Goal: Task Accomplishment & Management: Use online tool/utility

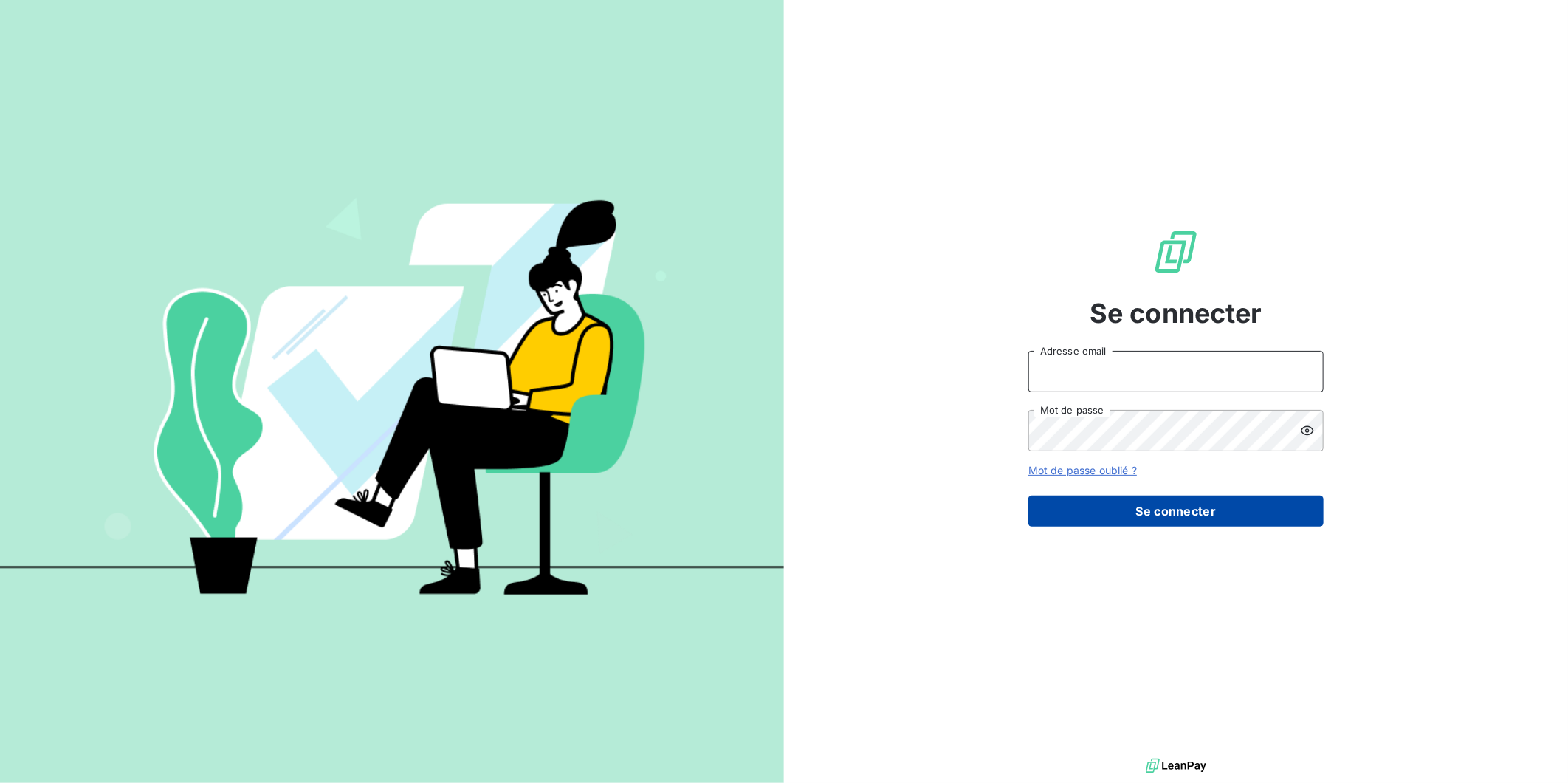
type input "[EMAIL_ADDRESS][DOMAIN_NAME]"
click at [1142, 514] on button "Se connecter" at bounding box center [1176, 512] width 296 height 31
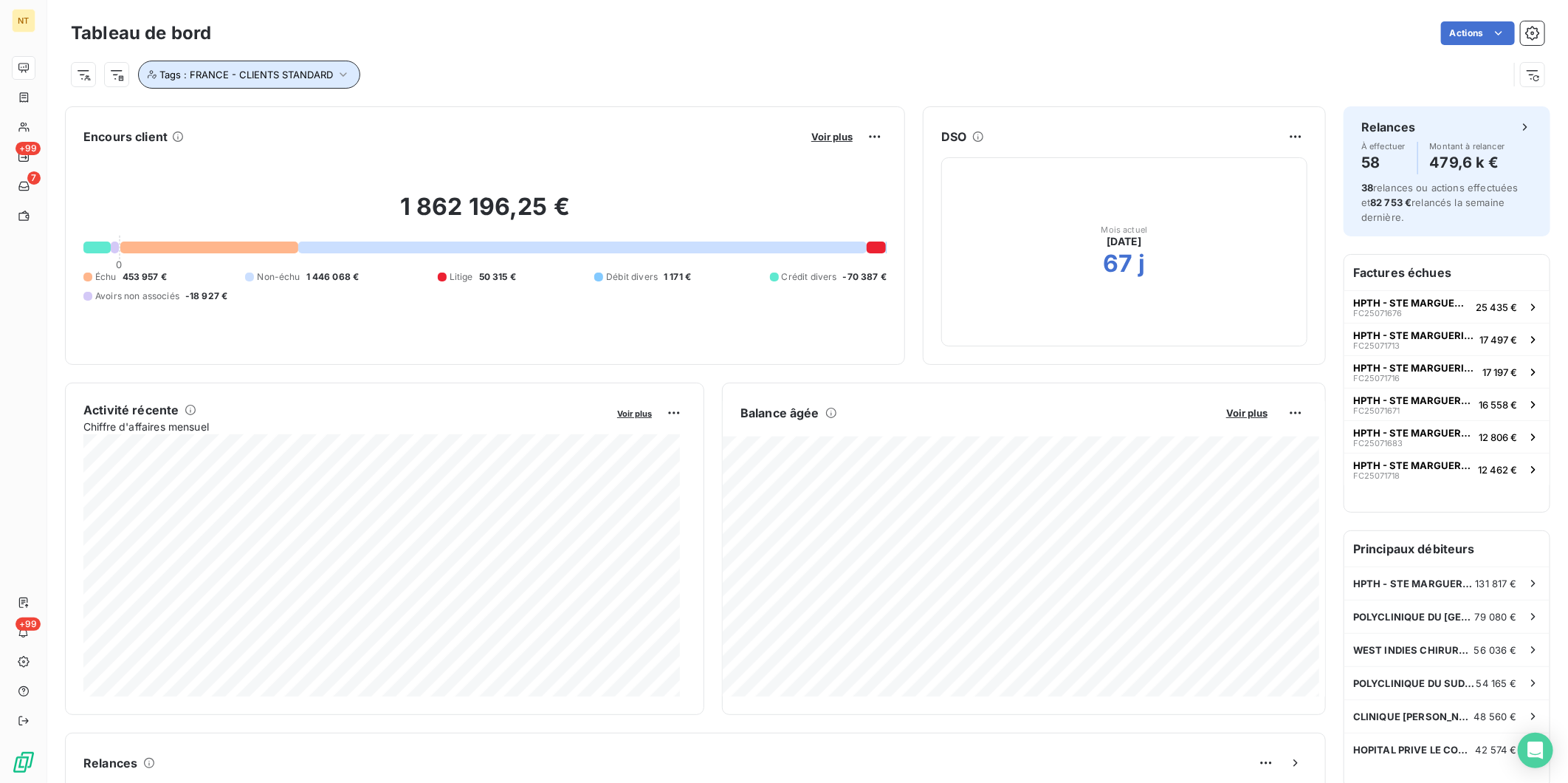
click at [329, 76] on span "Tags : FRANCE - CLIENTS STANDARD" at bounding box center [246, 75] width 173 height 12
click at [445, 113] on icon at bounding box center [441, 113] width 9 height 9
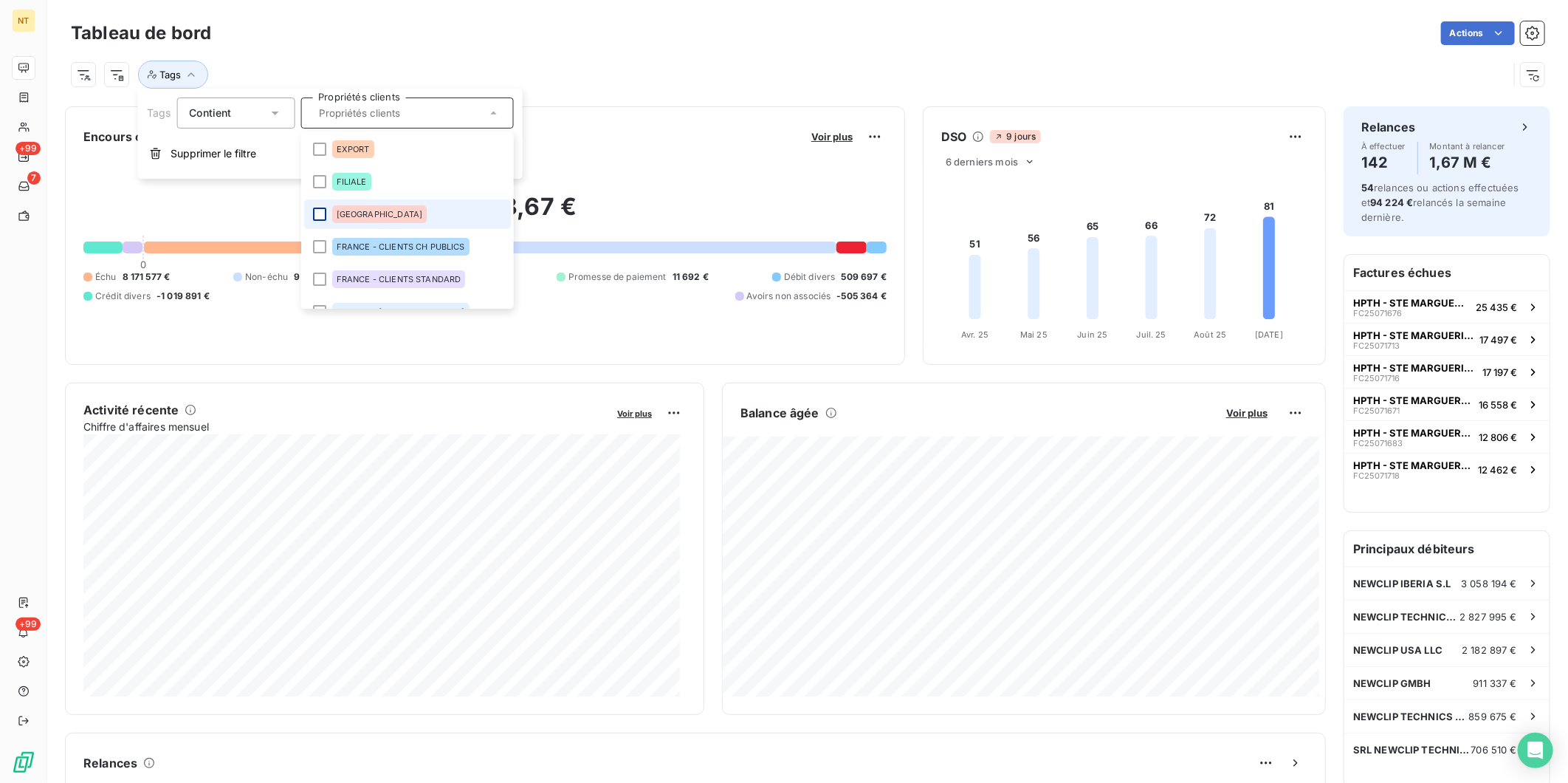
click at [317, 216] on div at bounding box center [319, 214] width 13 height 13
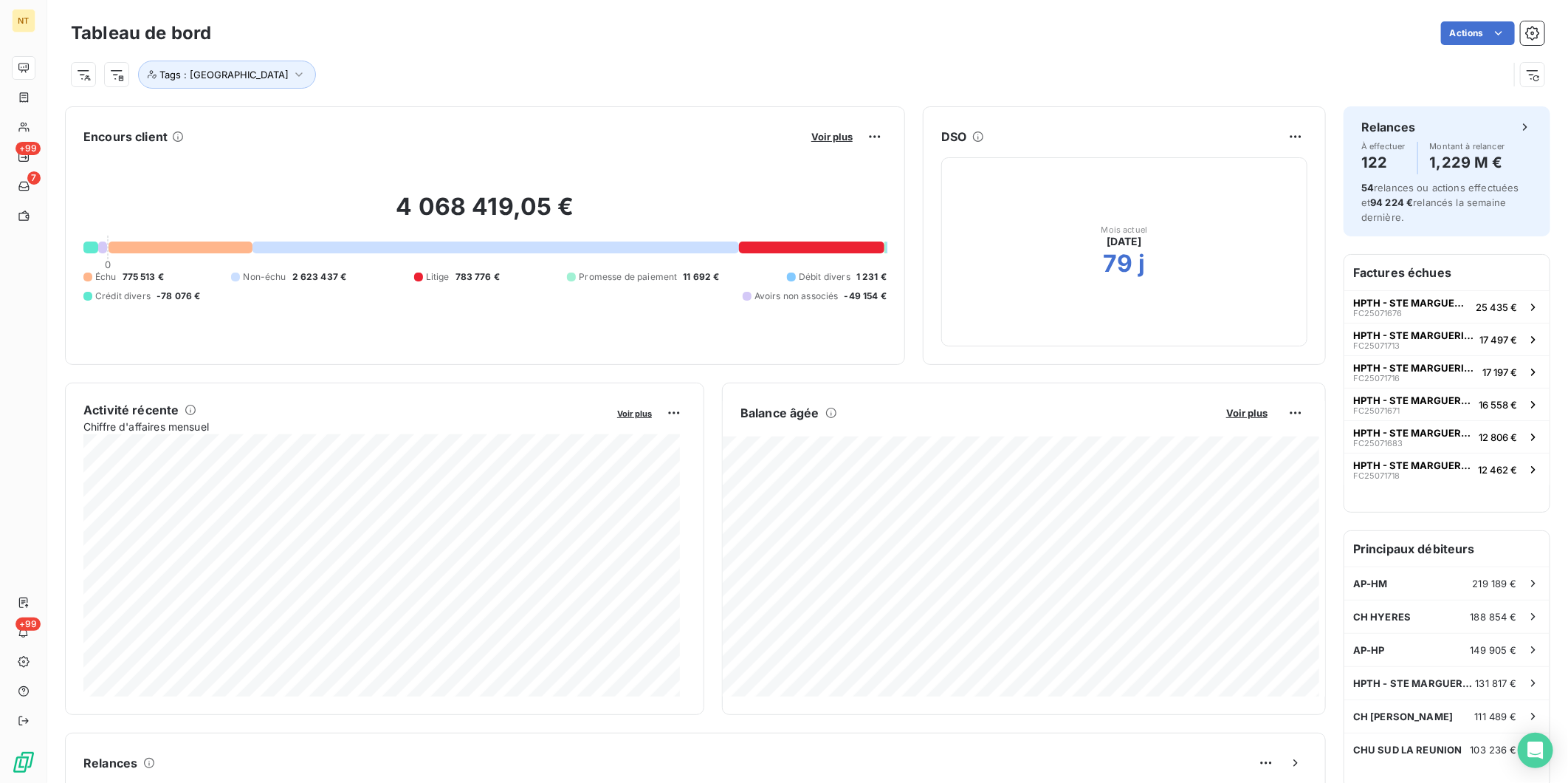
click at [881, 20] on div "Tableau de bord Actions" at bounding box center [808, 34] width 1474 height 31
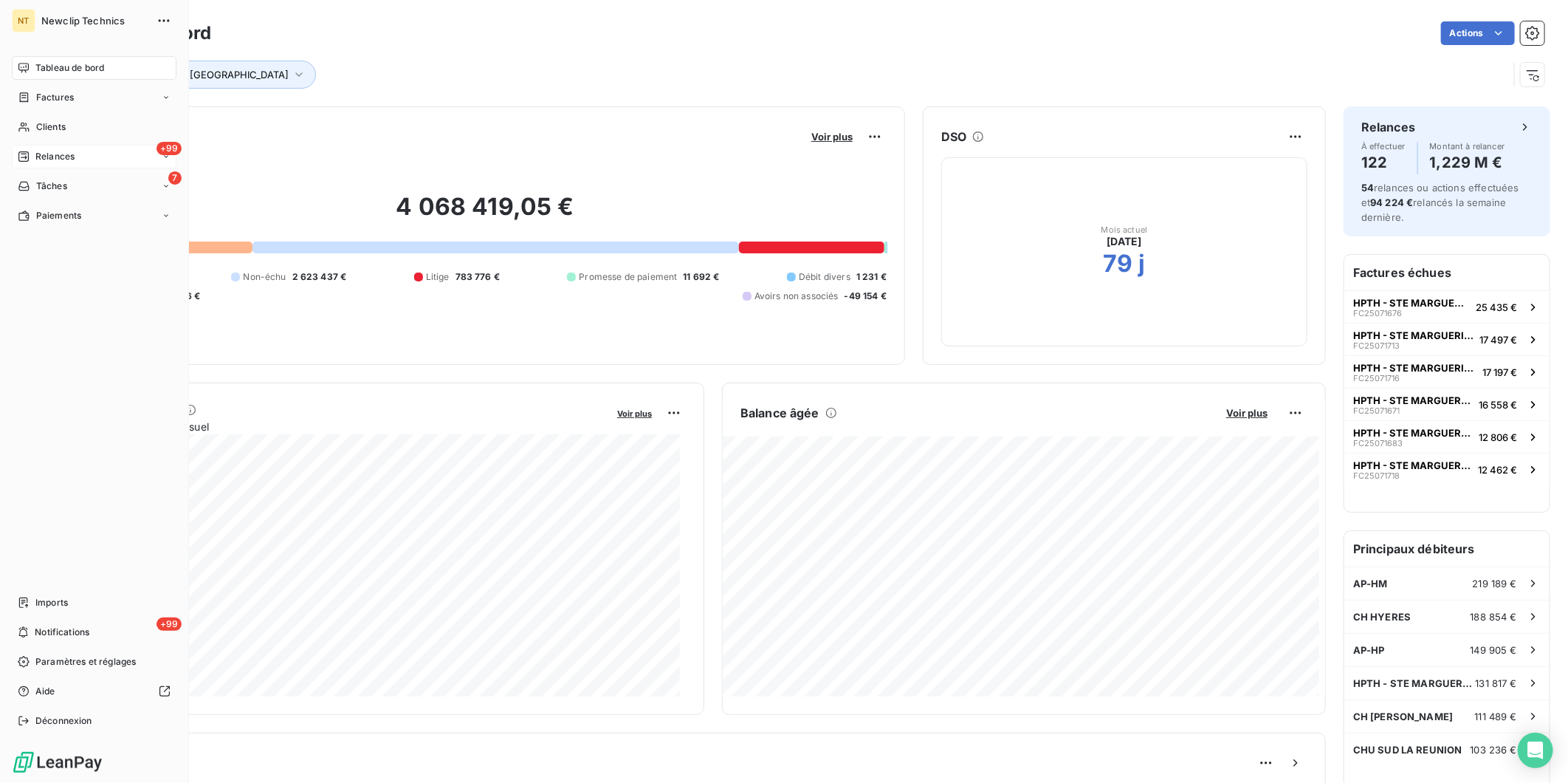
click at [35, 159] on span "Relances" at bounding box center [55, 157] width 39 height 13
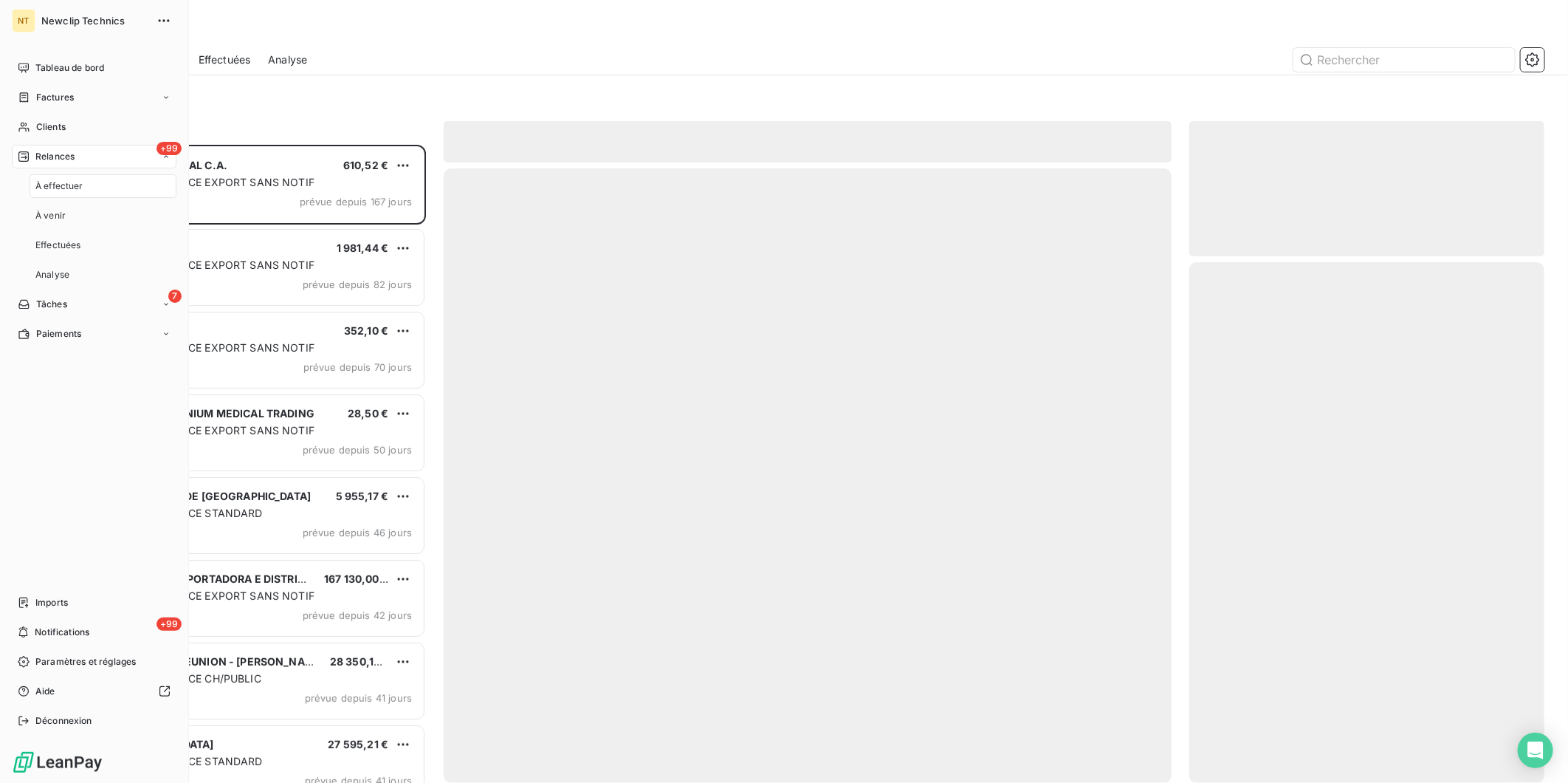
scroll to position [625, 343]
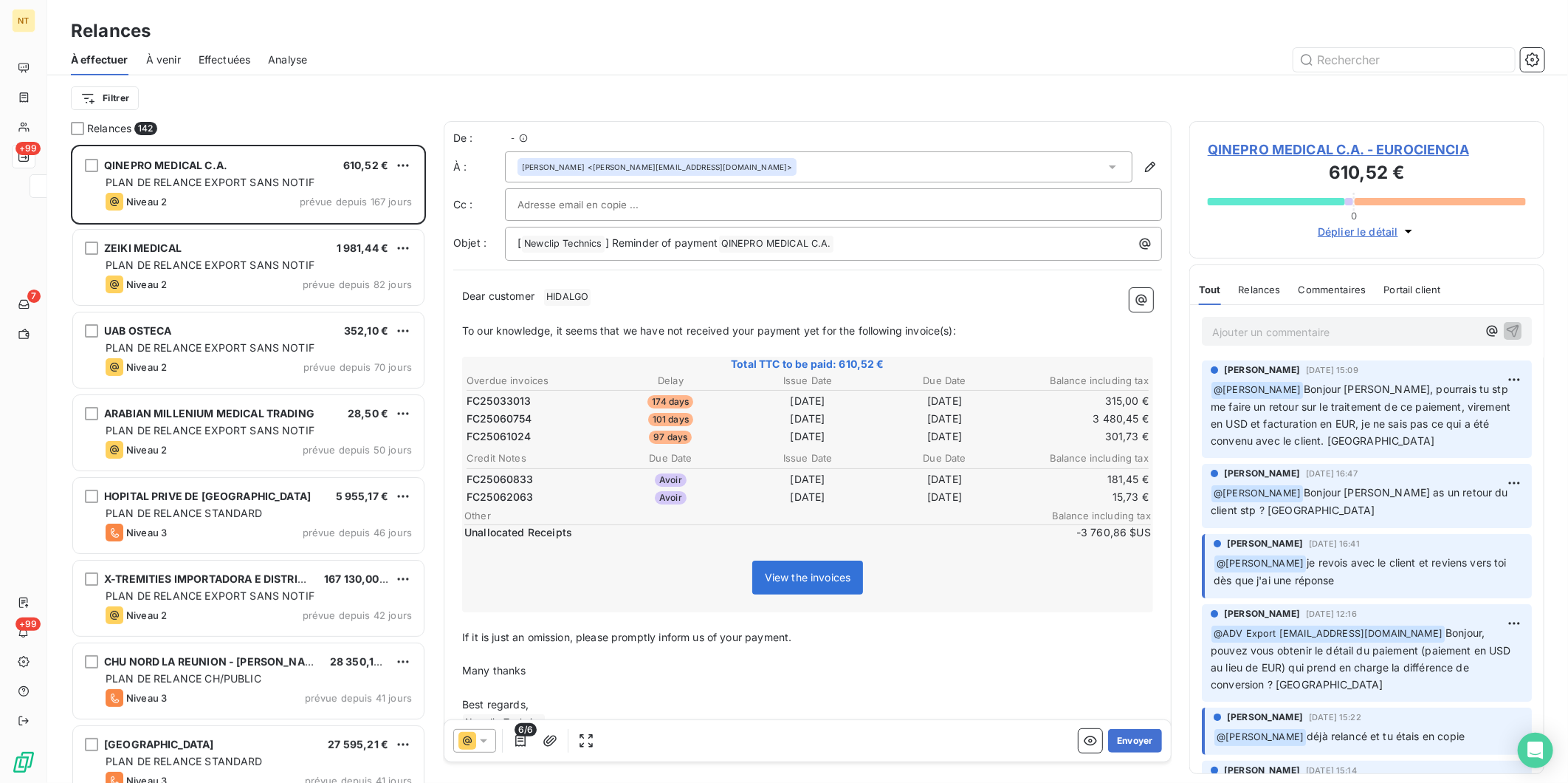
click at [408, 99] on div "Filtrer" at bounding box center [808, 99] width 1474 height 28
click at [135, 99] on html "NT +99 7 +99 Relances À effectuer À venir Effectuées Analyse Filtrer Relances 1…" at bounding box center [784, 392] width 1568 height 783
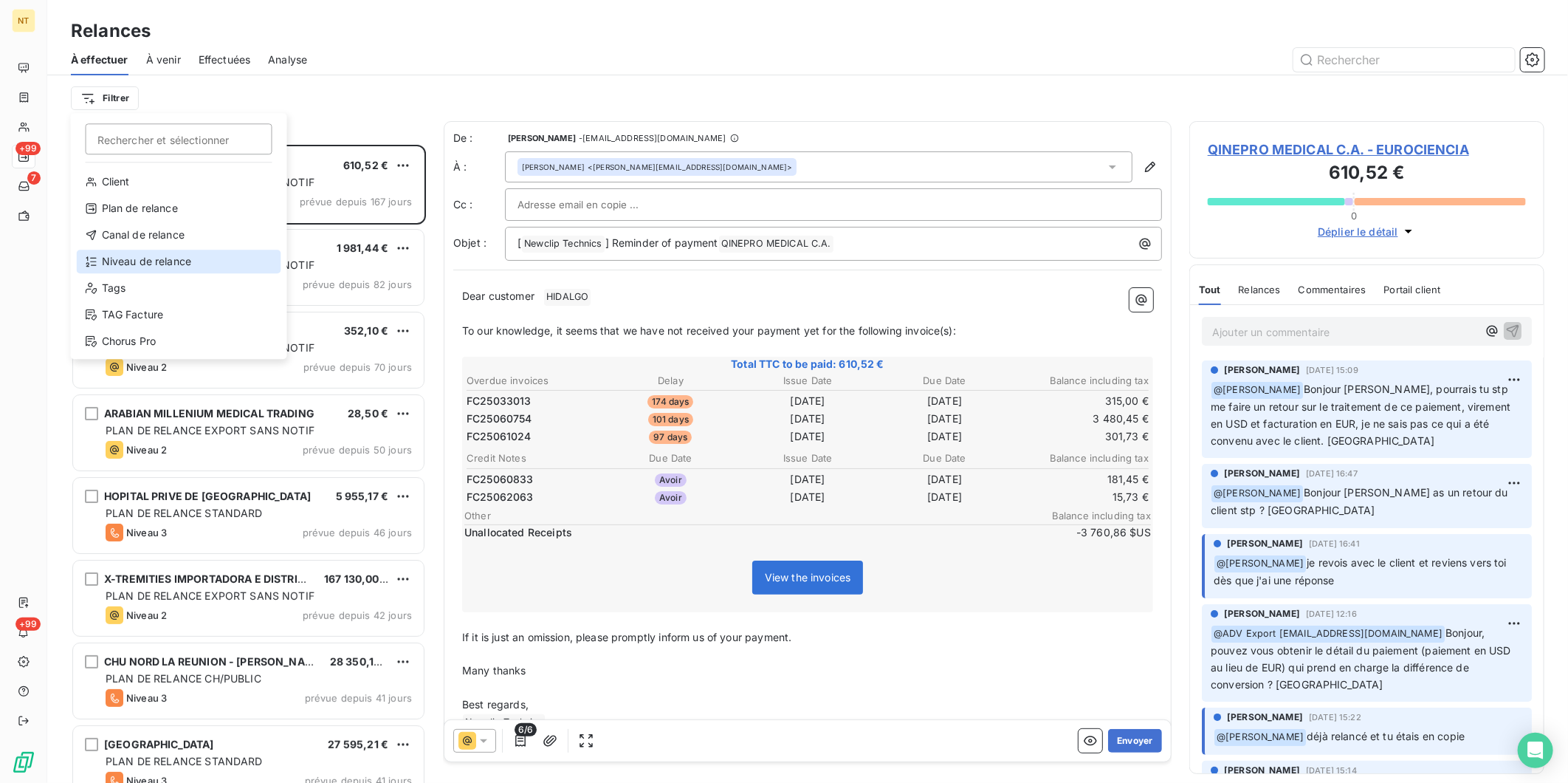
click at [144, 263] on div "Niveau de relance" at bounding box center [179, 261] width 205 height 24
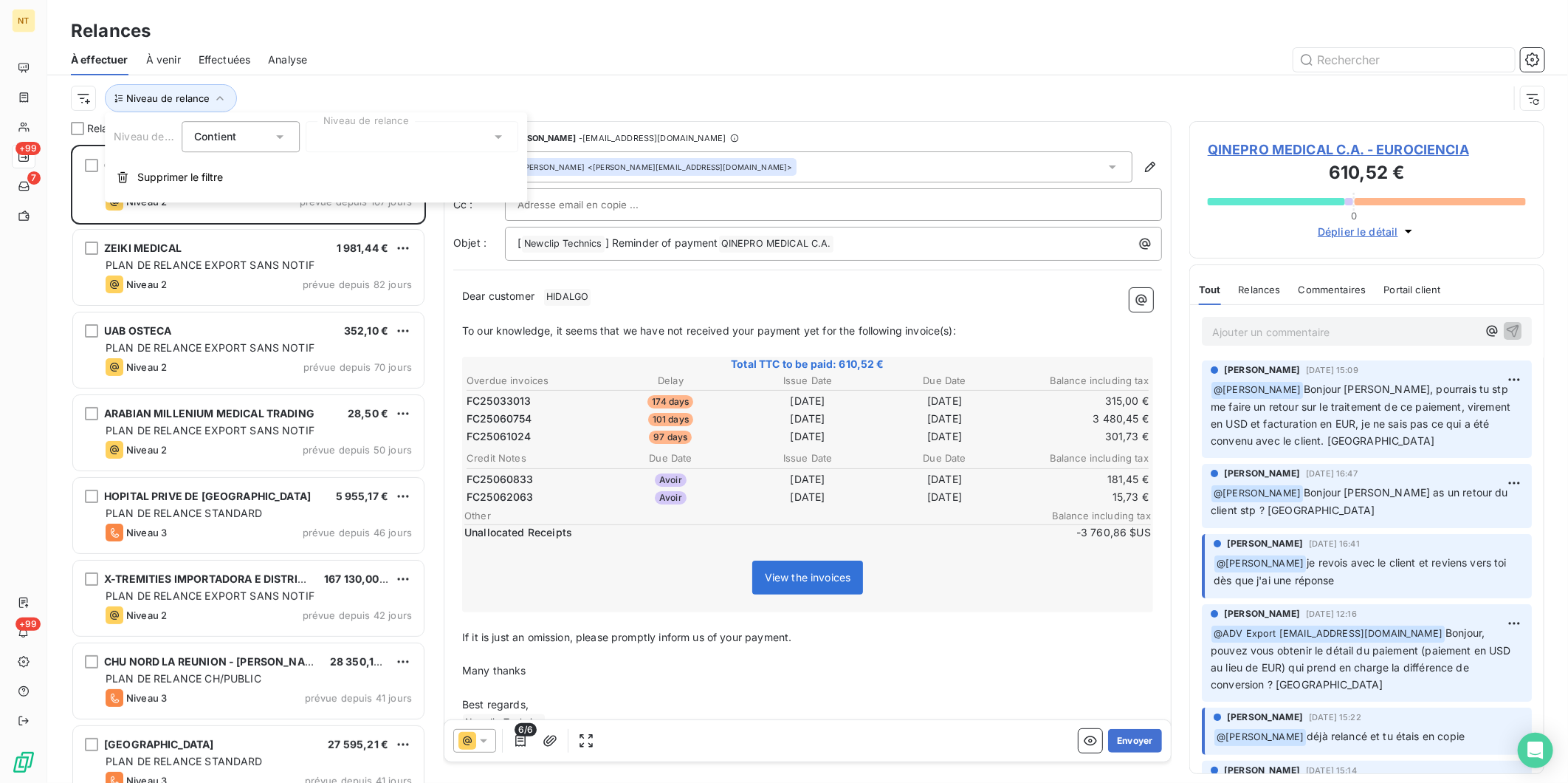
click at [355, 138] on div at bounding box center [411, 137] width 213 height 31
click at [320, 219] on div at bounding box center [321, 222] width 13 height 13
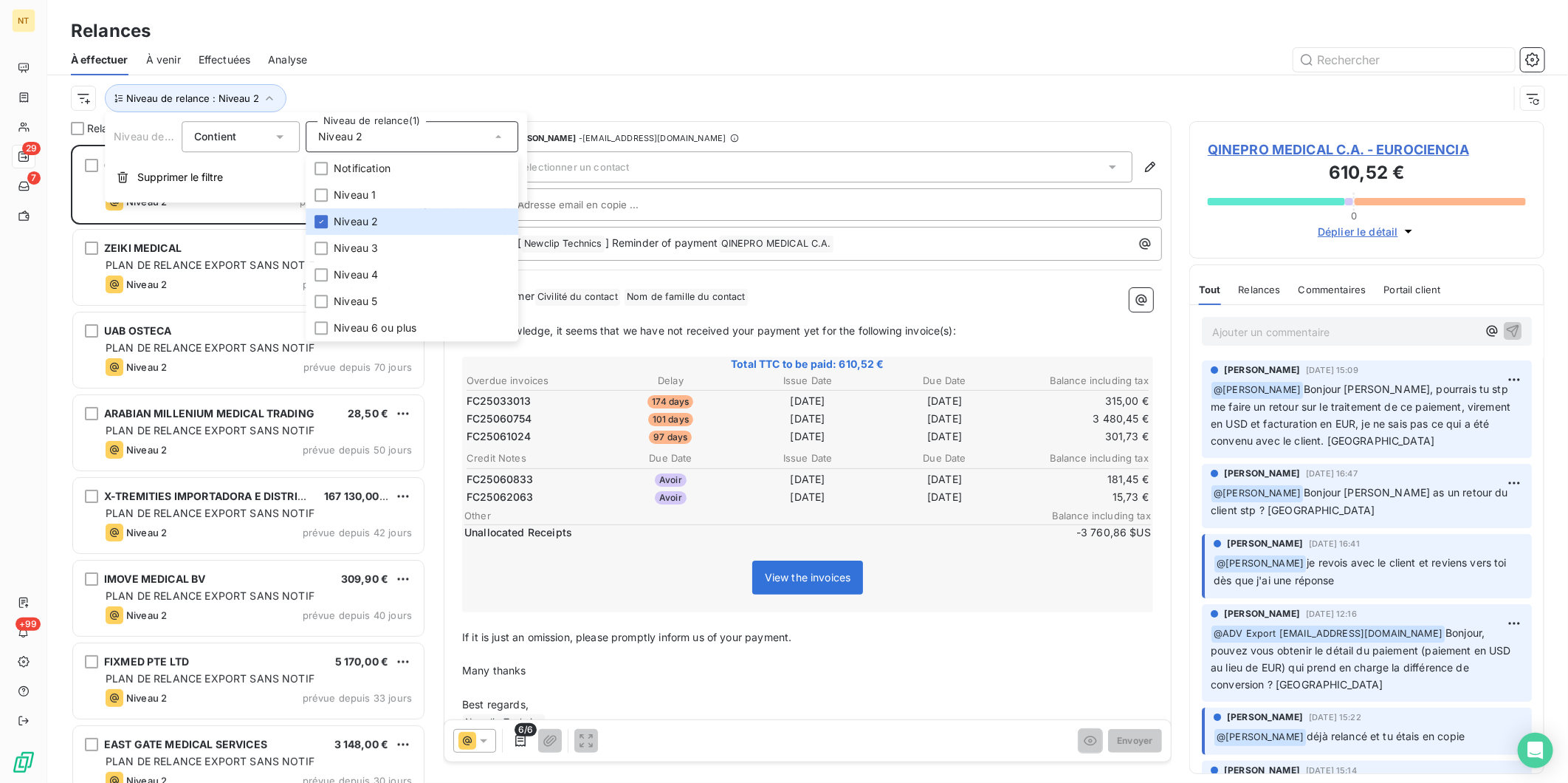
scroll to position [626, 343]
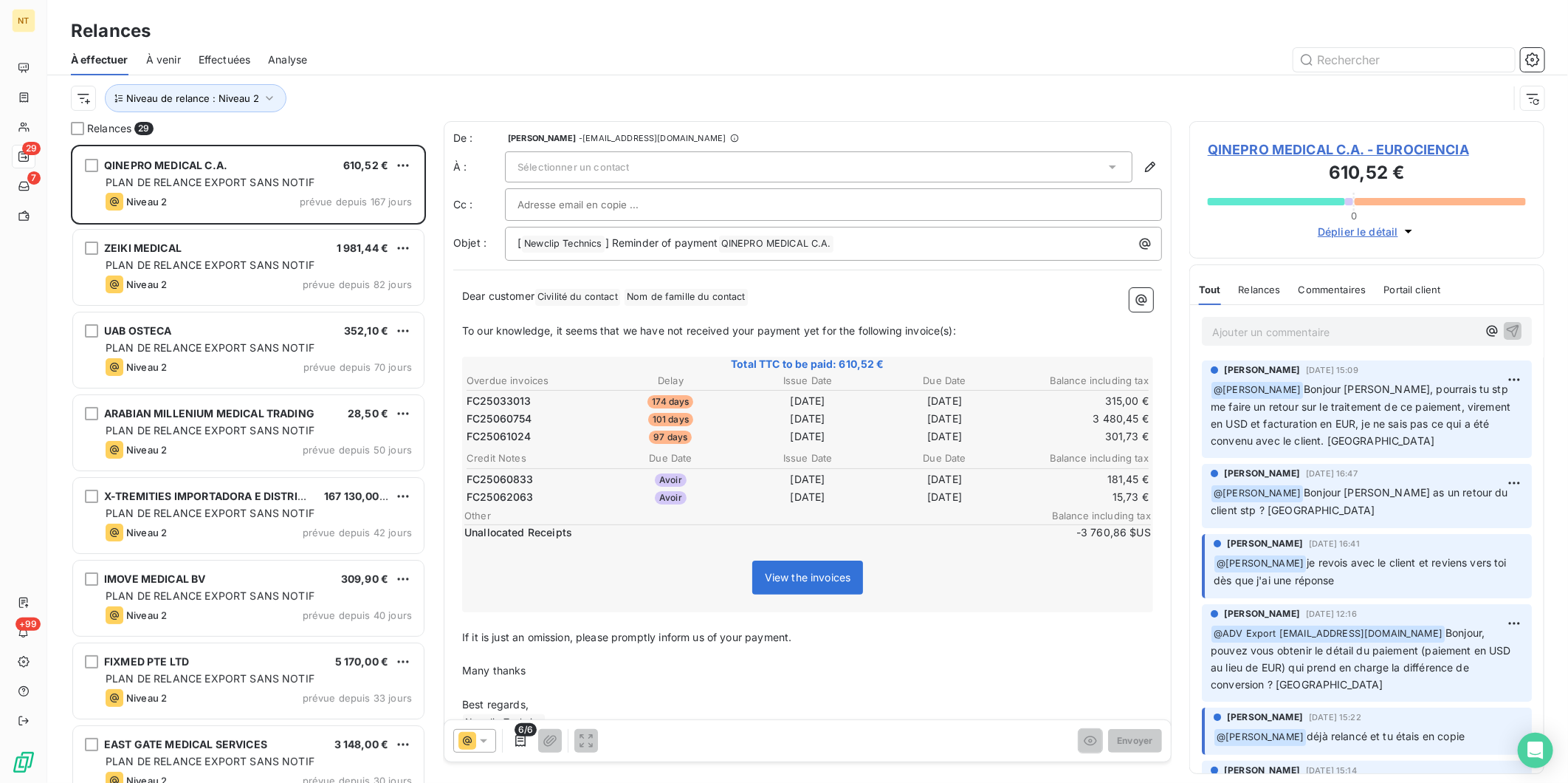
click at [563, 55] on div at bounding box center [935, 60] width 1220 height 24
click at [93, 99] on html "NT 29 7 +99 Relances À effectuer À venir Effectuées Analyse Niveau de relance :…" at bounding box center [784, 392] width 1568 height 783
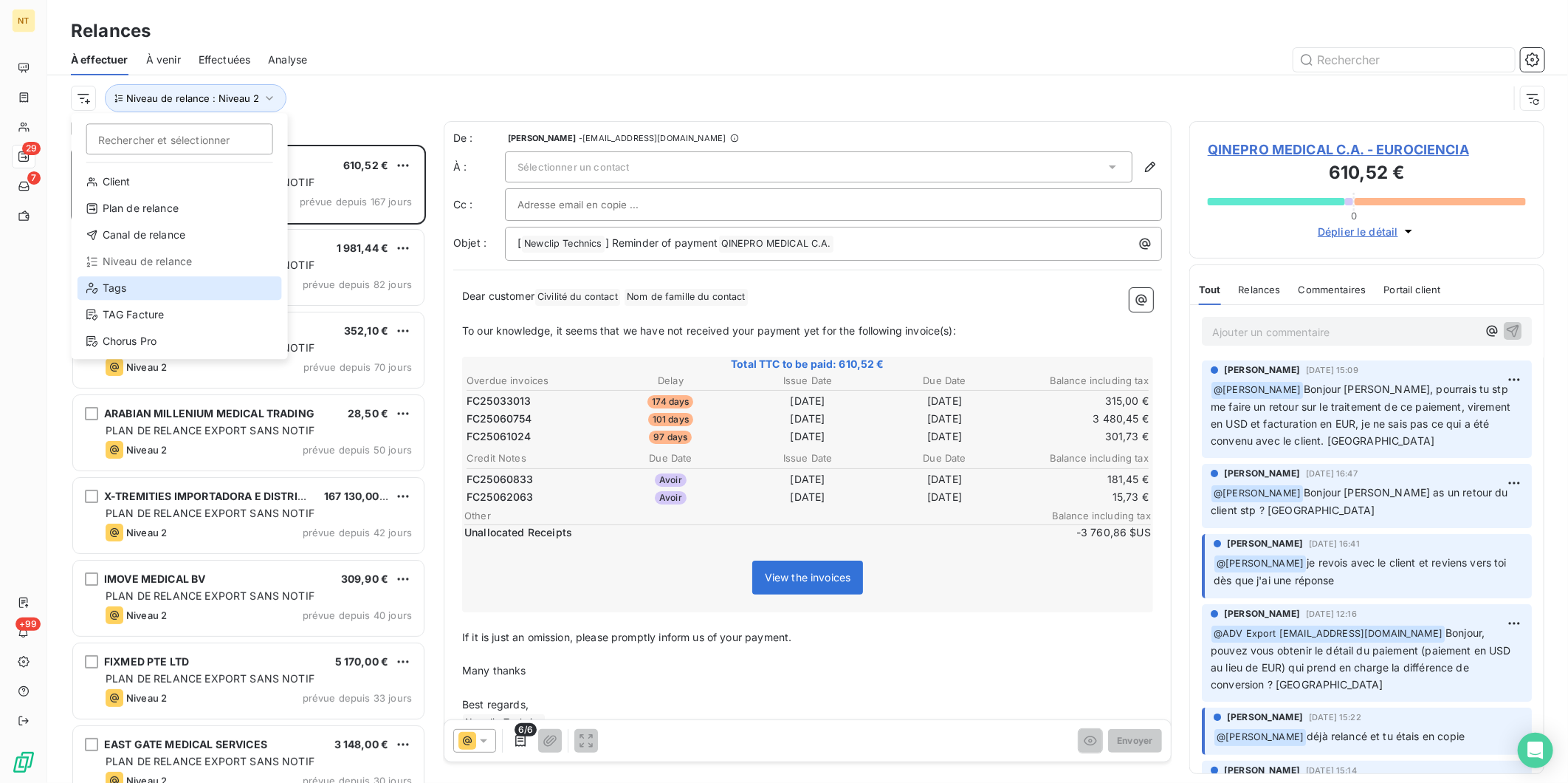
click at [116, 294] on div "Tags" at bounding box center [180, 288] width 205 height 24
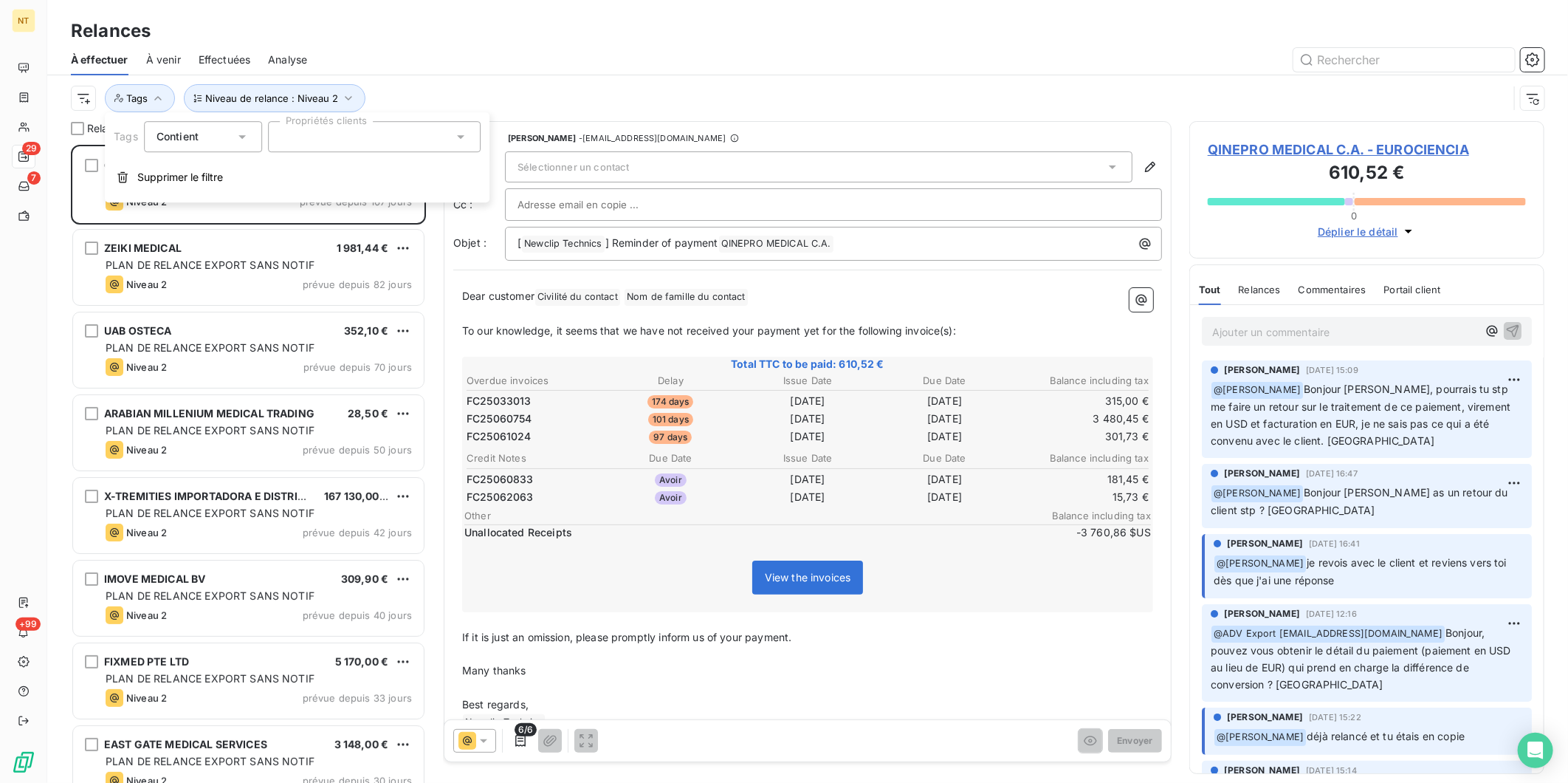
click at [432, 129] on div at bounding box center [374, 137] width 213 height 31
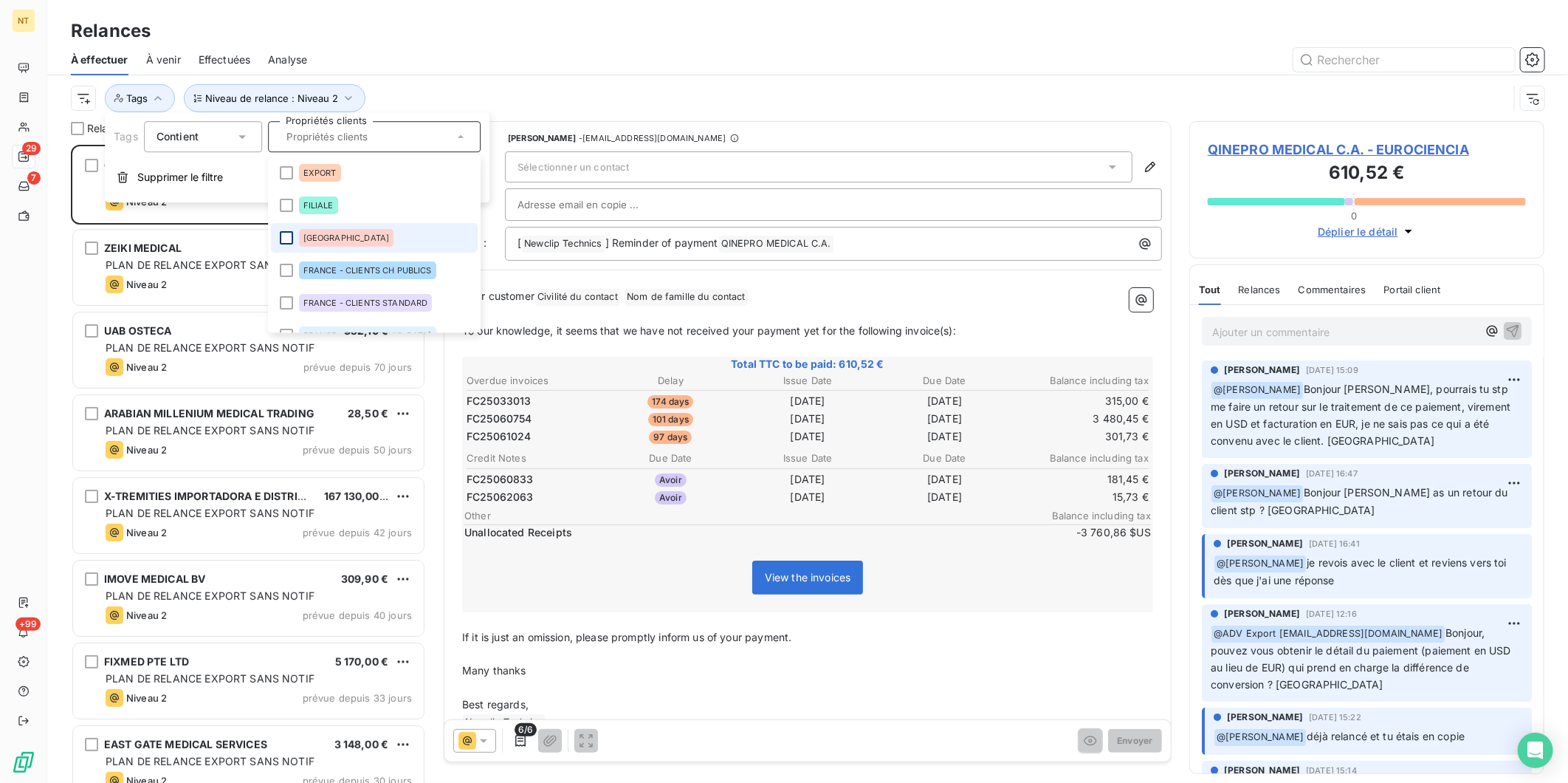
click at [289, 238] on div at bounding box center [287, 238] width 13 height 13
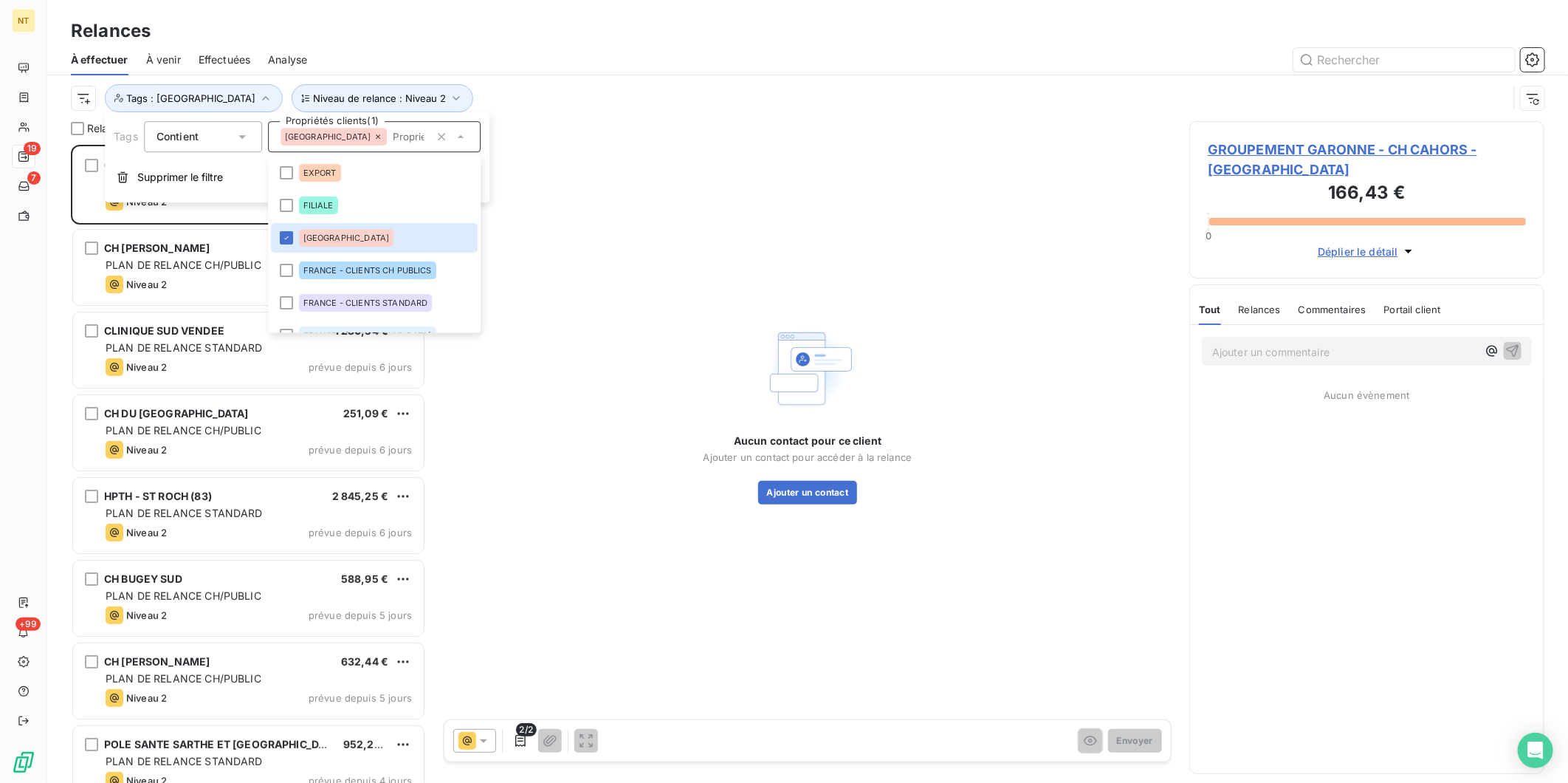
scroll to position [626, 343]
click at [585, 76] on div "Niveau de relance : Niveau 2 Tags : [GEOGRAPHIC_DATA]" at bounding box center [808, 98] width 1474 height 46
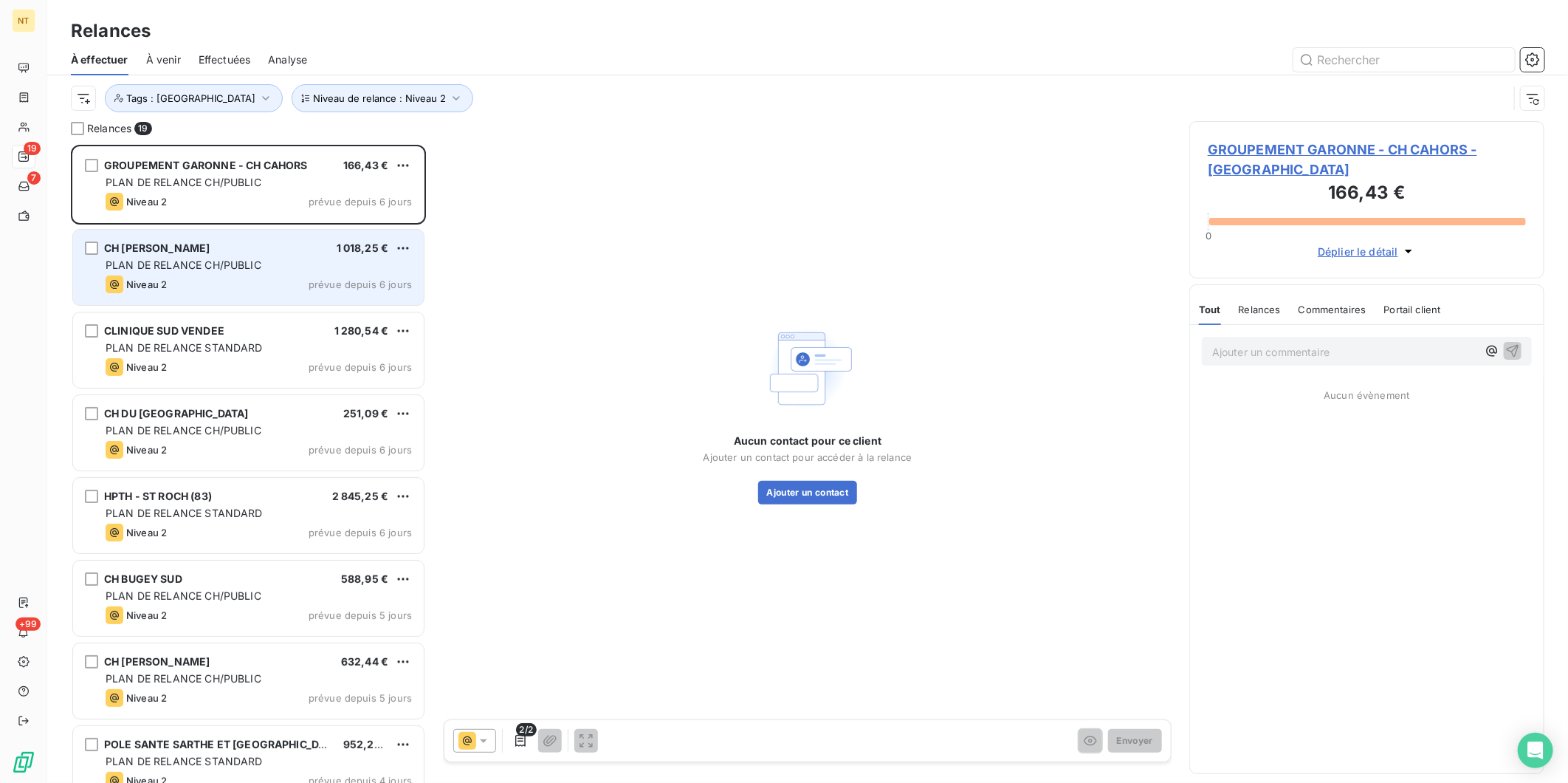
click at [260, 269] on span "PLAN DE RELANCE CH/PUBLIC" at bounding box center [183, 264] width 156 height 13
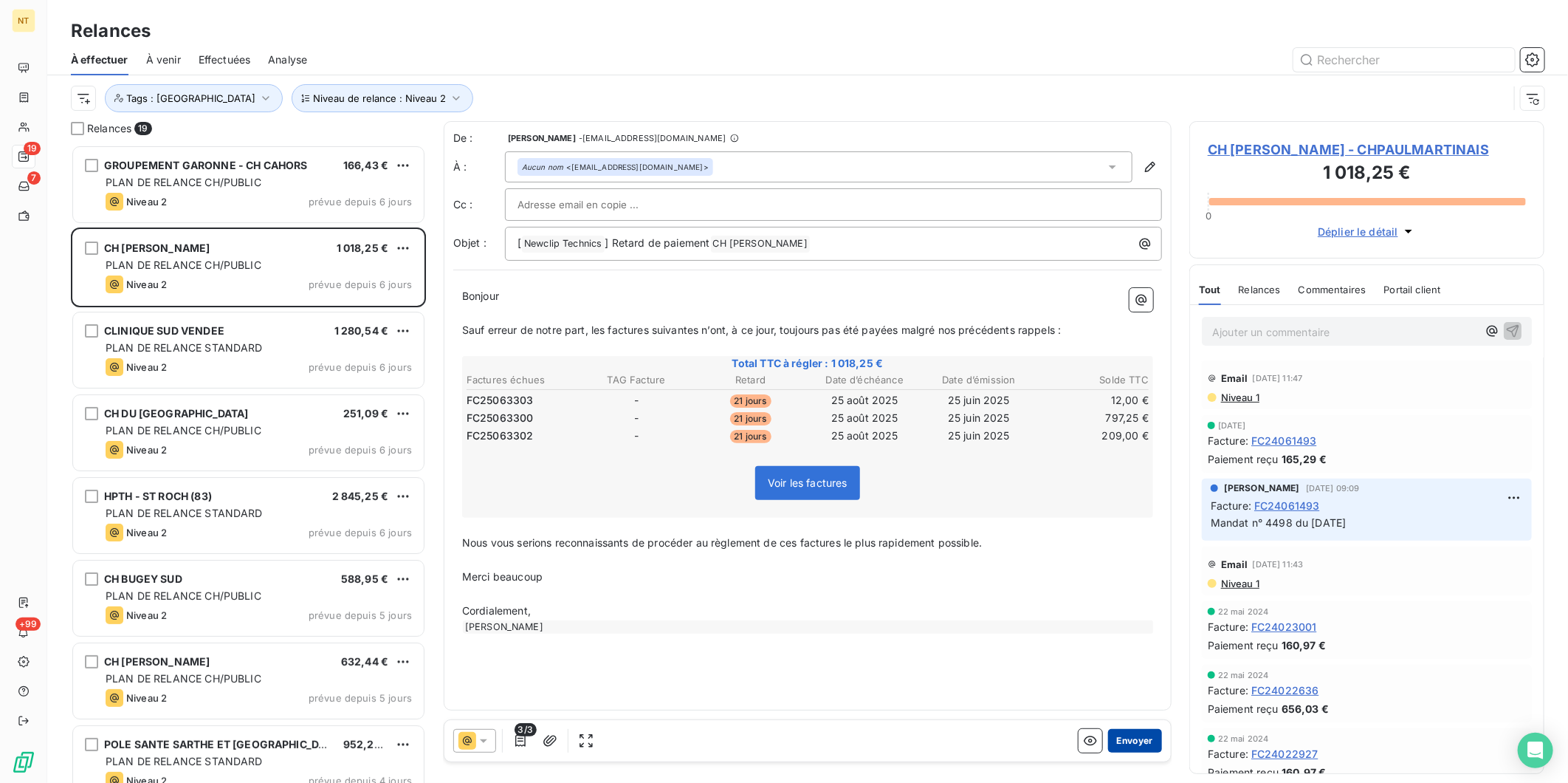
click at [1146, 744] on button "Envoyer" at bounding box center [1135, 741] width 54 height 24
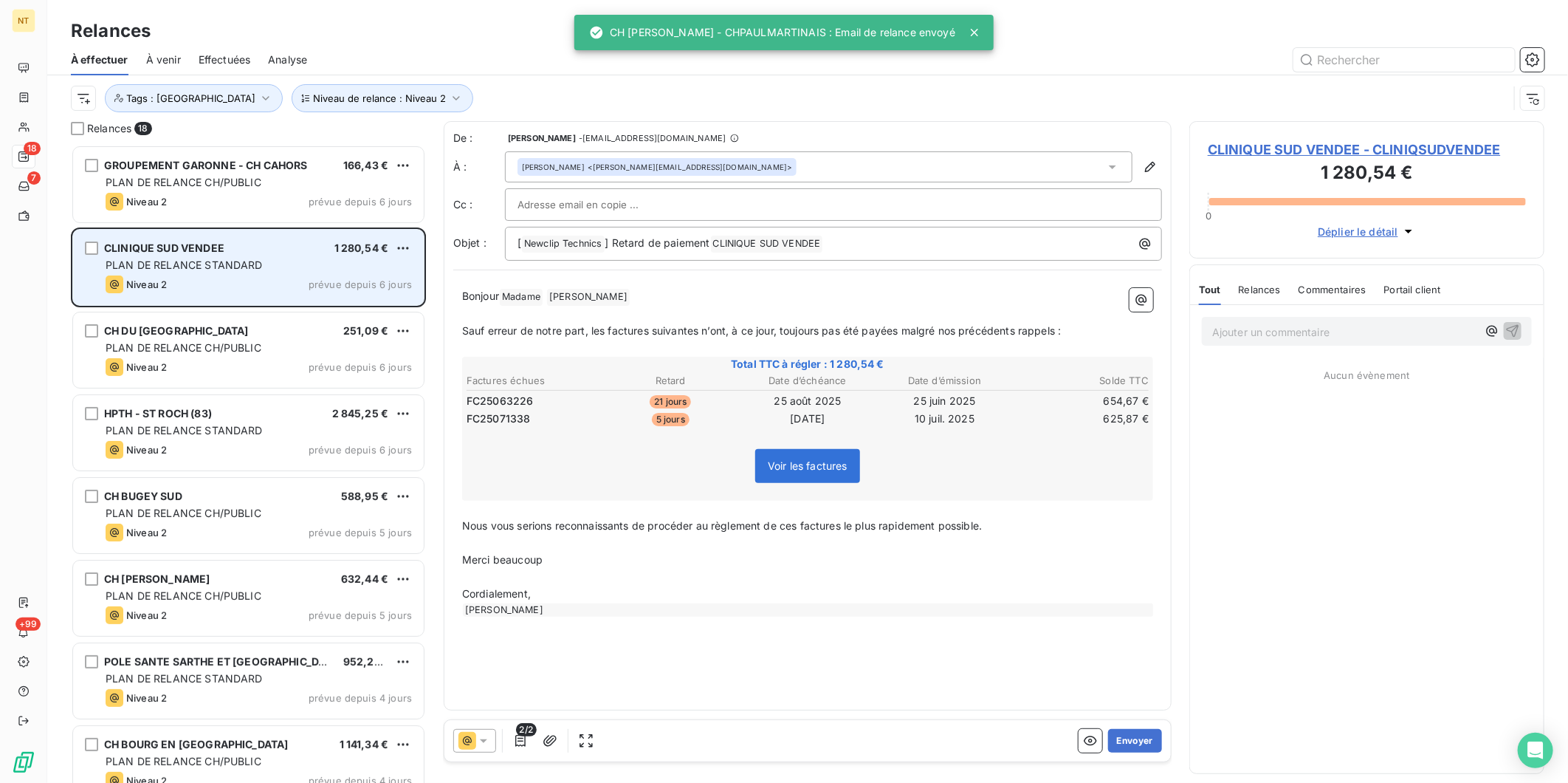
click at [220, 267] on span "PLAN DE RELANCE STANDARD" at bounding box center [184, 264] width 158 height 13
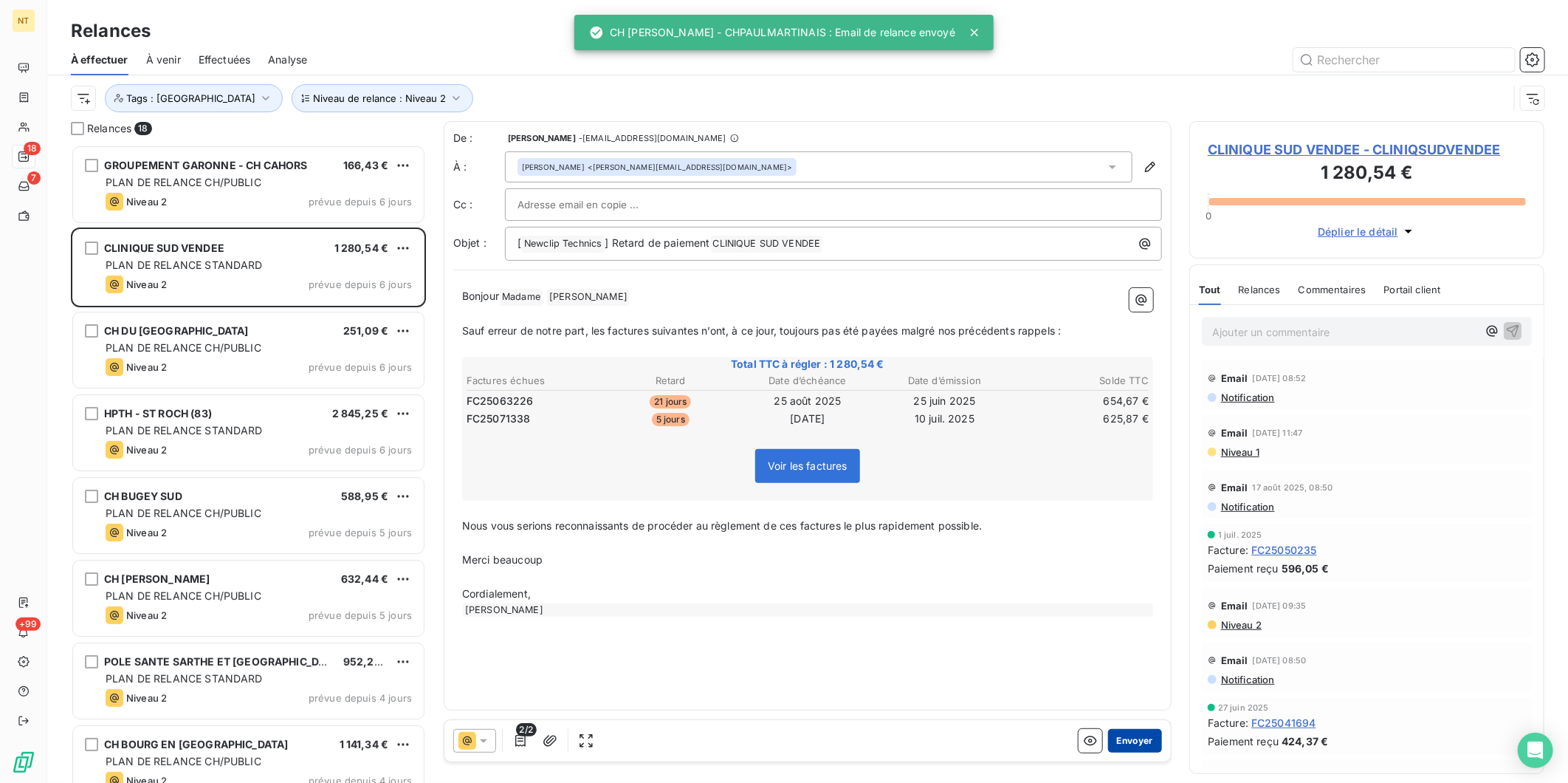
click at [1148, 740] on button "Envoyer" at bounding box center [1135, 741] width 54 height 24
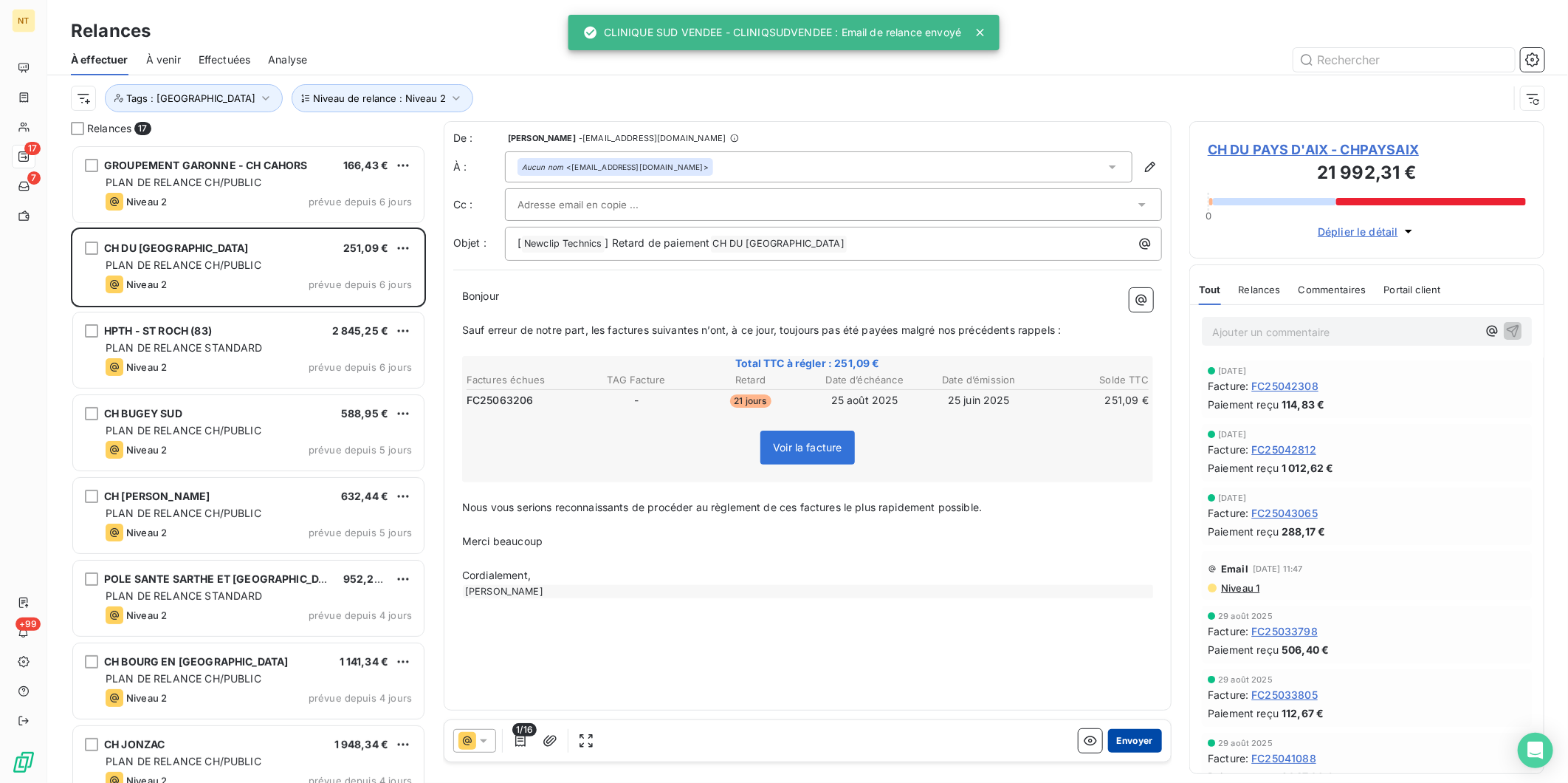
click at [1134, 749] on button "Envoyer" at bounding box center [1135, 741] width 54 height 24
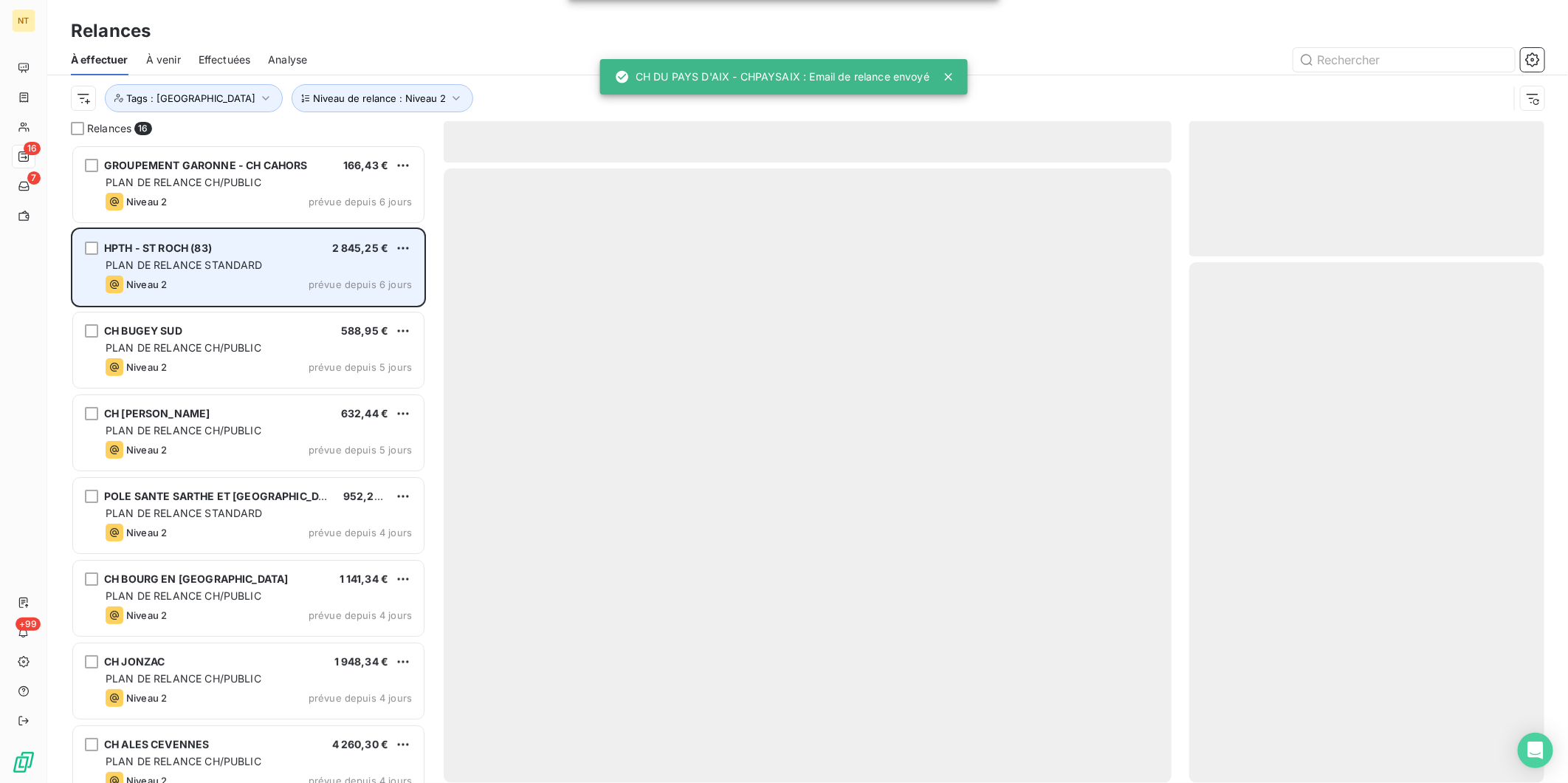
click at [247, 270] on div "PLAN DE RELANCE STANDARD" at bounding box center [258, 265] width 306 height 15
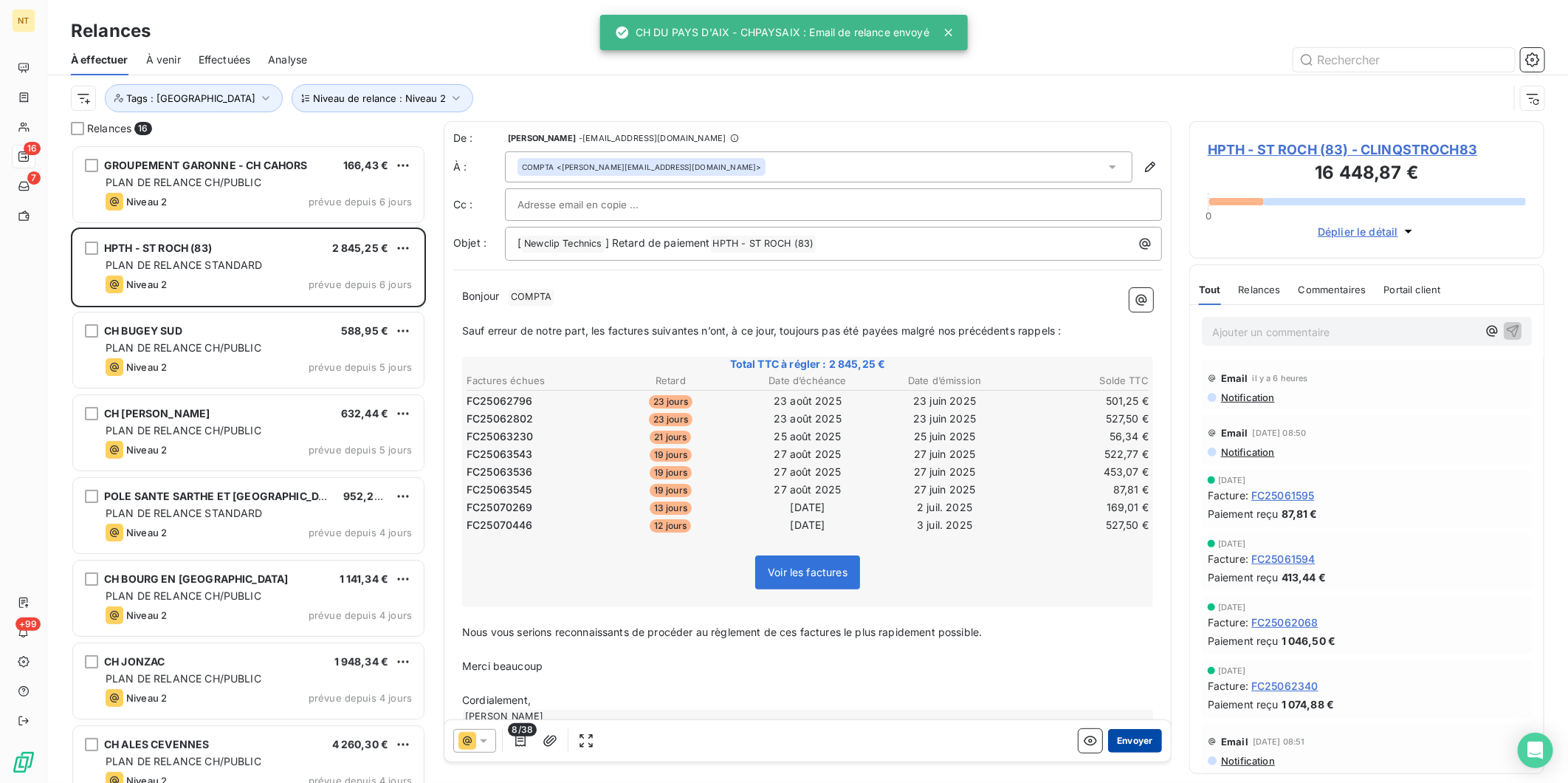
click at [1136, 746] on button "Envoyer" at bounding box center [1135, 741] width 54 height 24
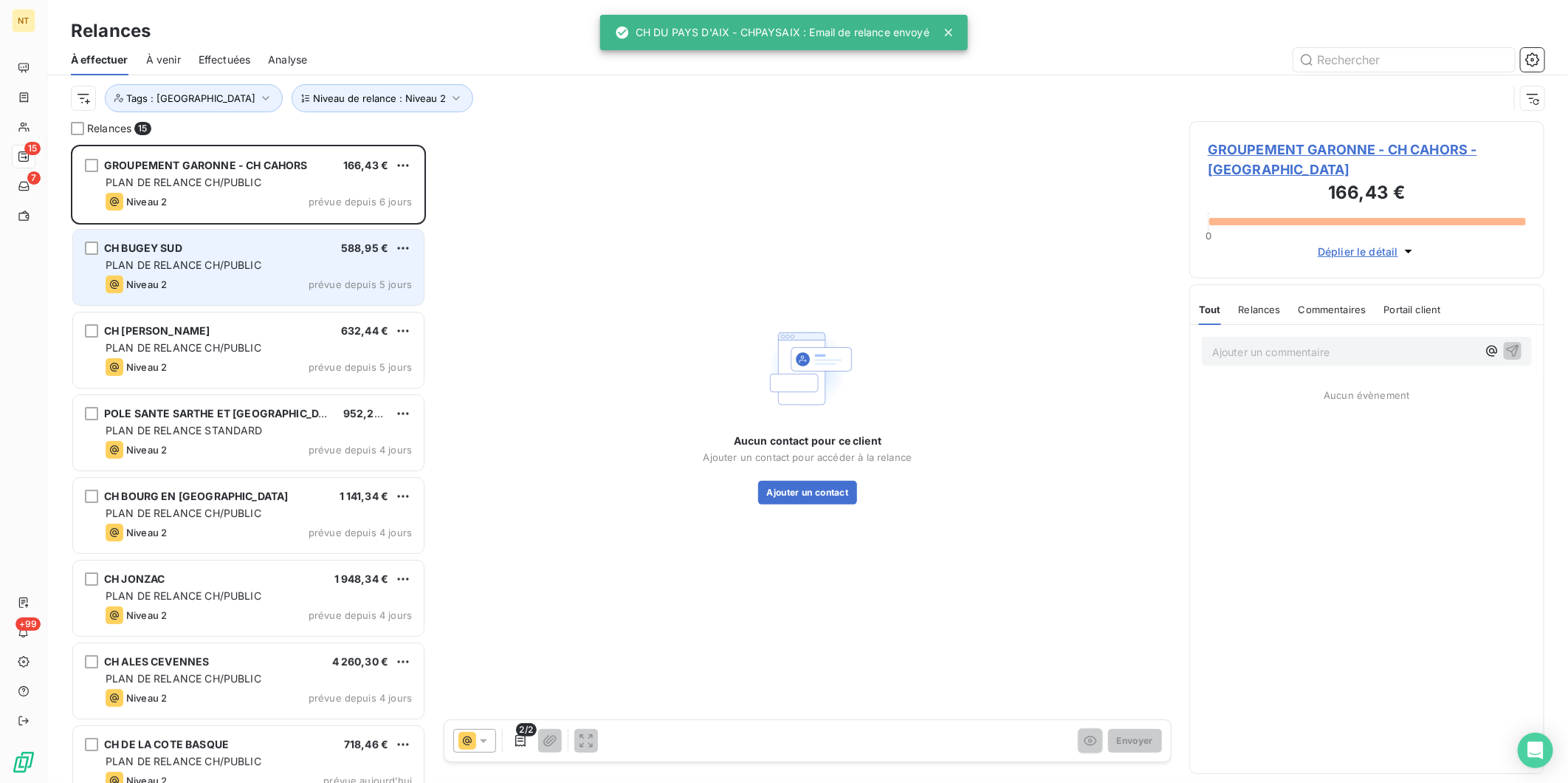
click at [232, 284] on div "Niveau 2 prévue depuis 5 jours" at bounding box center [258, 285] width 306 height 18
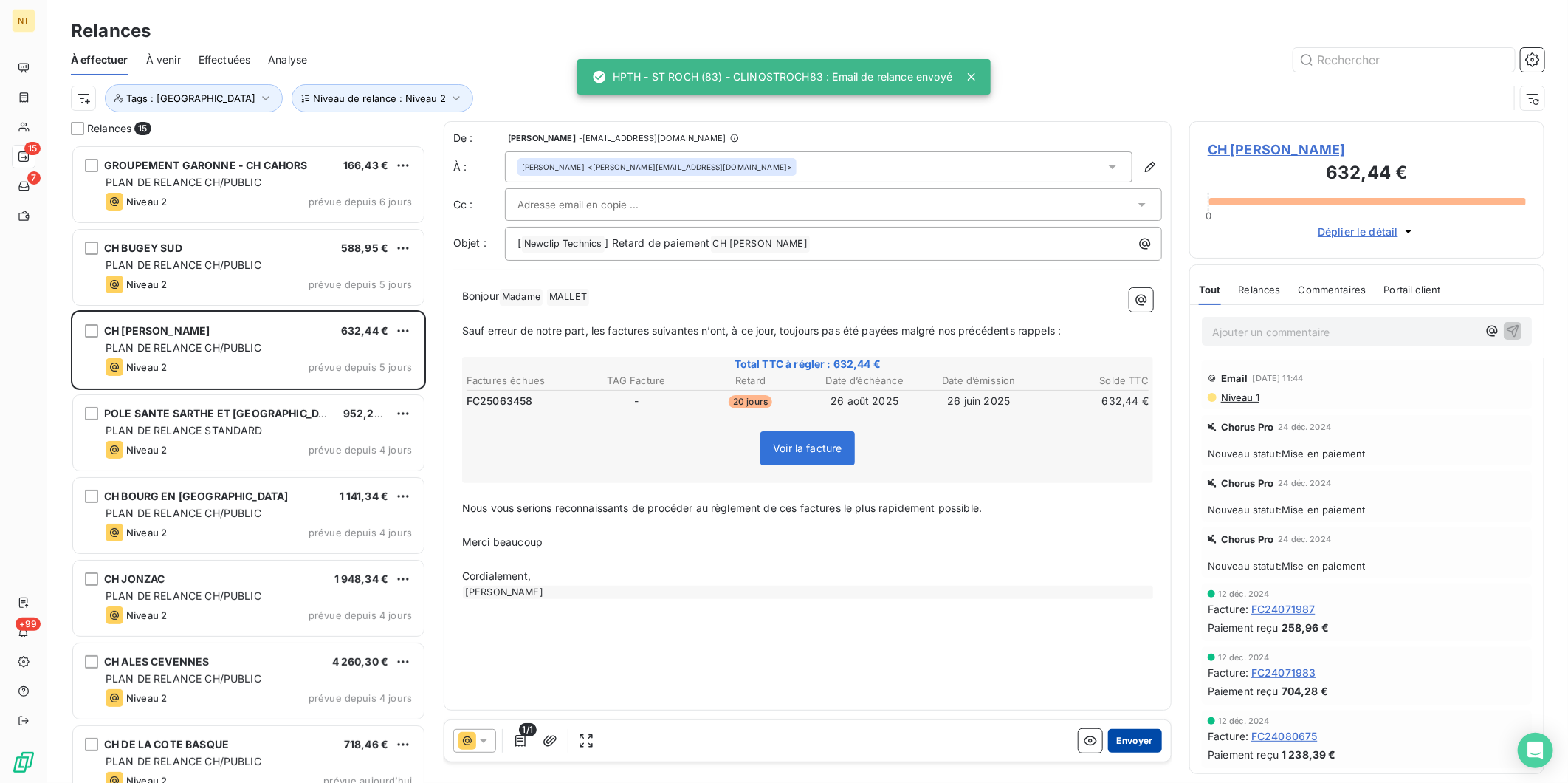
click at [1142, 739] on button "Envoyer" at bounding box center [1135, 741] width 54 height 24
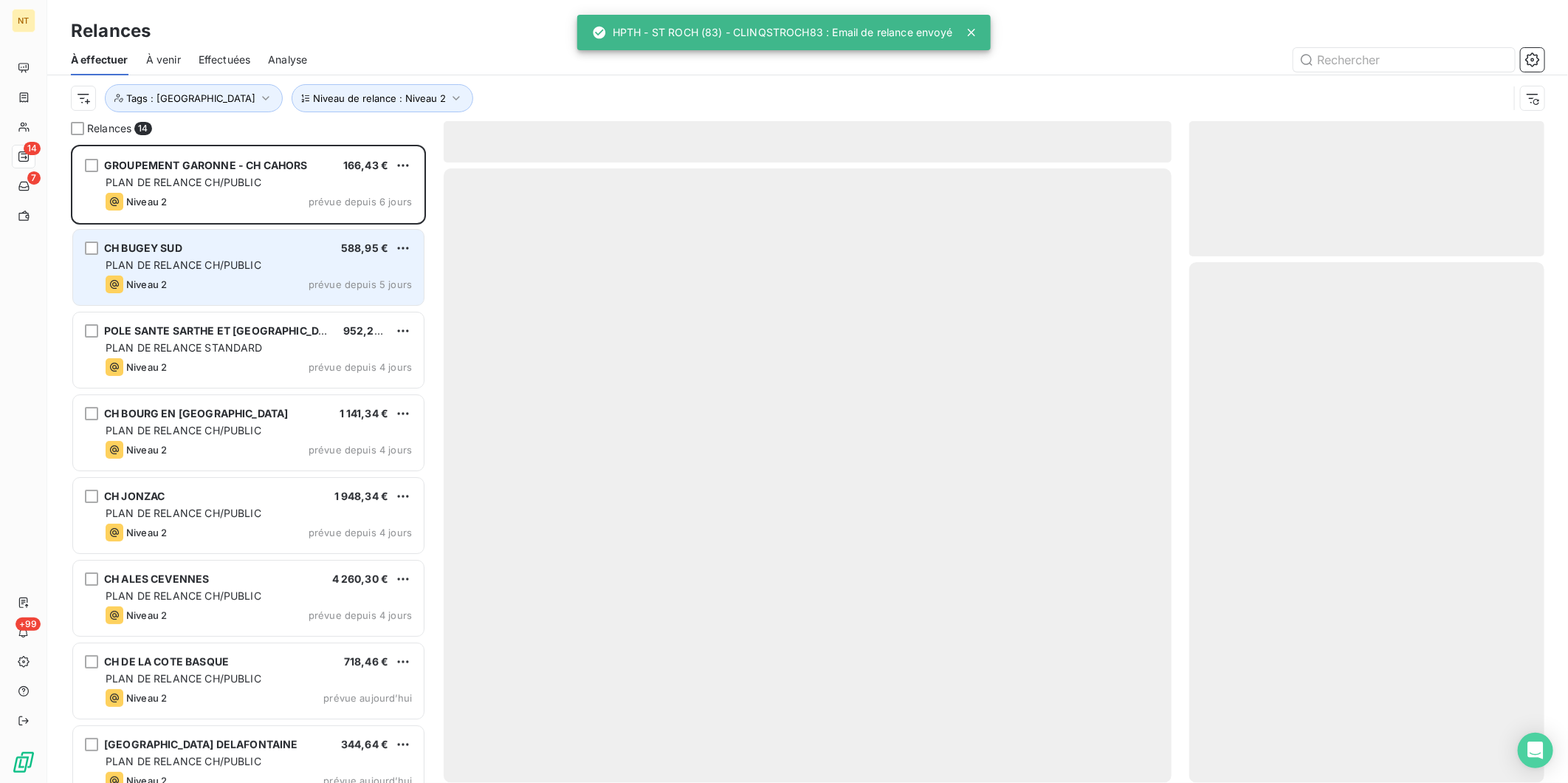
click at [232, 279] on div "Niveau 2 prévue depuis 5 jours" at bounding box center [258, 285] width 306 height 18
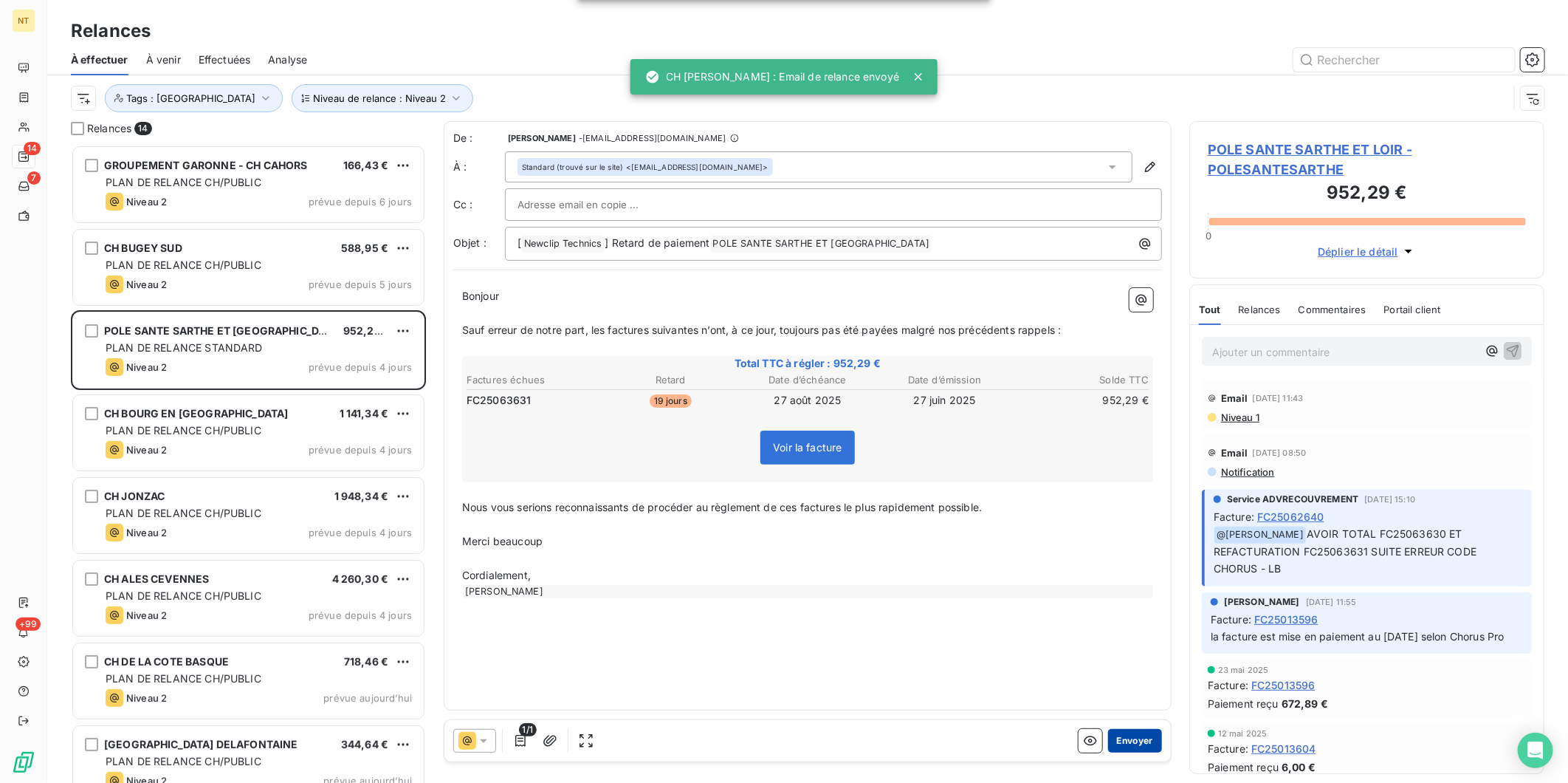
click at [1147, 745] on button "Envoyer" at bounding box center [1135, 741] width 54 height 24
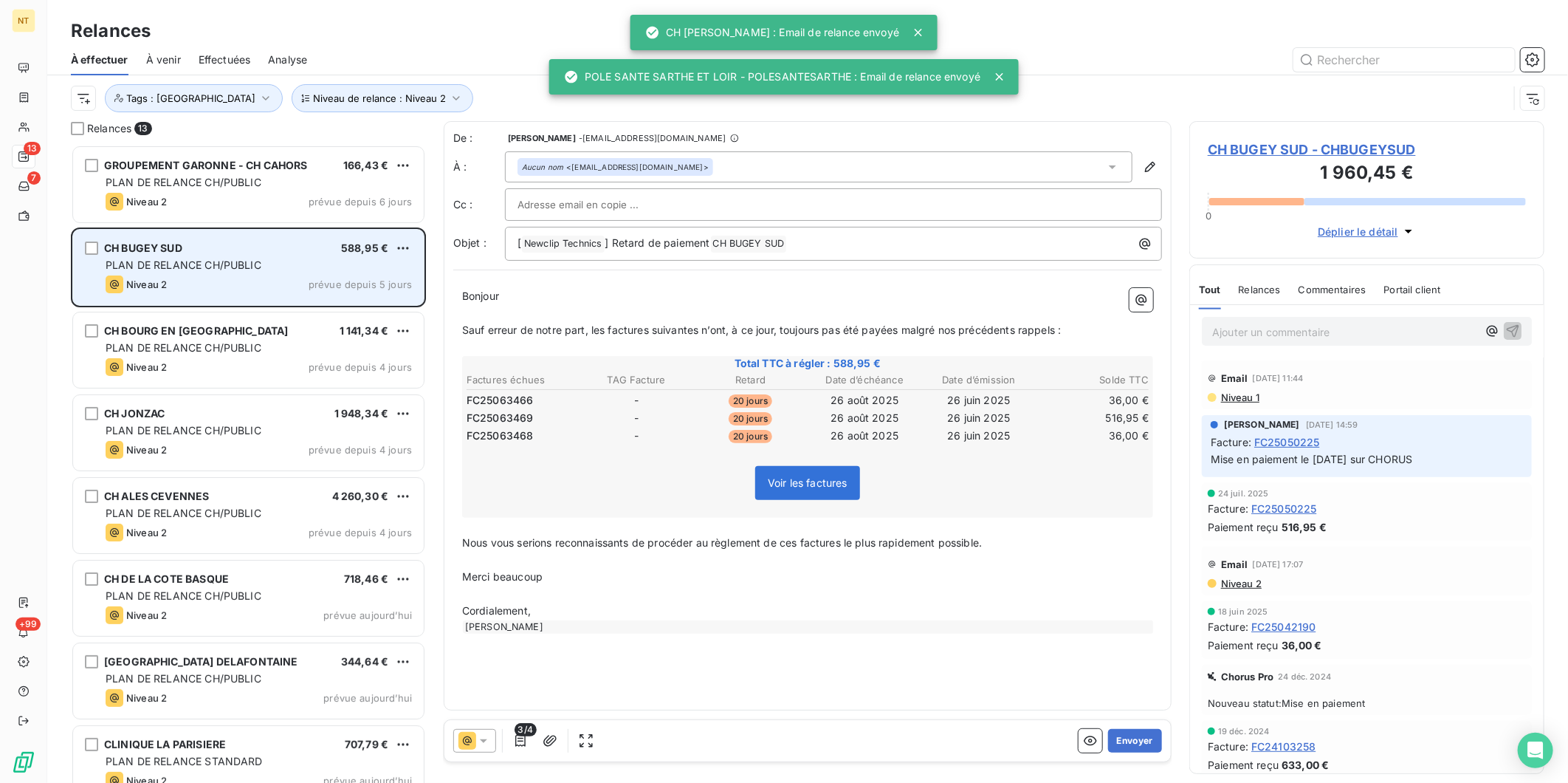
click at [252, 273] on div "CH BUGEY SUD 588,95 € PLAN DE RELANCE CH/PUBLIC Niveau 2 prévue depuis 5 jours" at bounding box center [249, 267] width 351 height 75
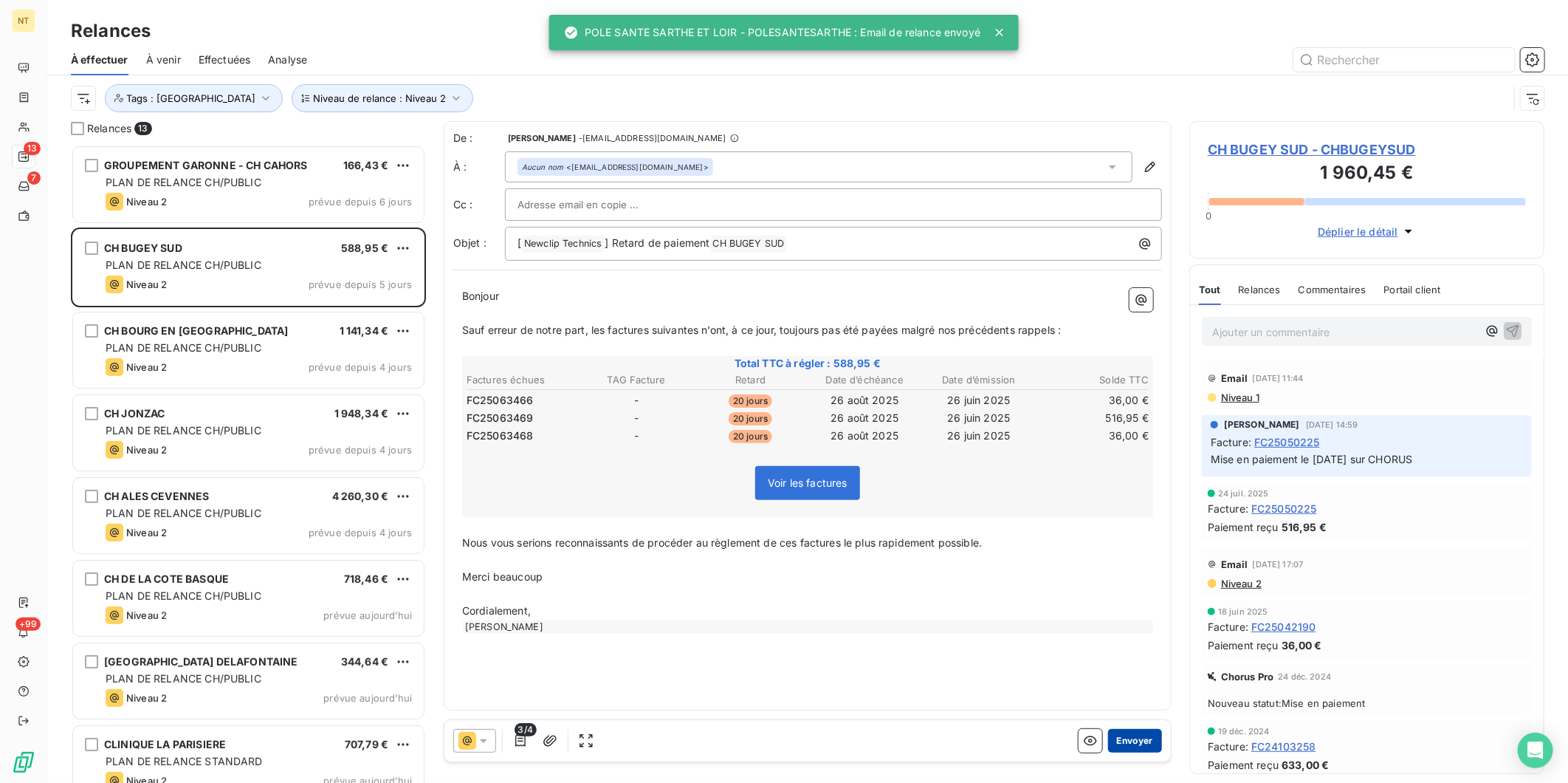
click at [1130, 740] on button "Envoyer" at bounding box center [1135, 741] width 54 height 24
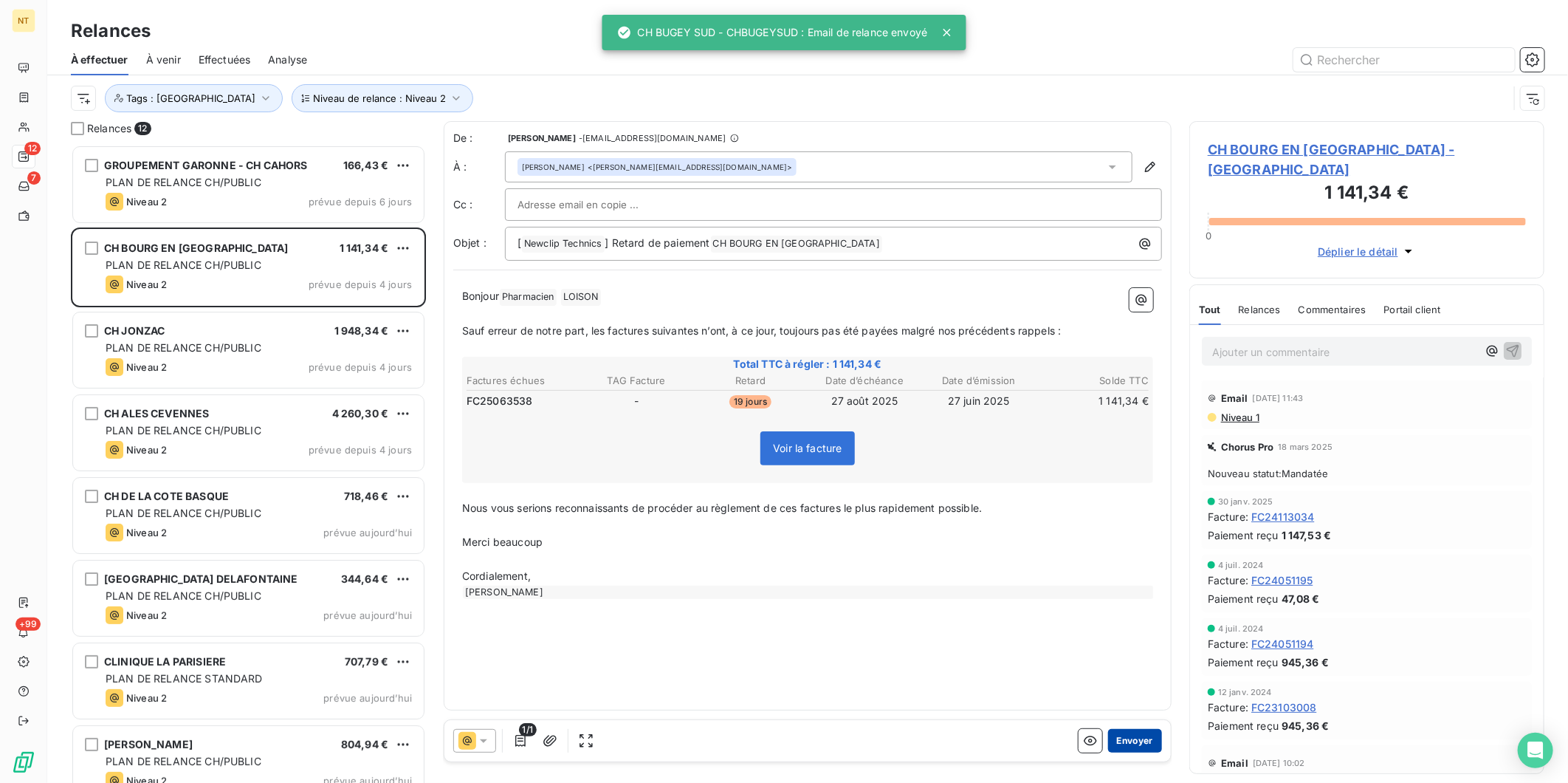
click at [1140, 736] on button "Envoyer" at bounding box center [1135, 741] width 54 height 24
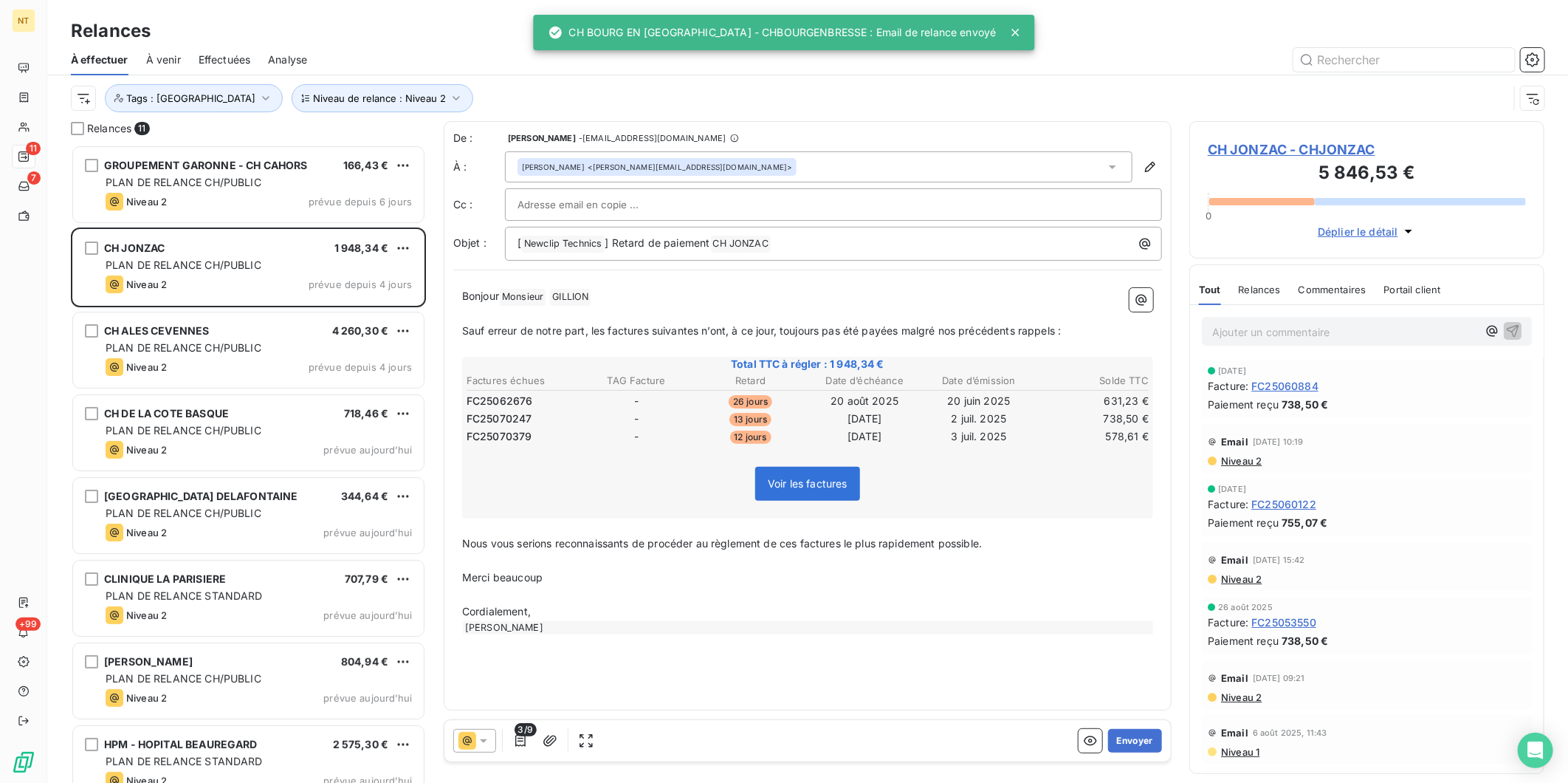
click at [1140, 736] on button "Envoyer" at bounding box center [1135, 741] width 54 height 24
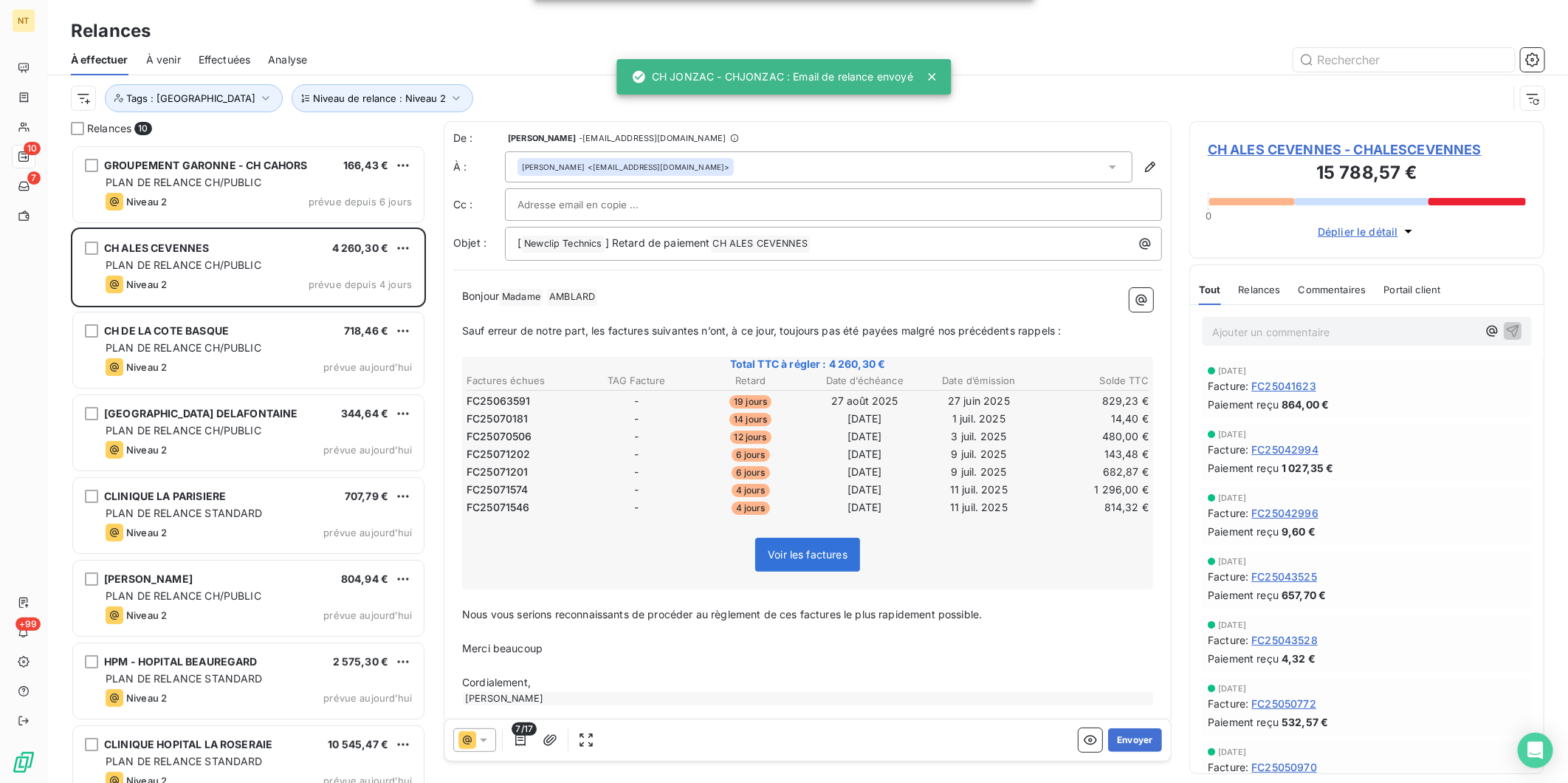
click at [1140, 736] on button "Envoyer" at bounding box center [1135, 741] width 54 height 24
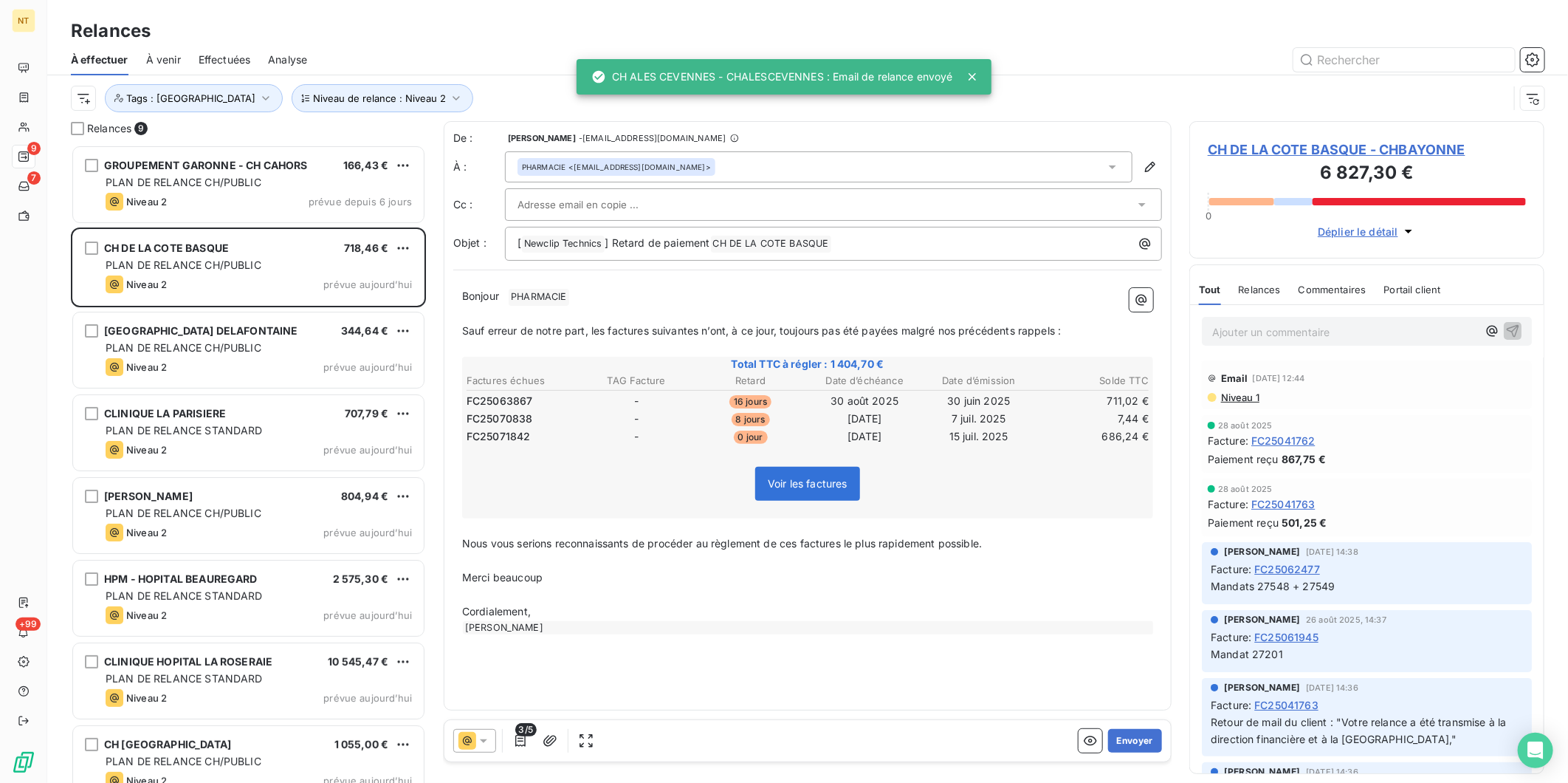
click at [1140, 736] on button "Envoyer" at bounding box center [1135, 741] width 54 height 24
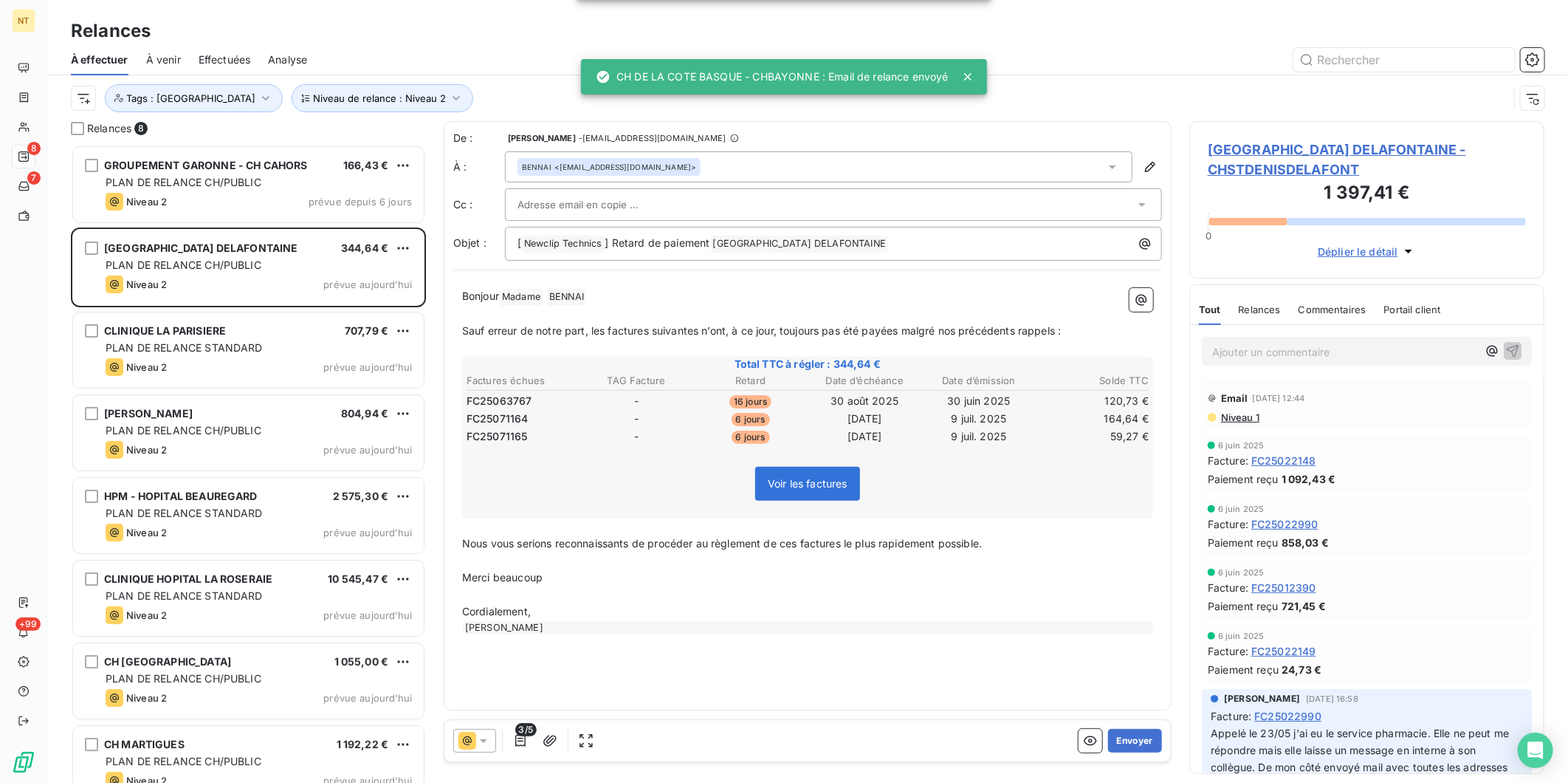
click at [1140, 736] on button "Envoyer" at bounding box center [1135, 741] width 54 height 24
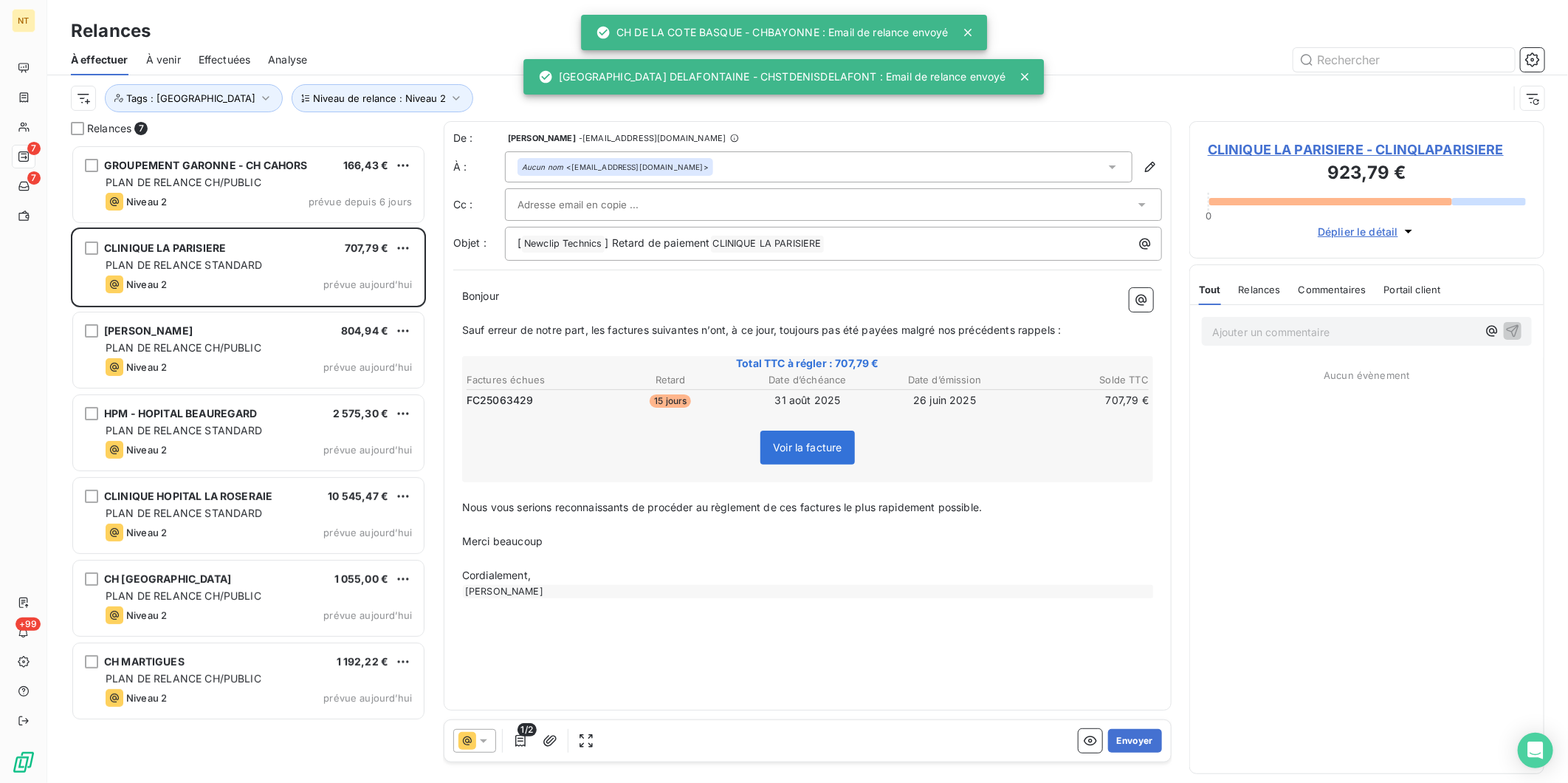
click at [1140, 736] on button "Envoyer" at bounding box center [1135, 741] width 54 height 24
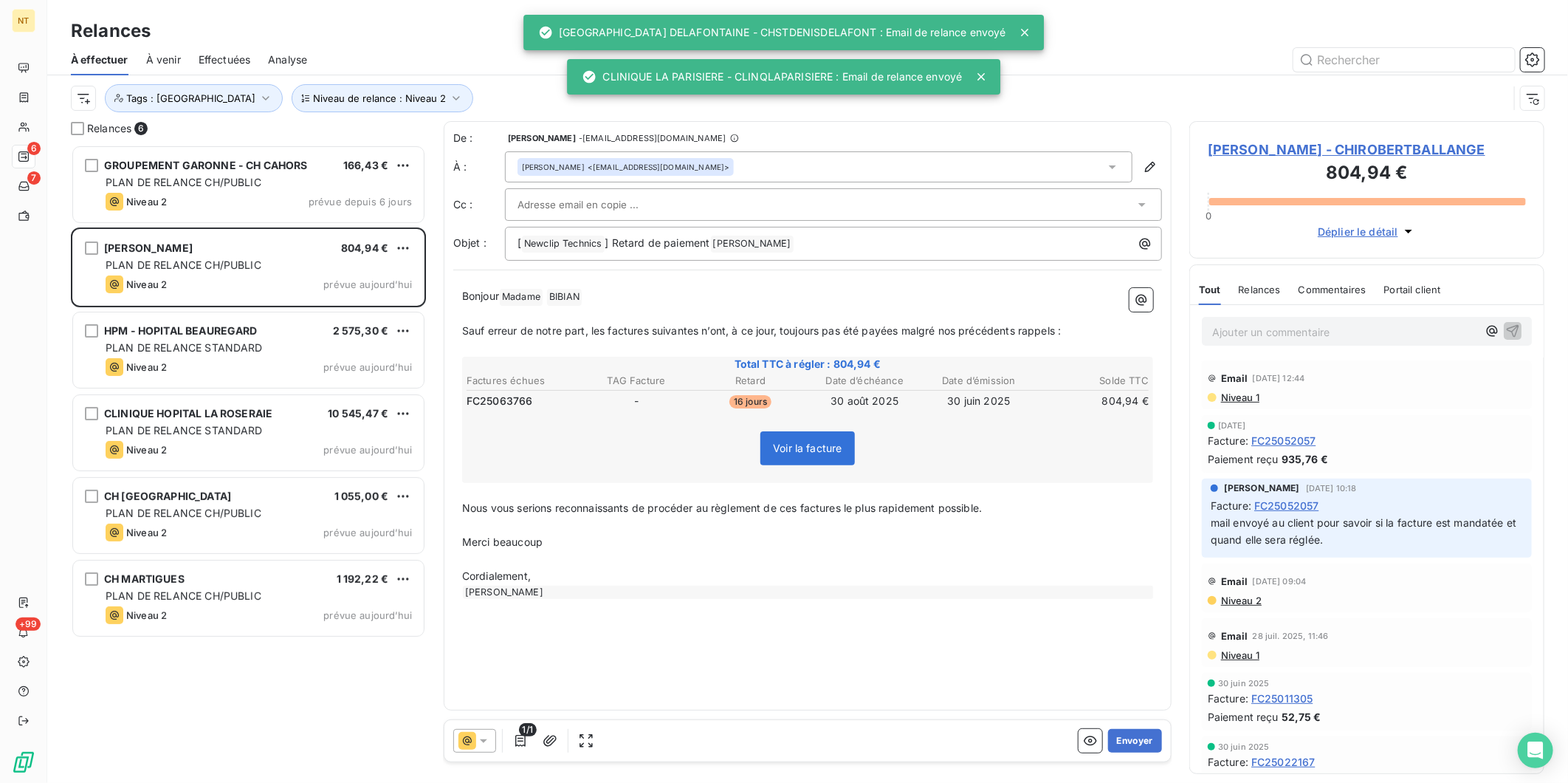
click at [1140, 736] on button "Envoyer" at bounding box center [1135, 741] width 54 height 24
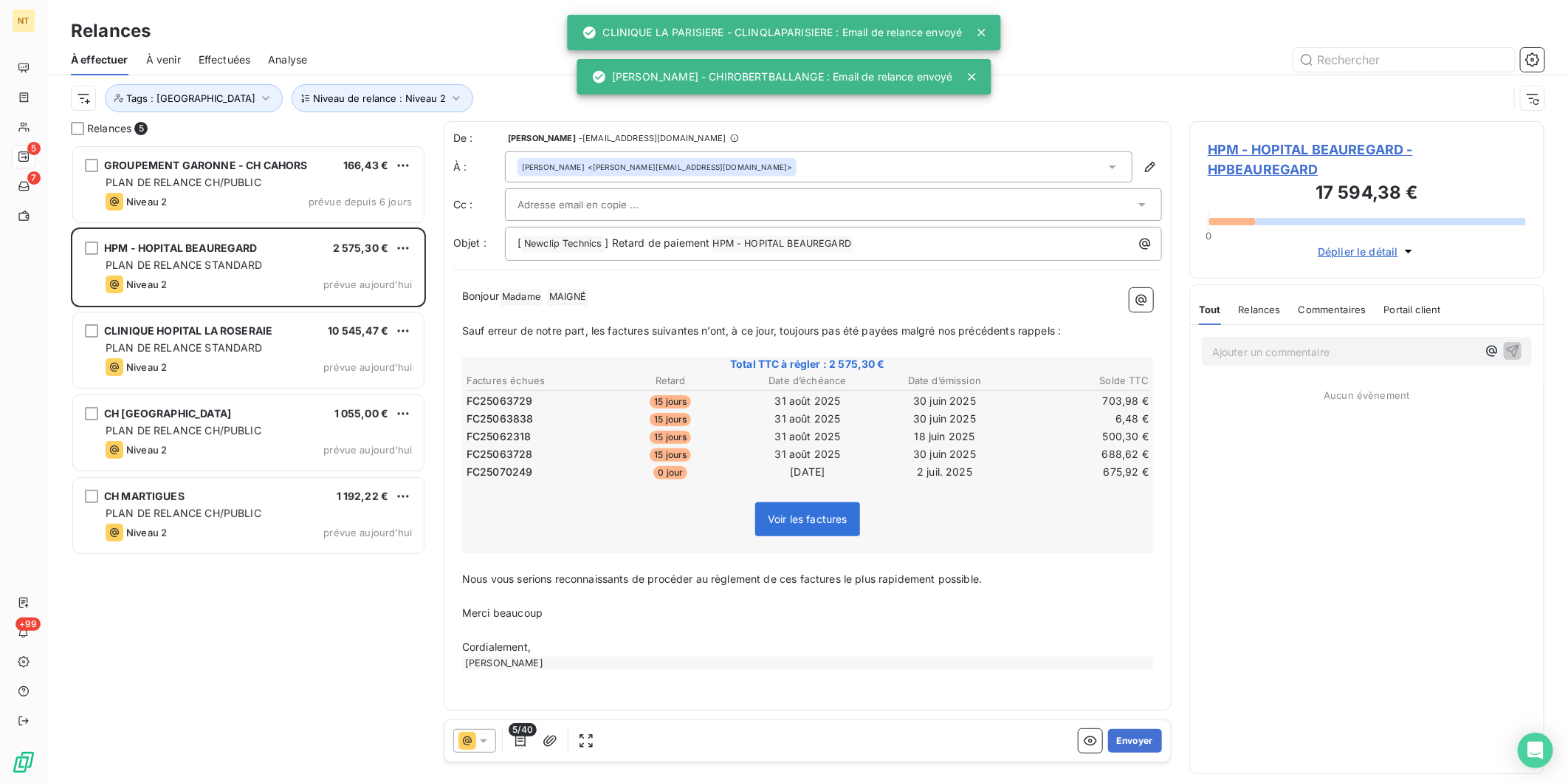
click at [1140, 736] on button "Envoyer" at bounding box center [1135, 741] width 54 height 24
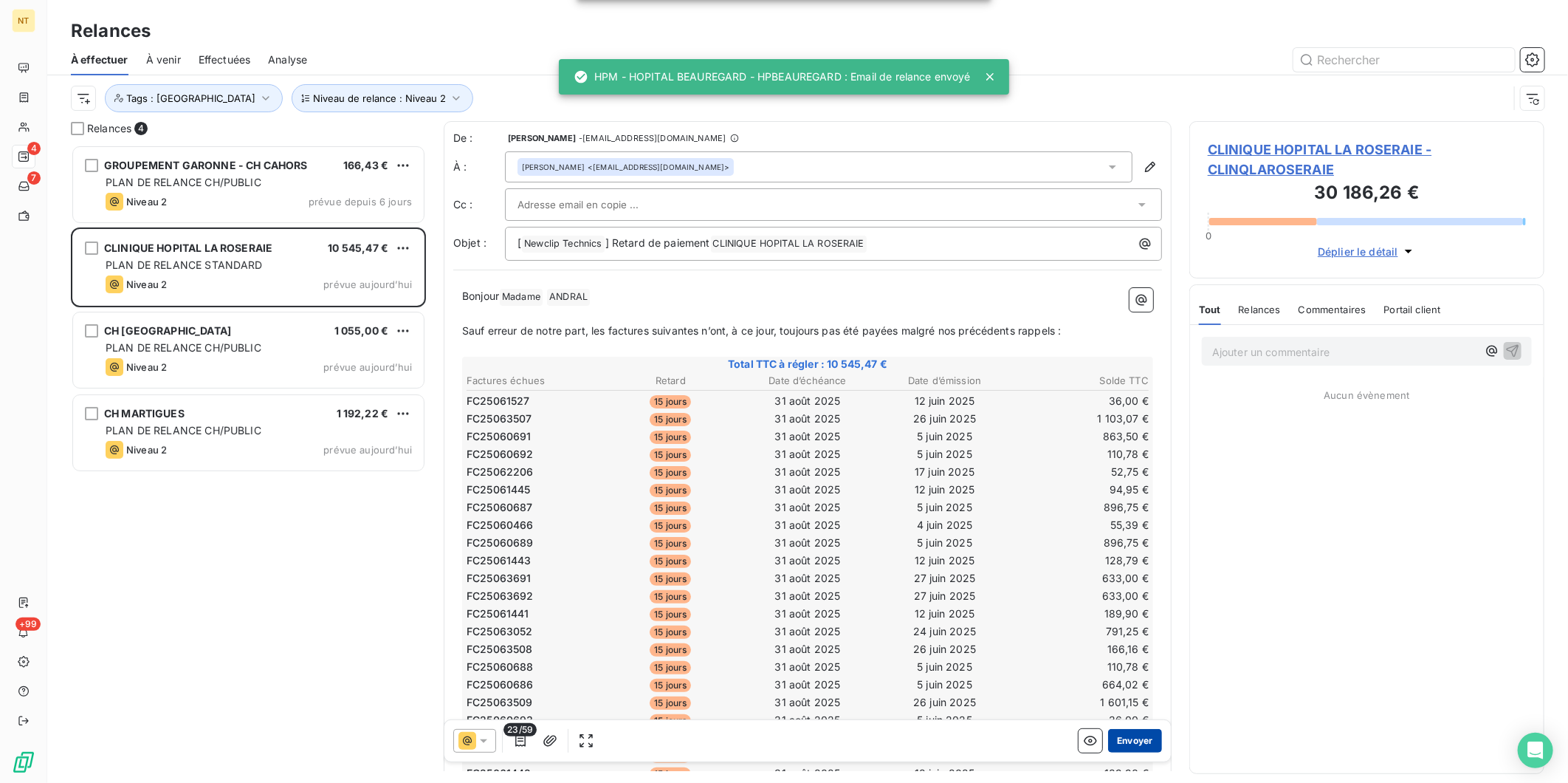
click at [1141, 736] on button "Envoyer" at bounding box center [1135, 741] width 54 height 24
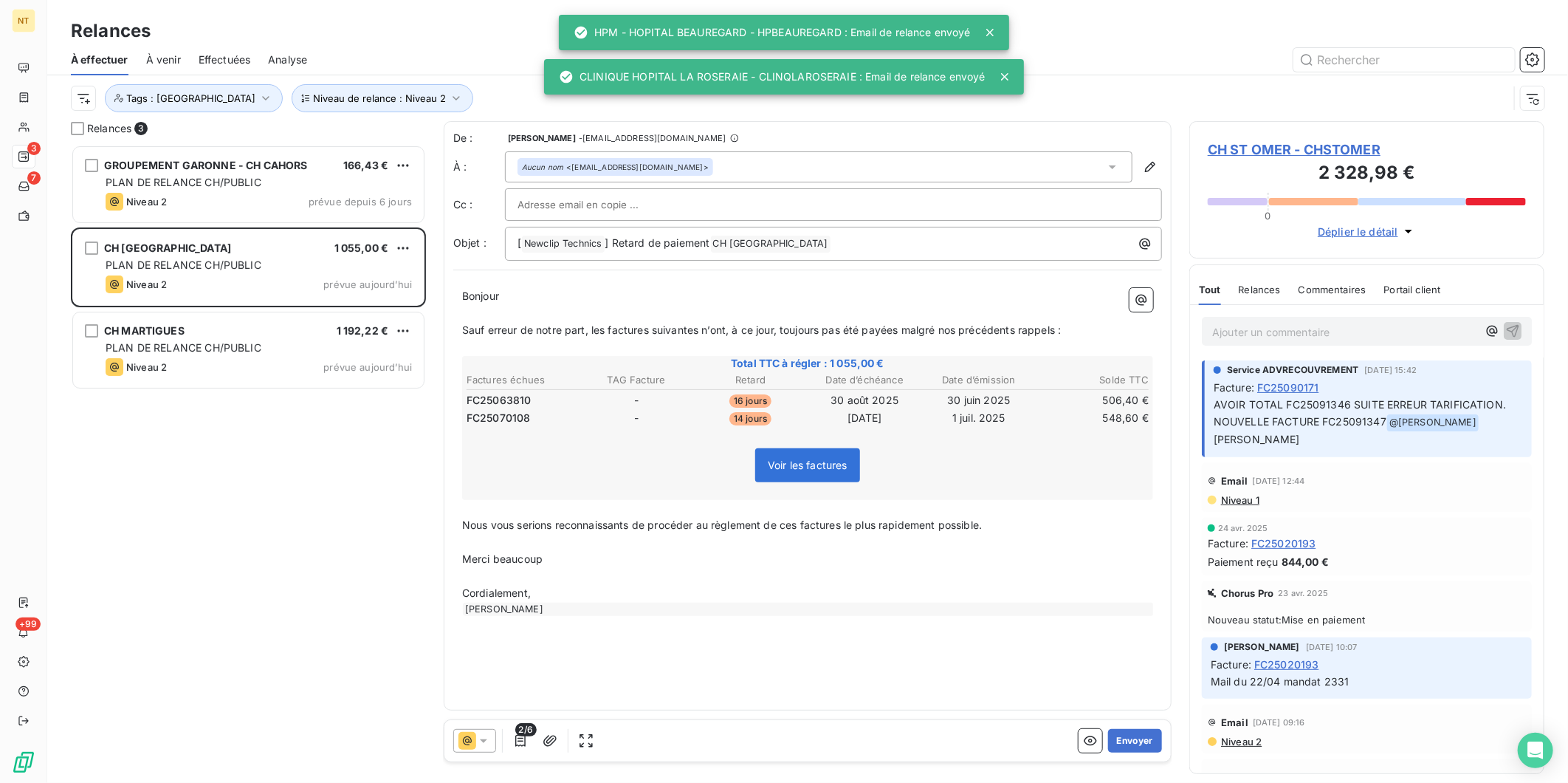
click at [1141, 736] on button "Envoyer" at bounding box center [1135, 741] width 54 height 24
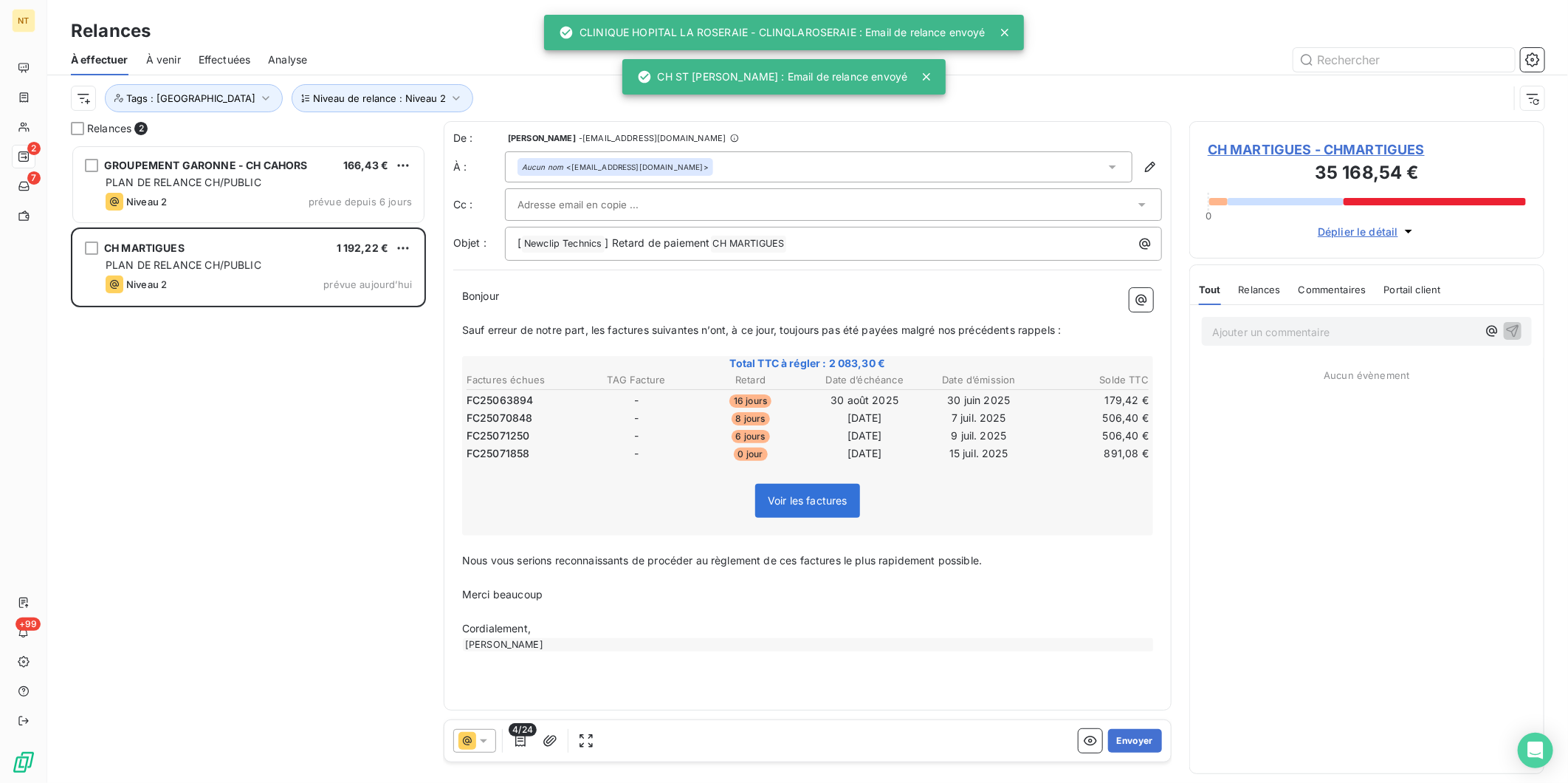
click at [1141, 736] on button "Envoyer" at bounding box center [1135, 741] width 54 height 24
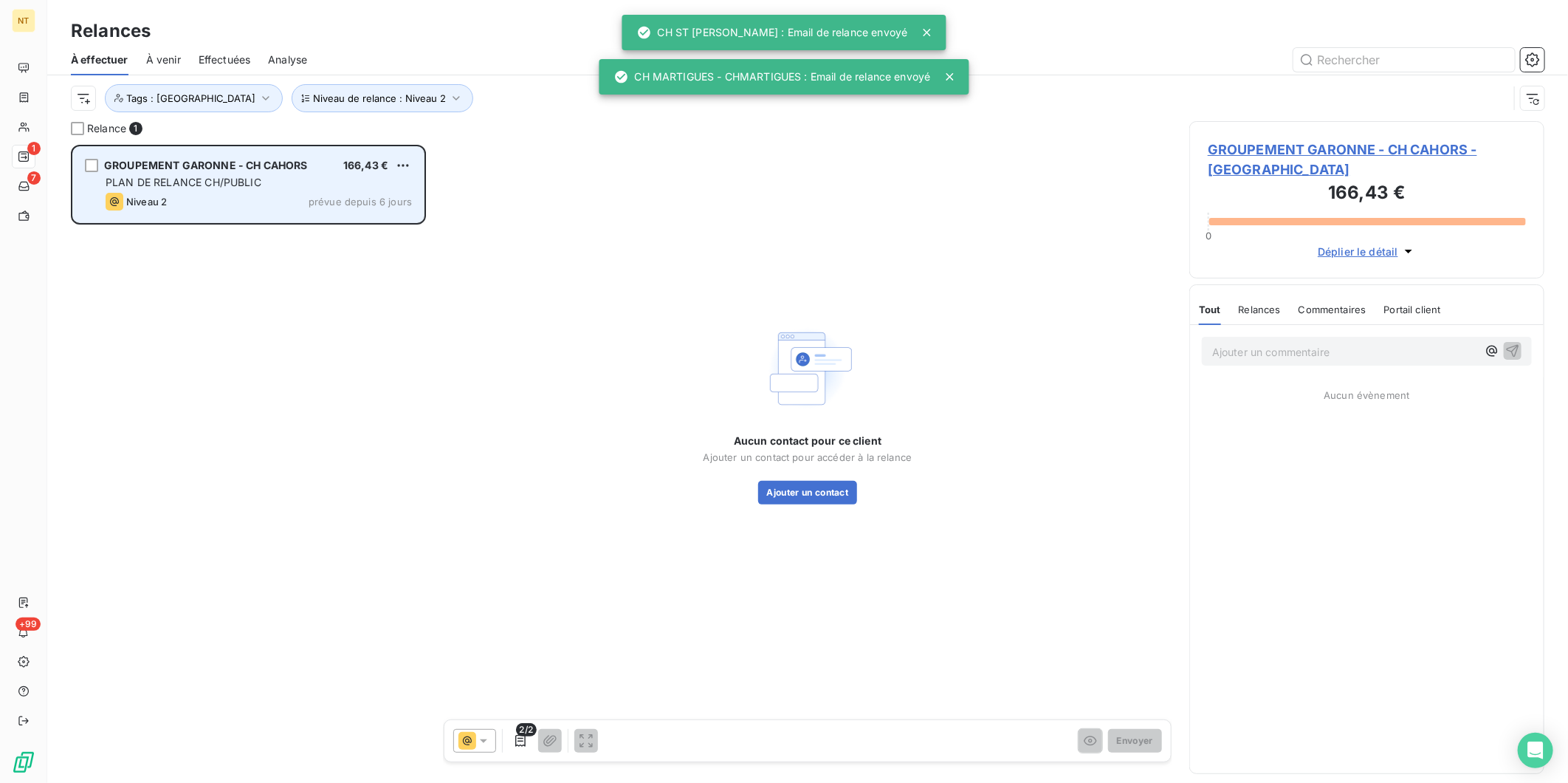
click at [308, 193] on div "Niveau 2 prévue depuis 6 jours" at bounding box center [258, 202] width 306 height 18
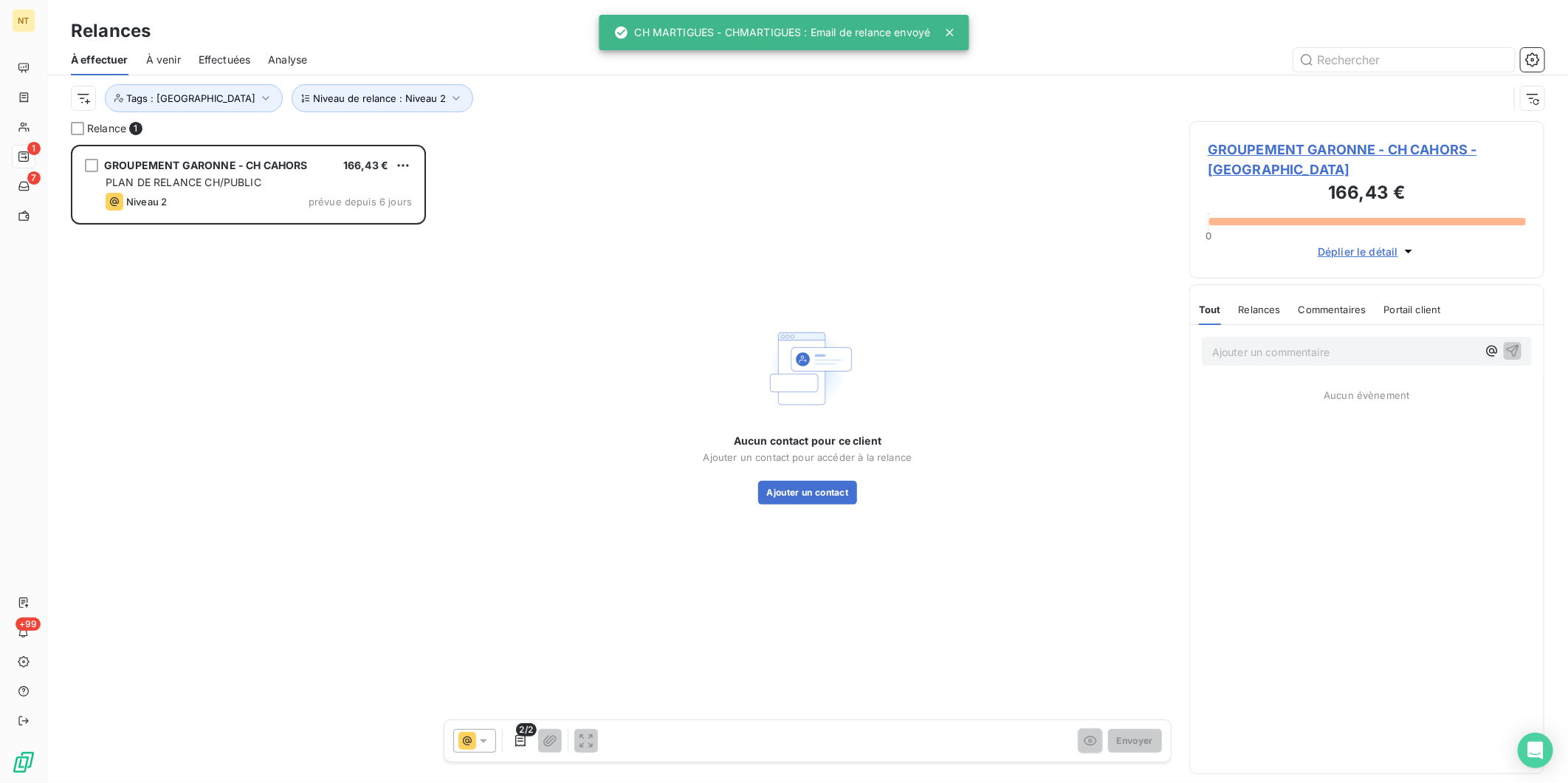
click at [1233, 143] on span "GROUPEMENT GARONNE - CH CAHORS - [GEOGRAPHIC_DATA]" at bounding box center [1367, 159] width 318 height 40
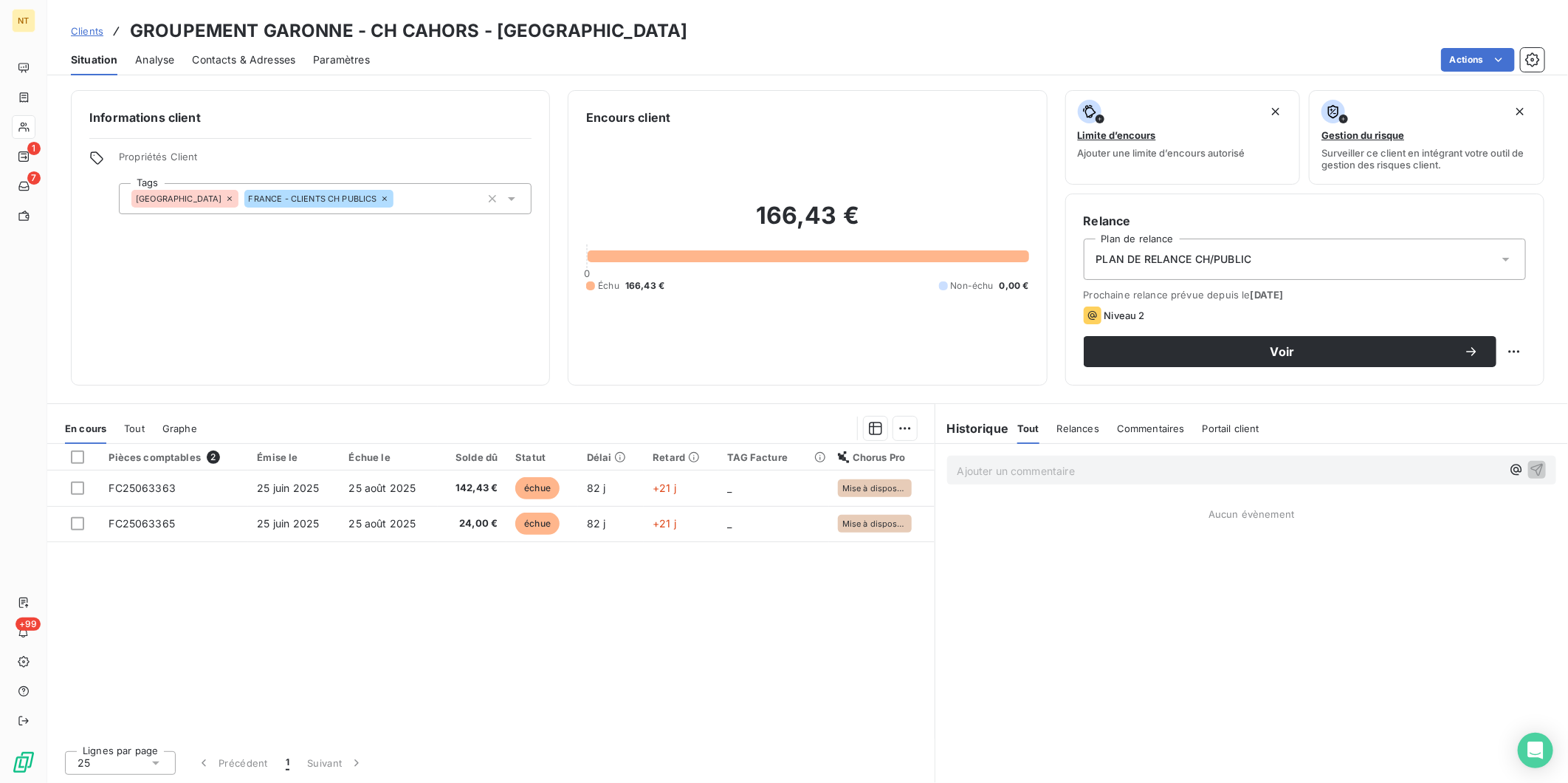
click at [270, 48] on div "Contacts & Adresses" at bounding box center [243, 60] width 103 height 31
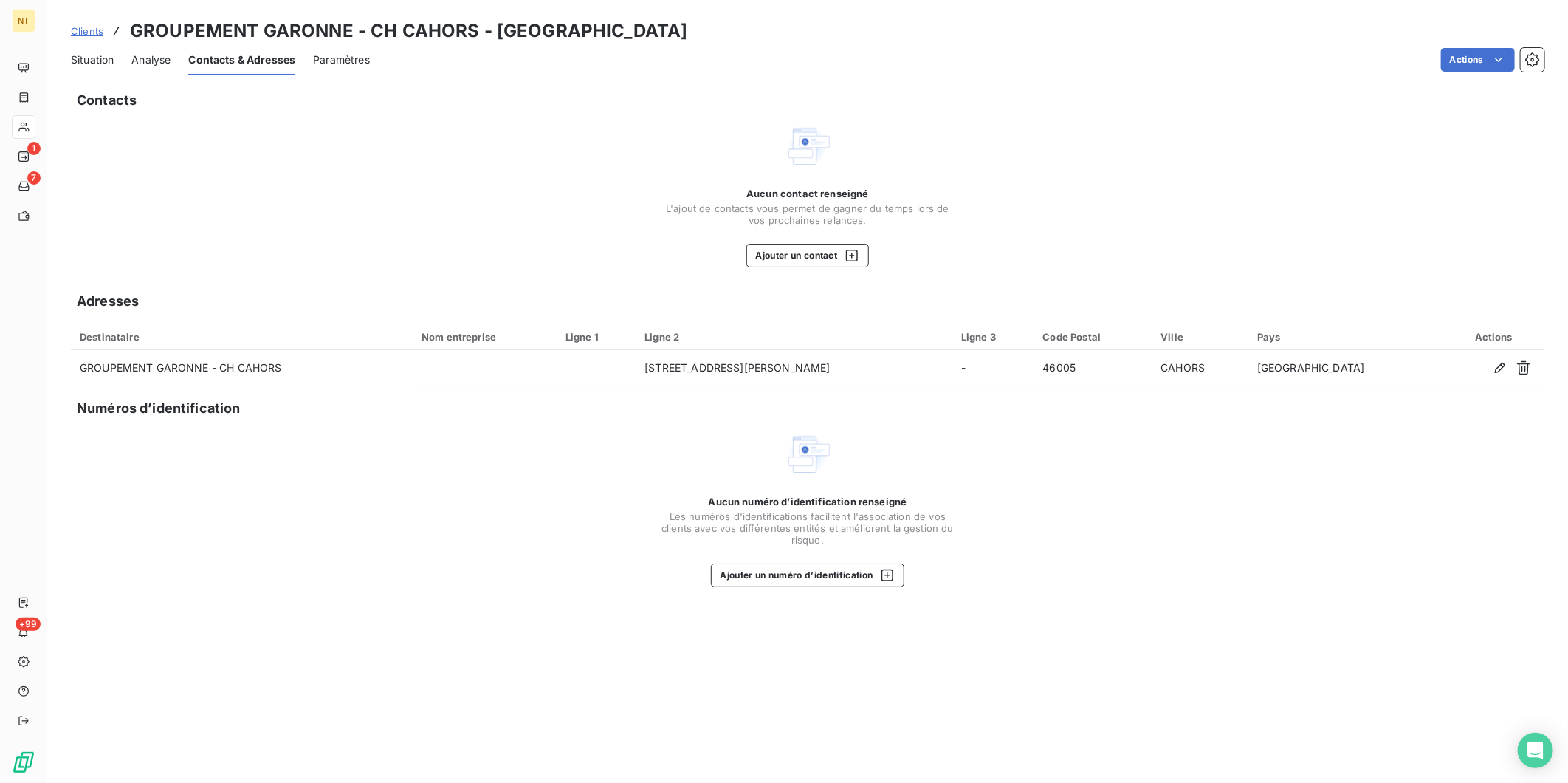
click at [91, 58] on span "Situation" at bounding box center [92, 60] width 43 height 15
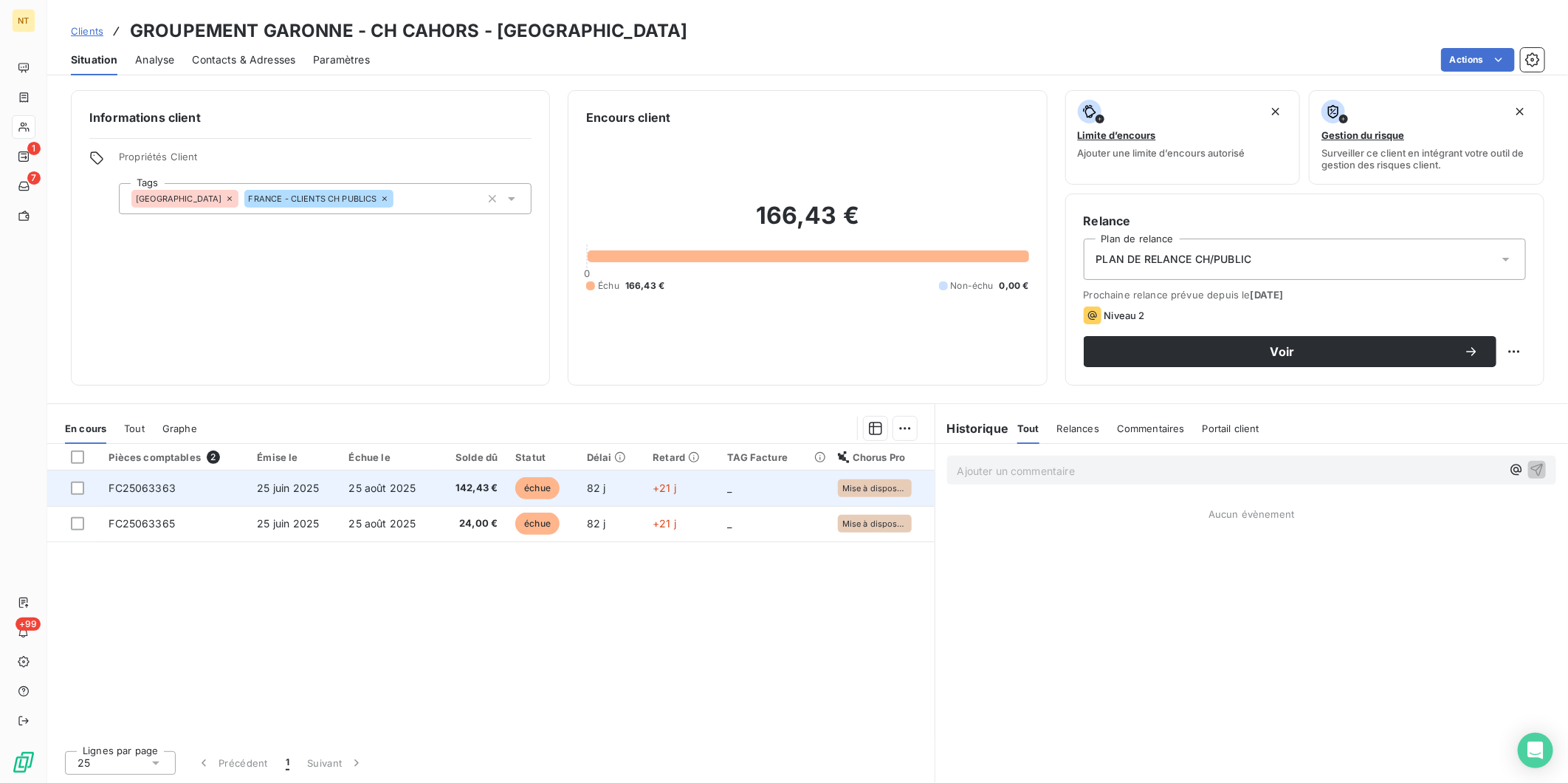
click at [737, 499] on td "_" at bounding box center [773, 488] width 110 height 35
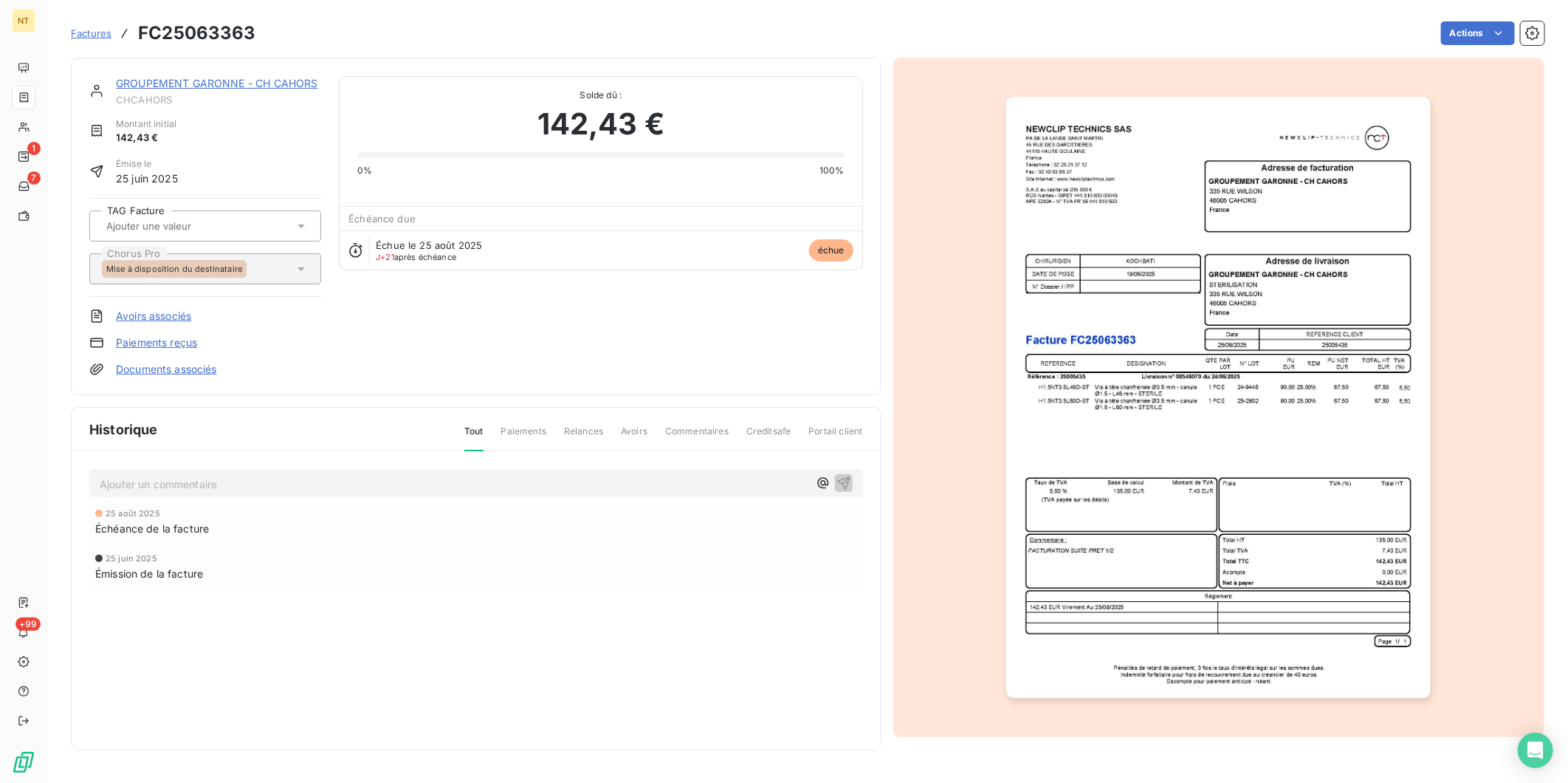
click at [211, 87] on link "GROUPEMENT GARONNE - CH CAHORS" at bounding box center [217, 83] width 202 height 13
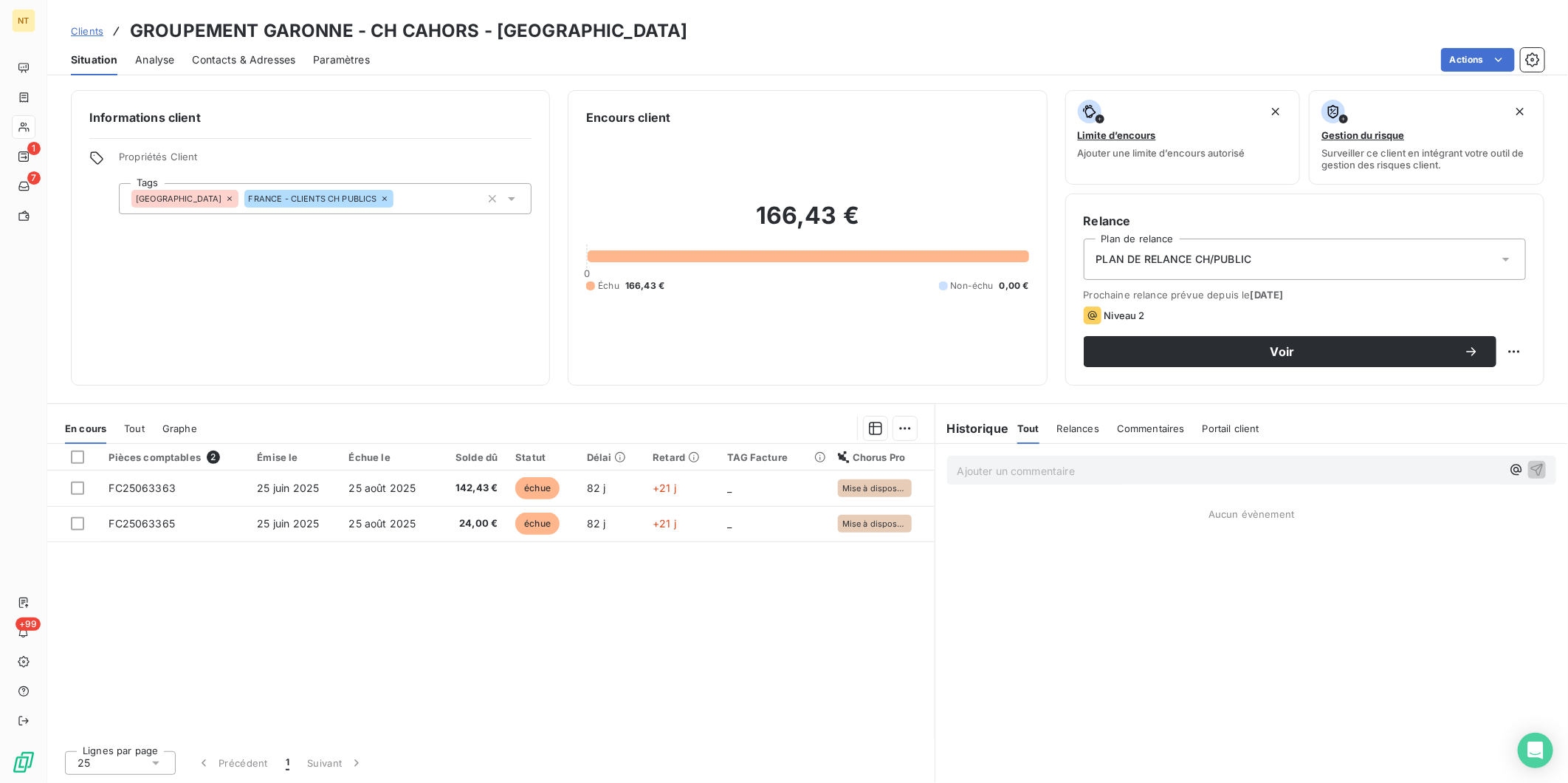
click at [253, 59] on span "Contacts & Adresses" at bounding box center [243, 60] width 103 height 15
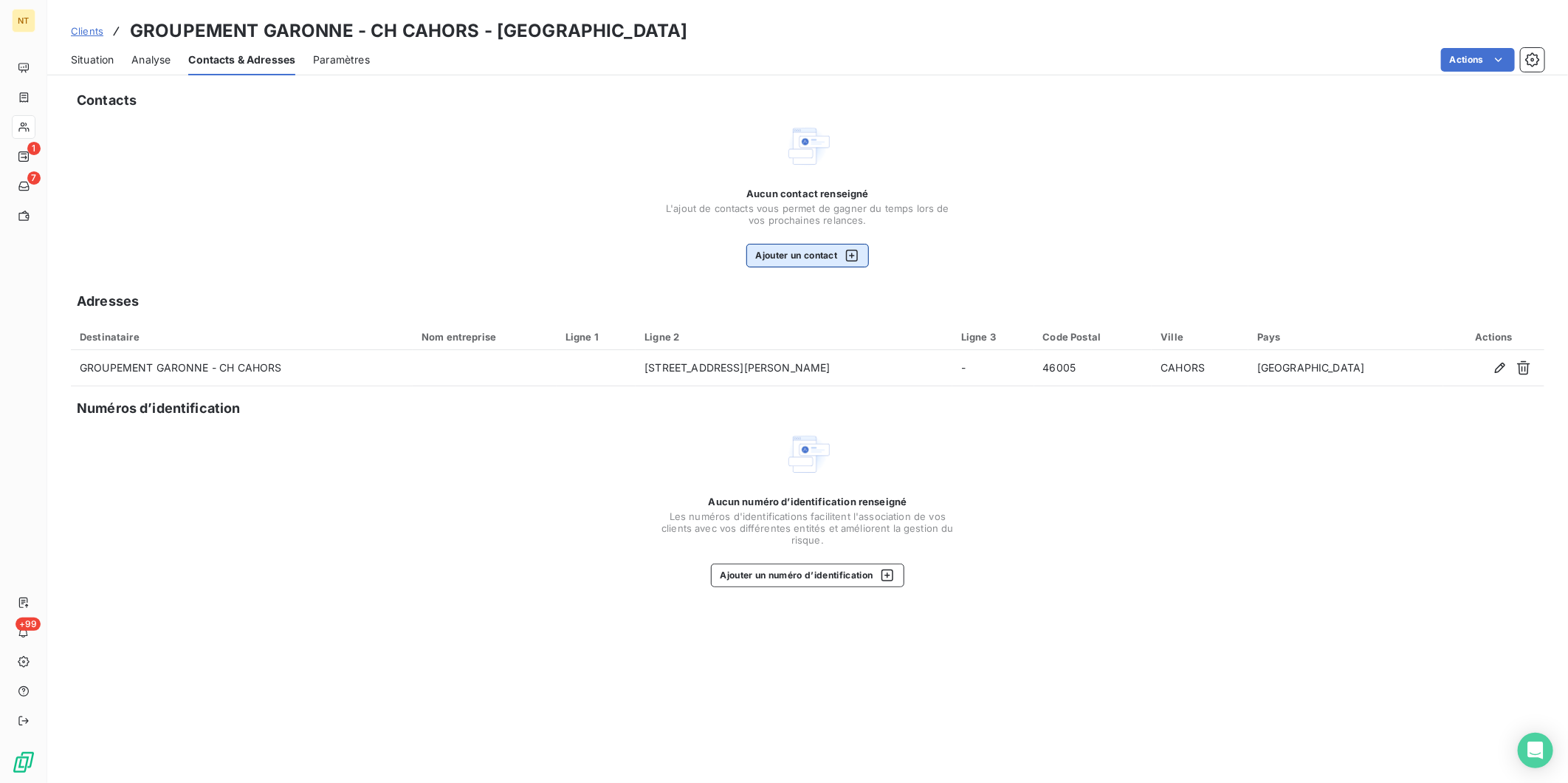
click at [813, 256] on button "Ajouter un contact" at bounding box center [808, 256] width 123 height 24
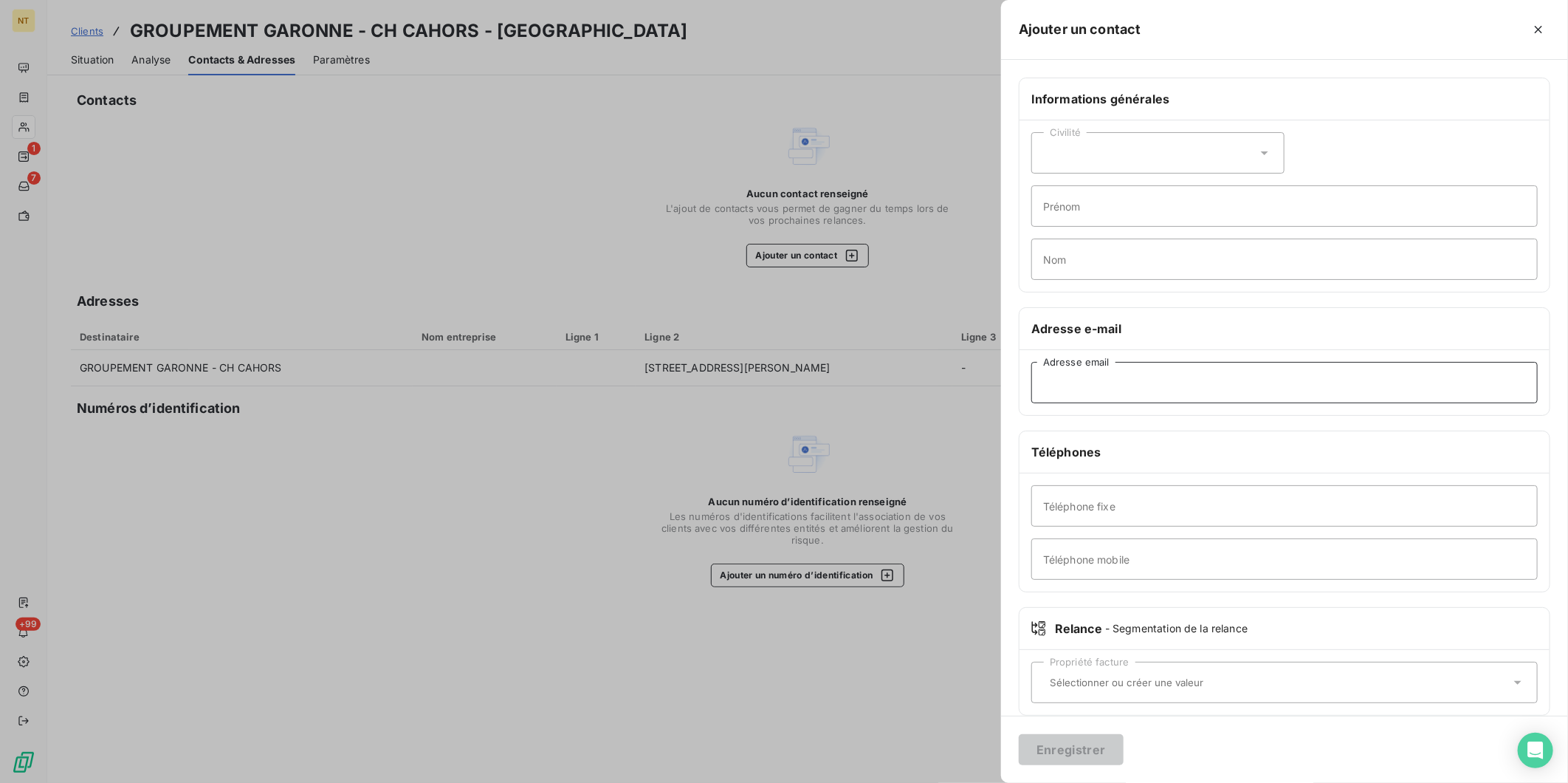
click at [1130, 388] on input "Adresse email" at bounding box center [1284, 383] width 506 height 41
paste input "[EMAIL_ADDRESS][DOMAIN_NAME]"
type input "[EMAIL_ADDRESS][DOMAIN_NAME]"
click at [1080, 744] on button "Enregistrer" at bounding box center [1071, 750] width 105 height 31
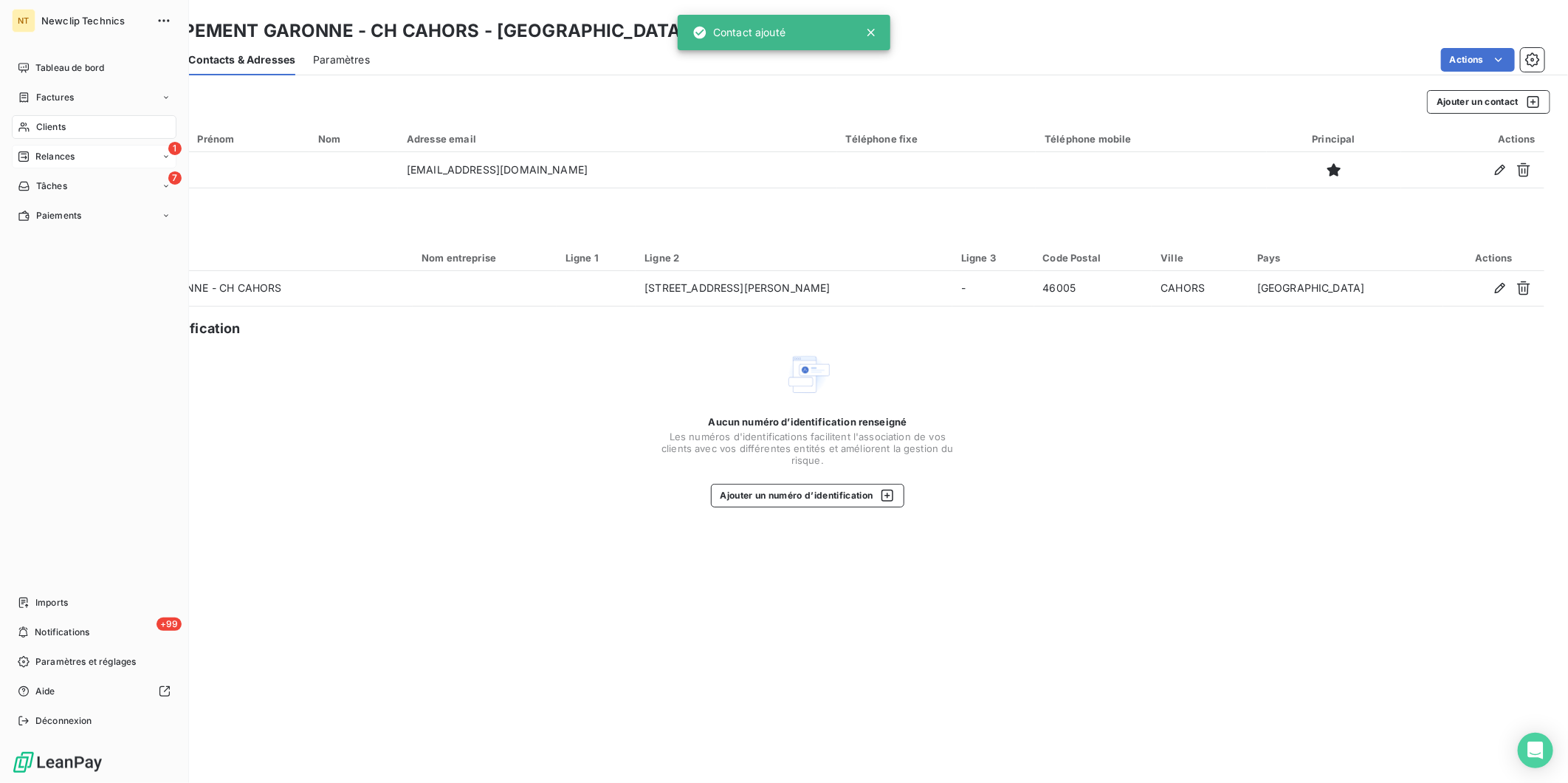
click at [54, 157] on span "Relances" at bounding box center [55, 157] width 39 height 13
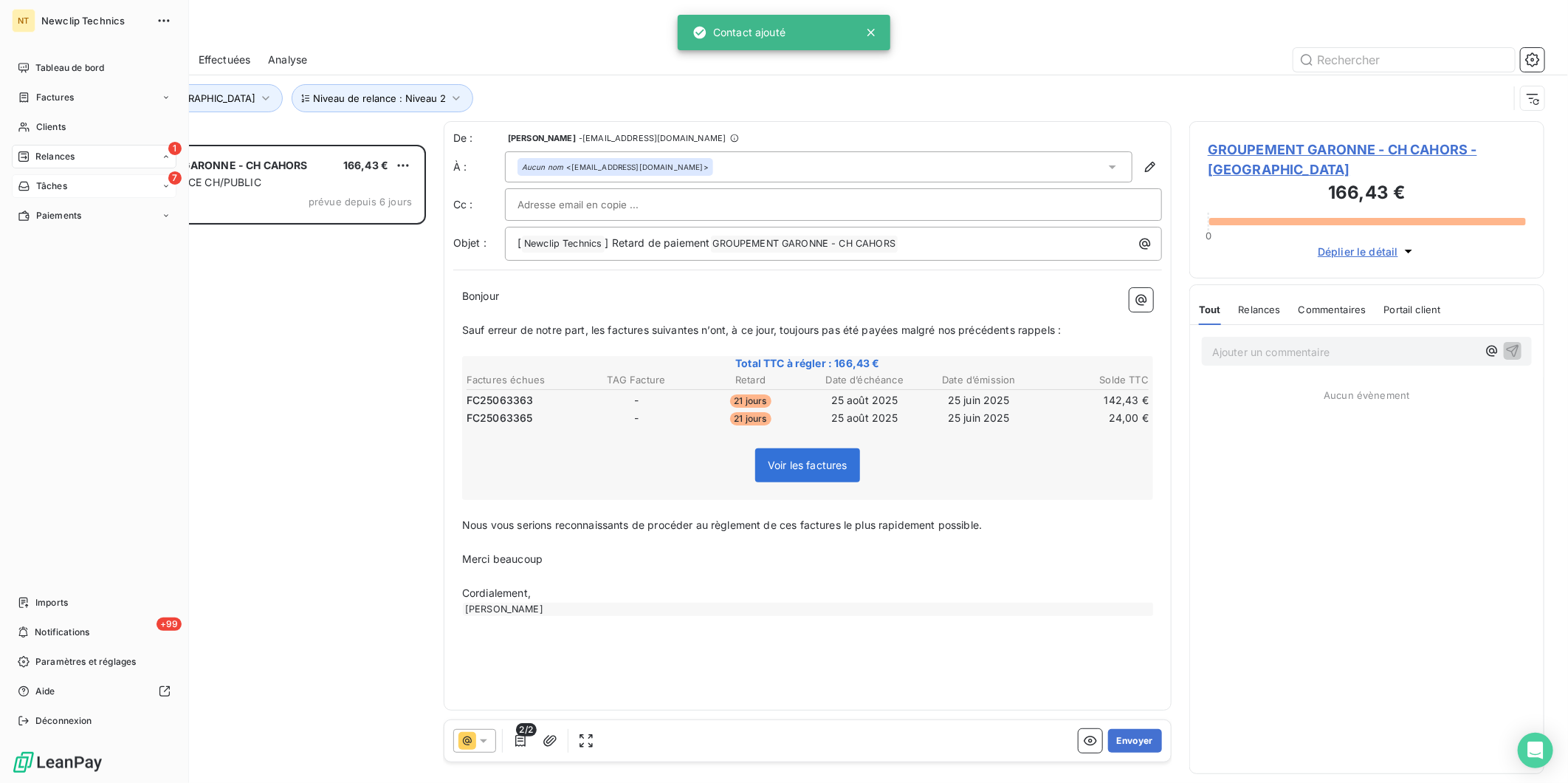
scroll to position [626, 343]
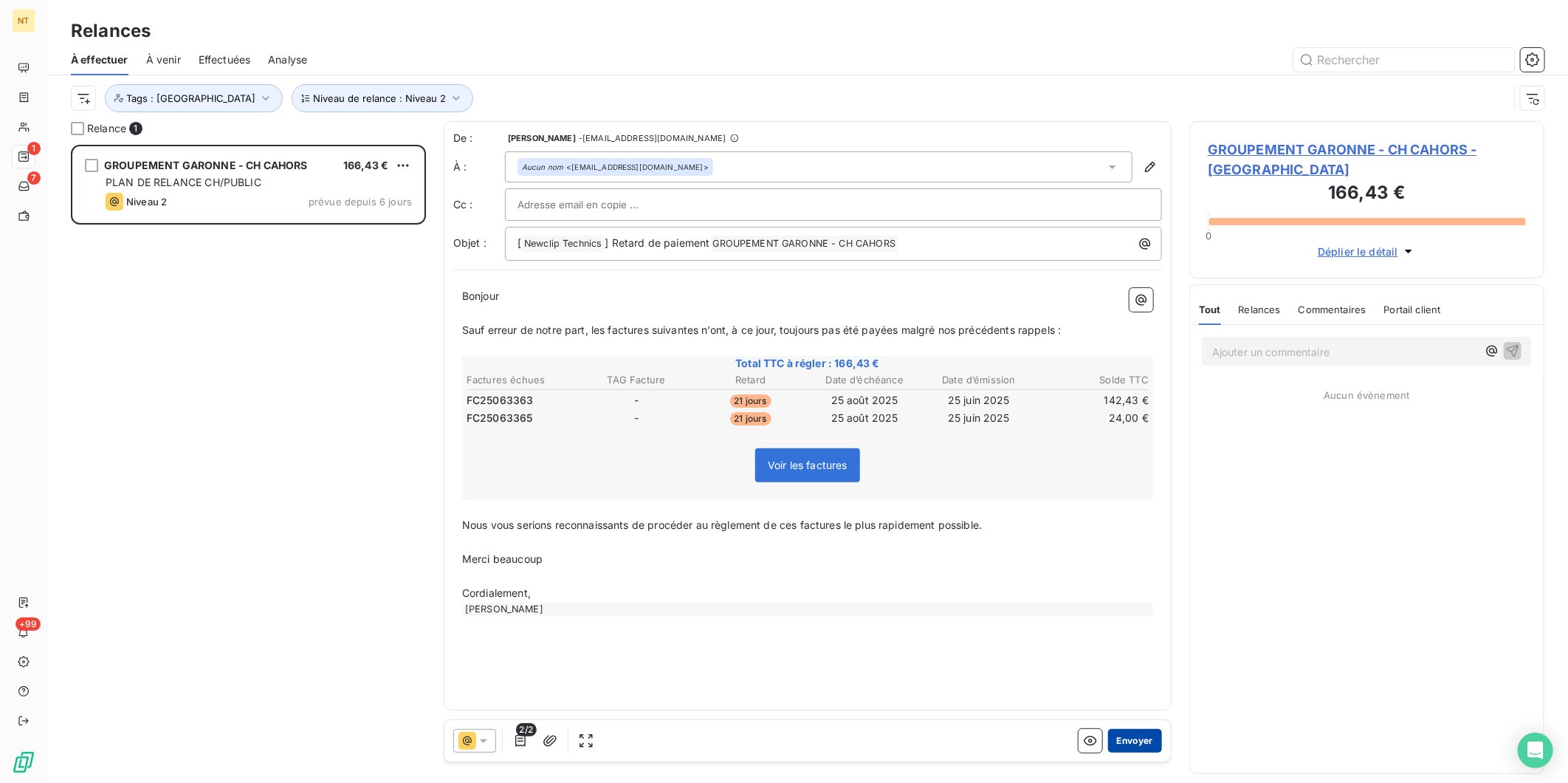
click at [1150, 740] on button "Envoyer" at bounding box center [1135, 741] width 54 height 24
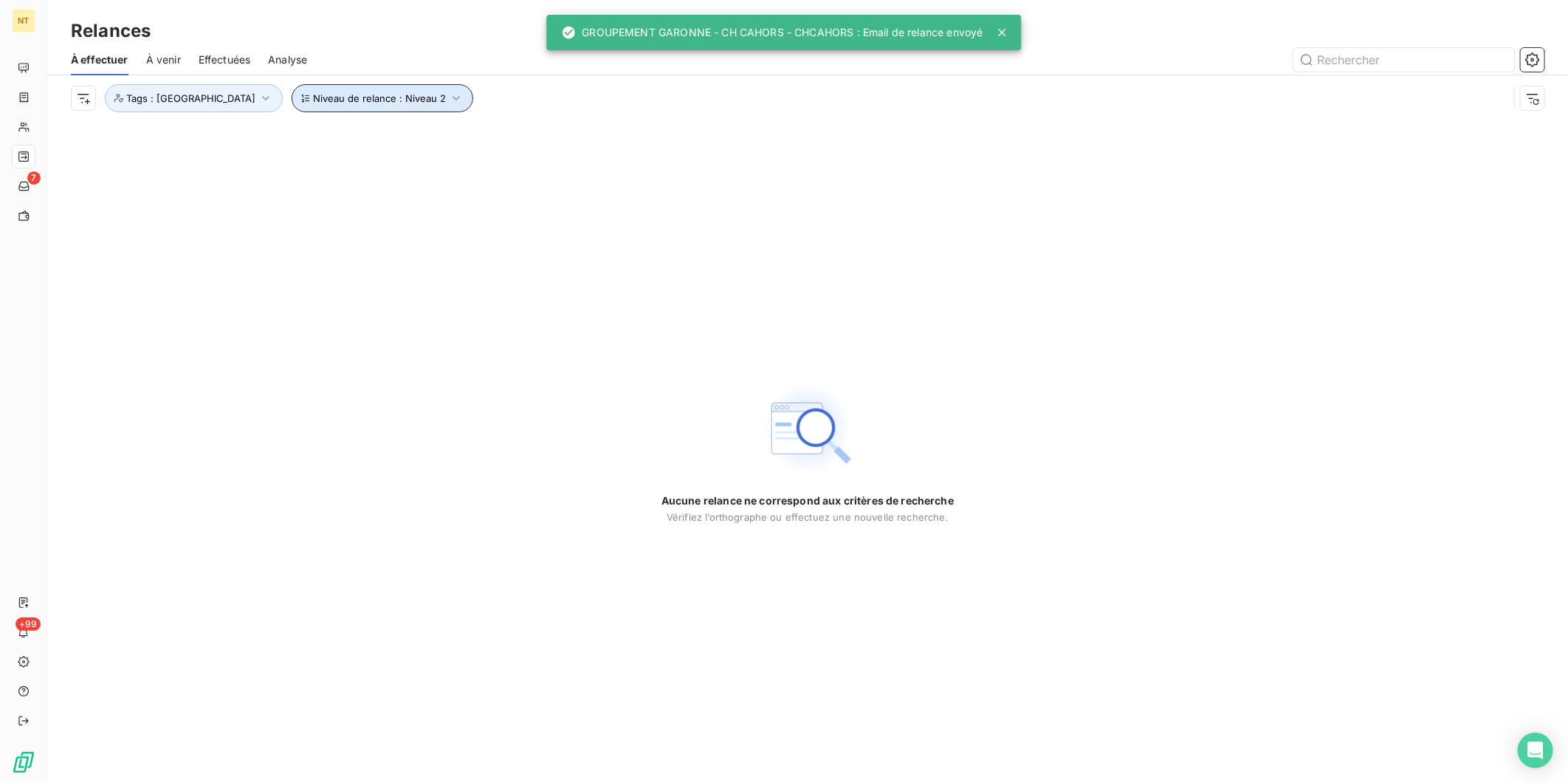
click at [373, 95] on span "Niveau de relance : Niveau 2" at bounding box center [379, 99] width 133 height 12
click at [496, 136] on div "Niveau 2" at bounding box center [538, 137] width 213 height 31
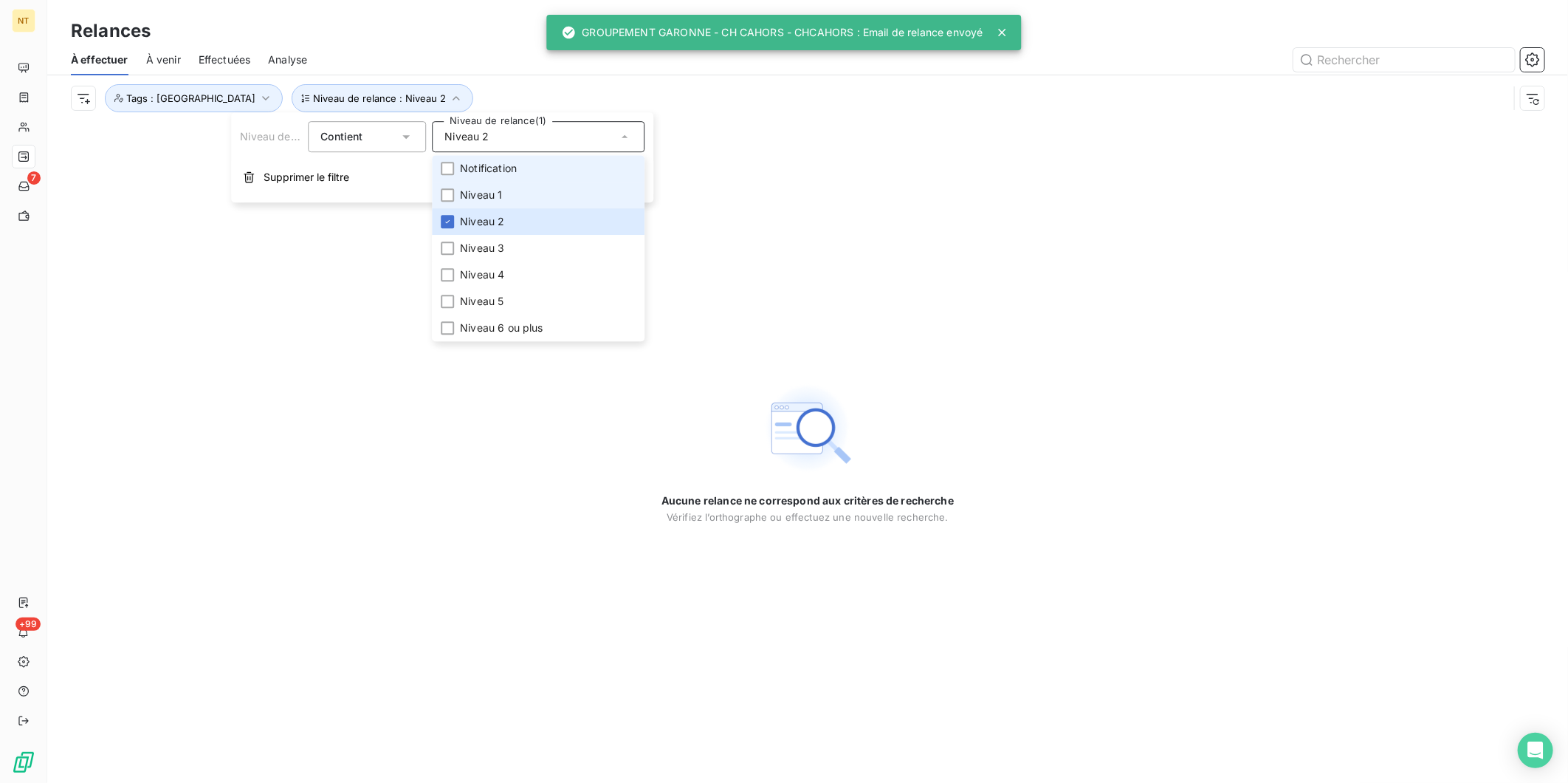
click at [477, 188] on span "Niveau 1" at bounding box center [481, 195] width 42 height 15
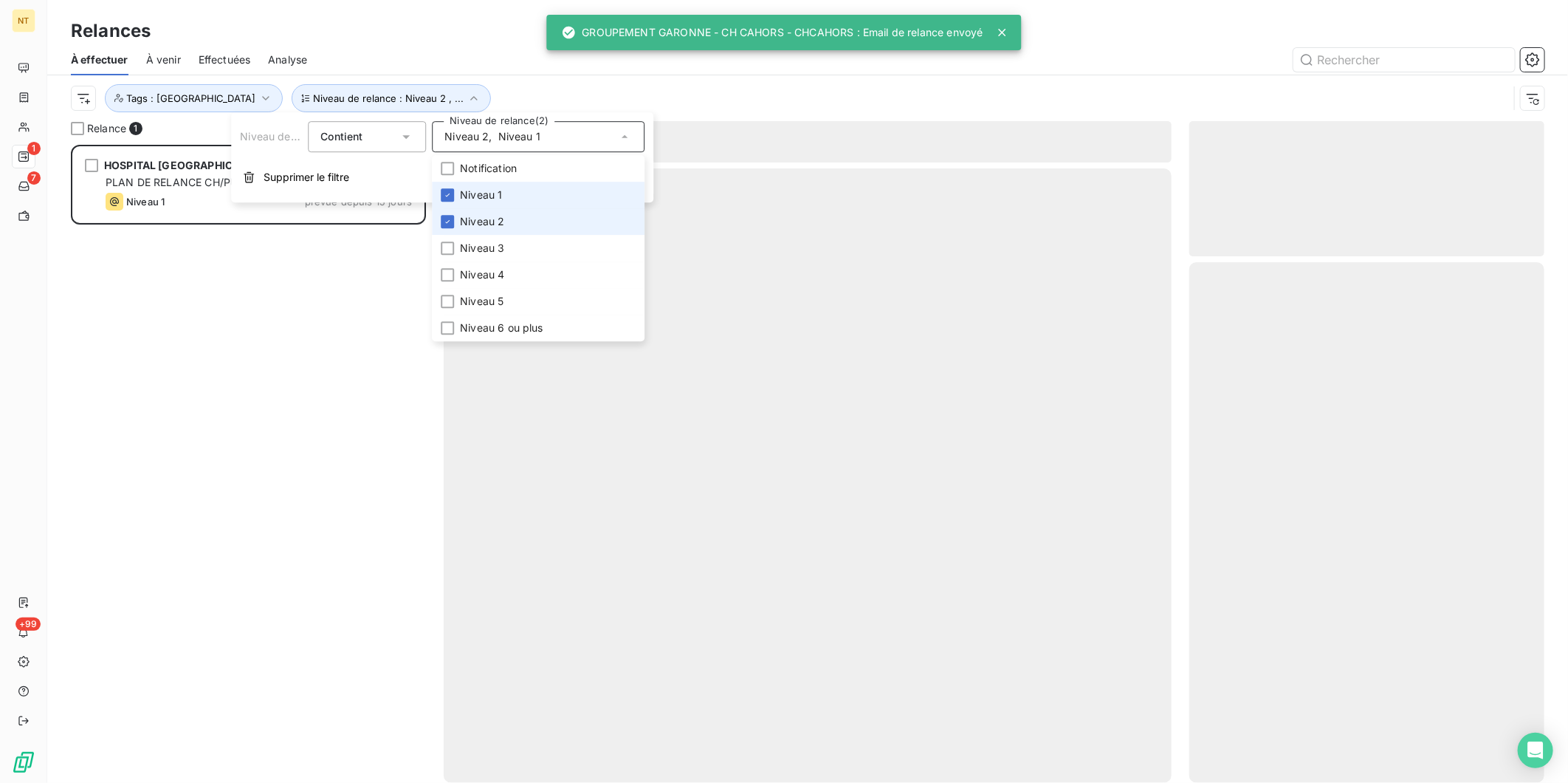
scroll to position [626, 343]
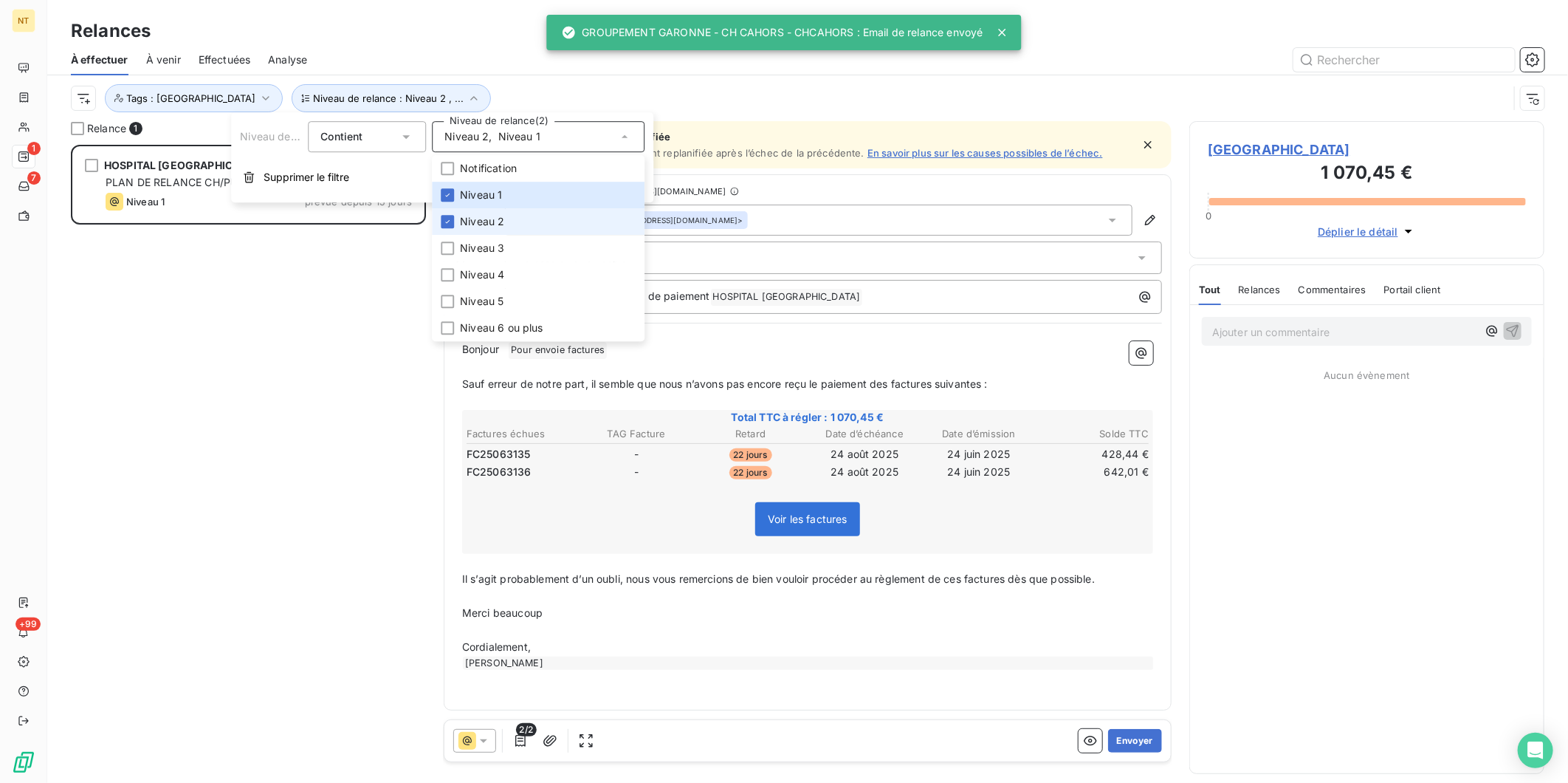
click at [462, 222] on span "Niveau 2" at bounding box center [482, 222] width 44 height 15
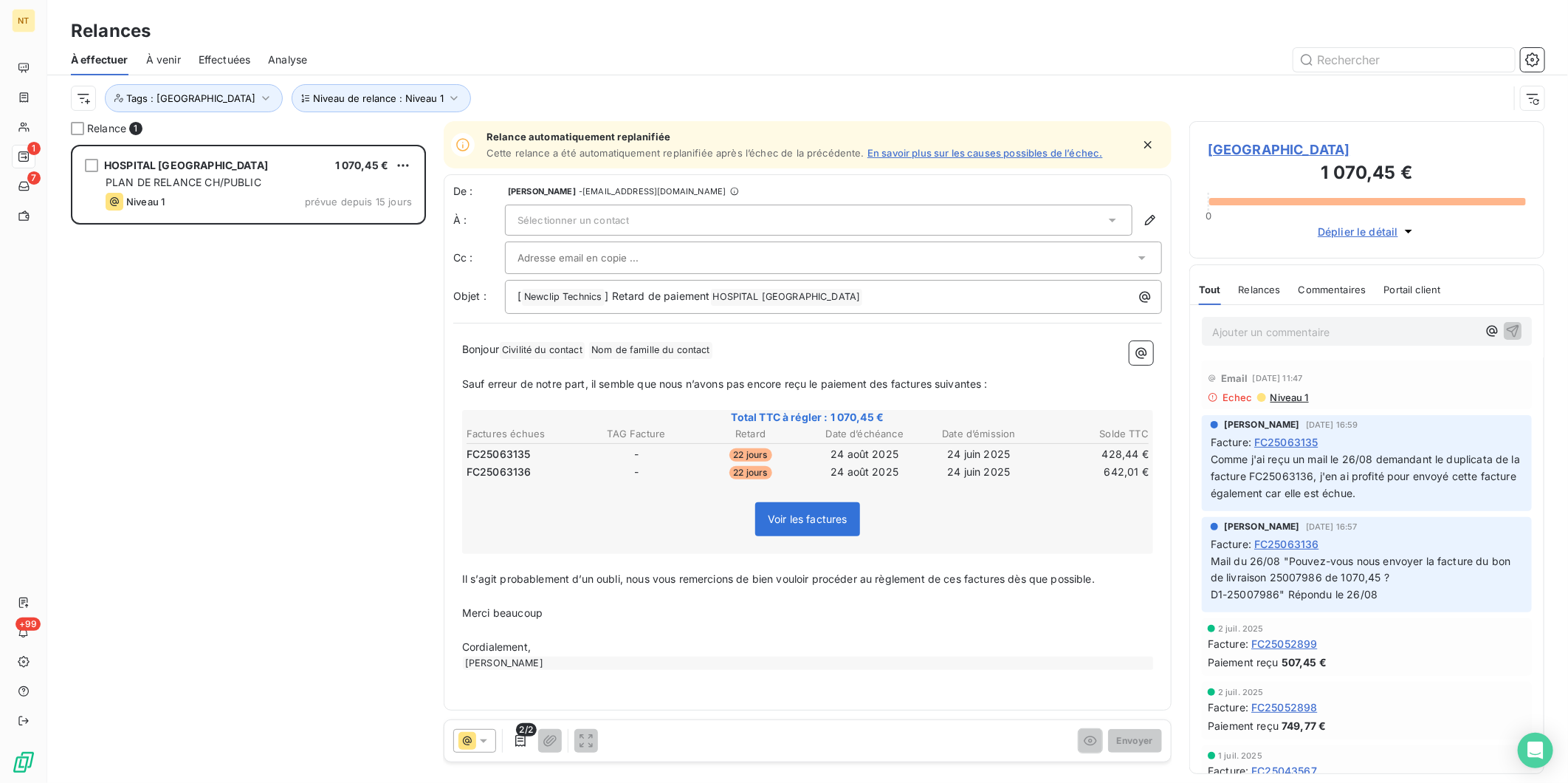
click at [326, 403] on div "HOSPITAL [GEOGRAPHIC_DATA] 1 070,45 € PLAN DE RELANCE CH/PUBLIC Niveau 1 prévue…" at bounding box center [249, 464] width 355 height 638
click at [1291, 403] on span "Niveau 1" at bounding box center [1289, 397] width 40 height 12
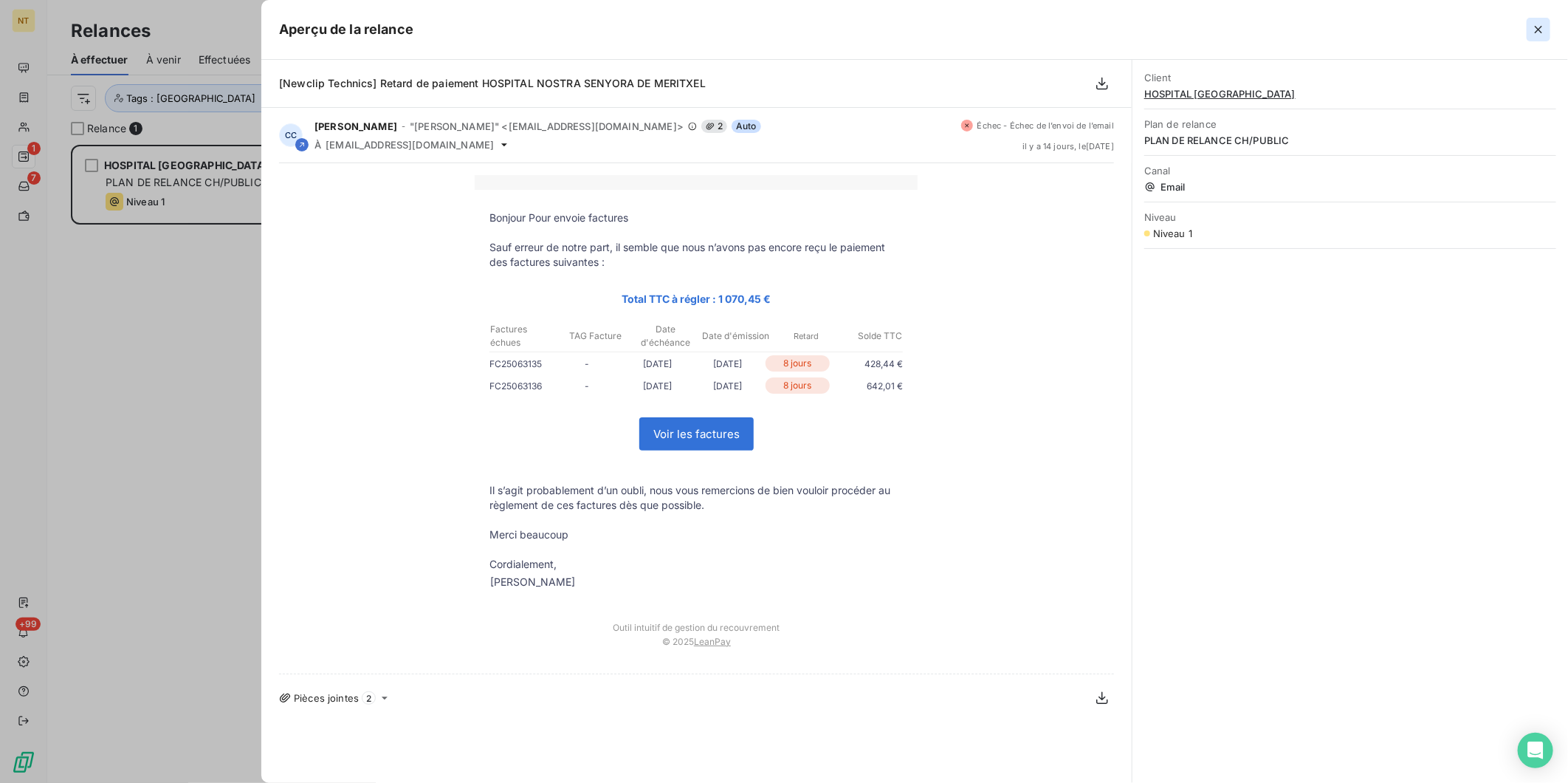
click at [1542, 25] on icon "button" at bounding box center [1539, 30] width 15 height 15
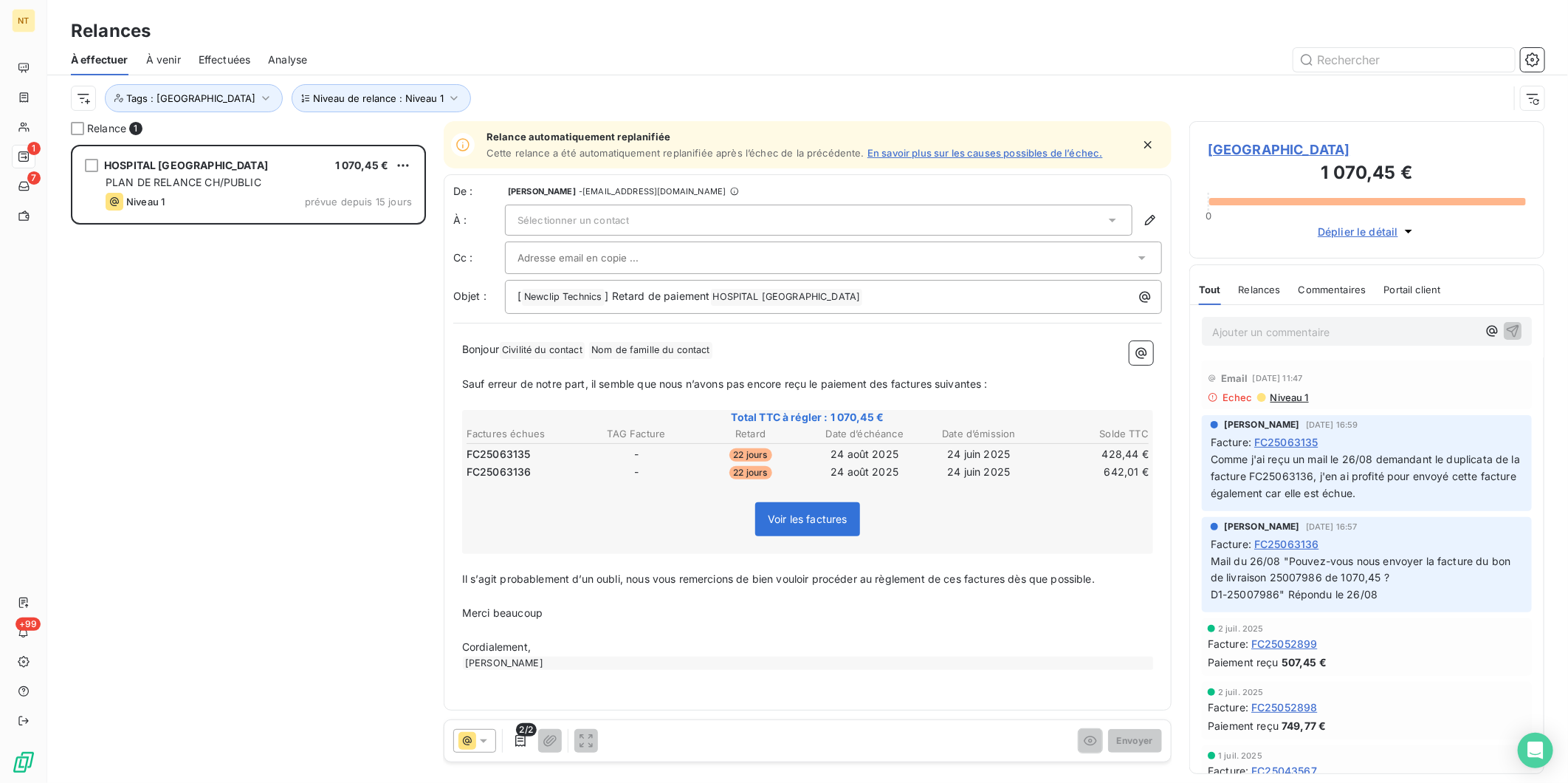
click at [712, 217] on div "Sélectionner un contact" at bounding box center [818, 220] width 628 height 31
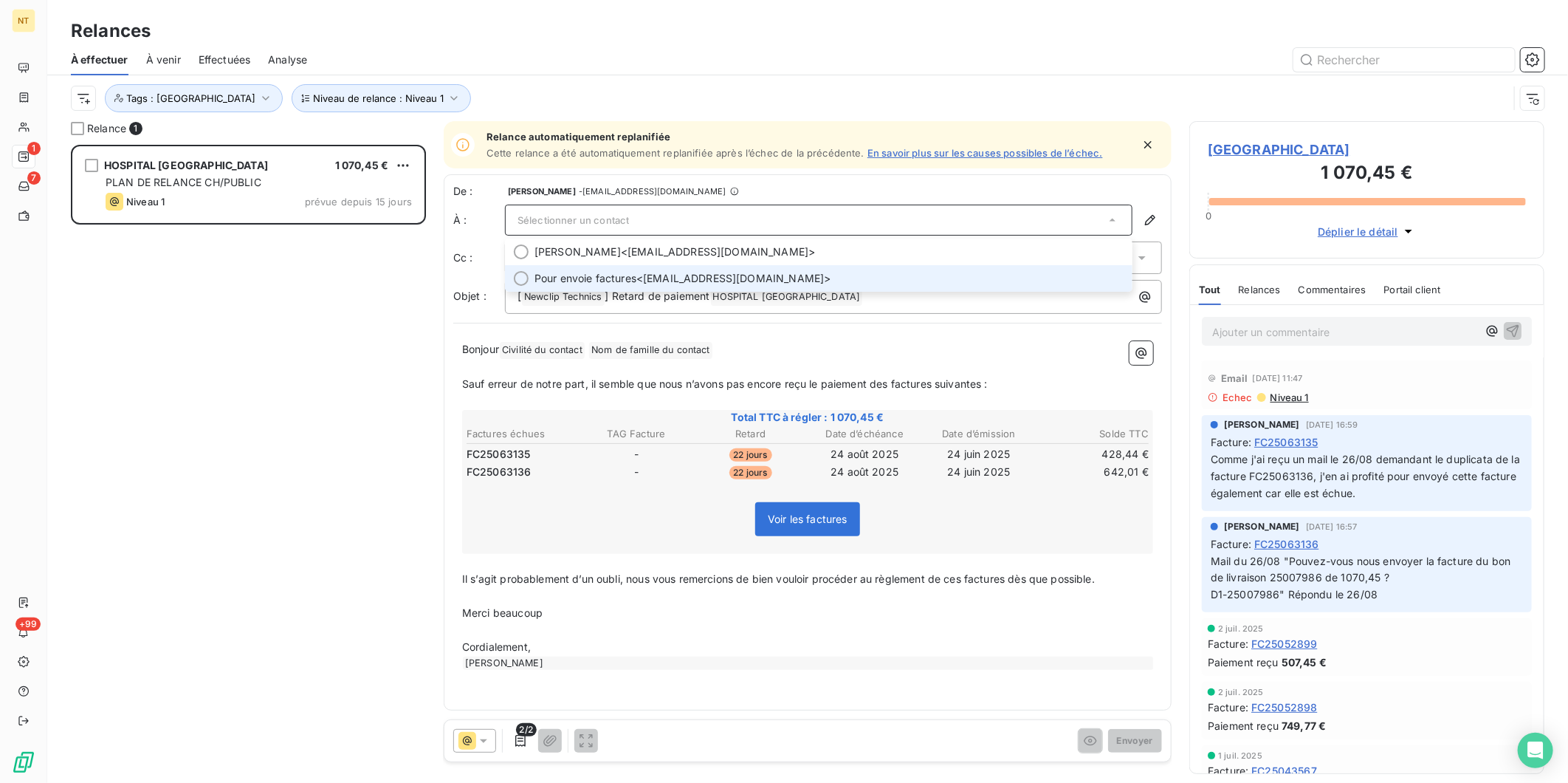
click at [717, 281] on span "Pour envoie factures <[EMAIL_ADDRESS][DOMAIN_NAME]>" at bounding box center [829, 279] width 589 height 15
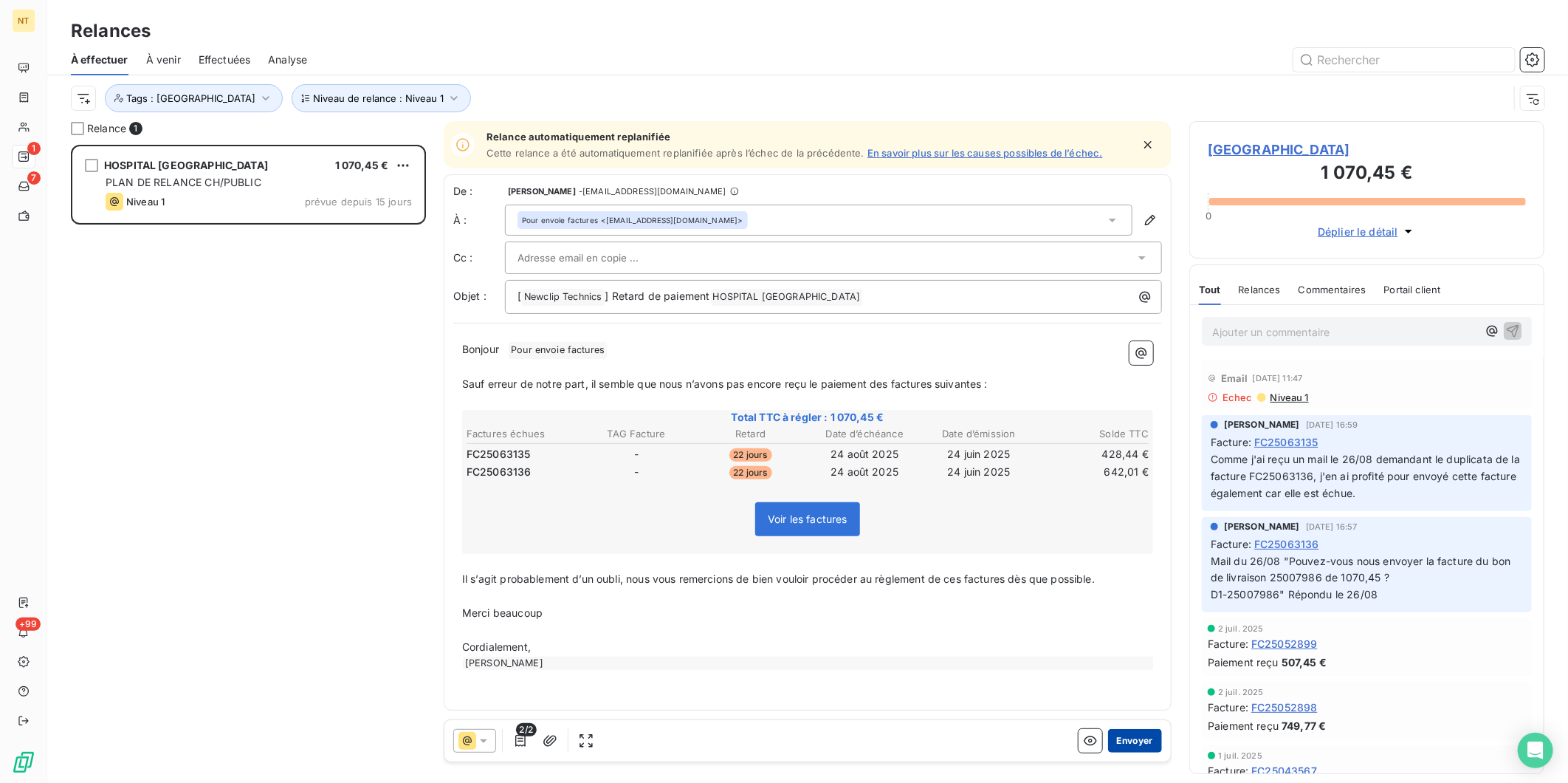
click at [1141, 743] on button "Envoyer" at bounding box center [1135, 741] width 54 height 24
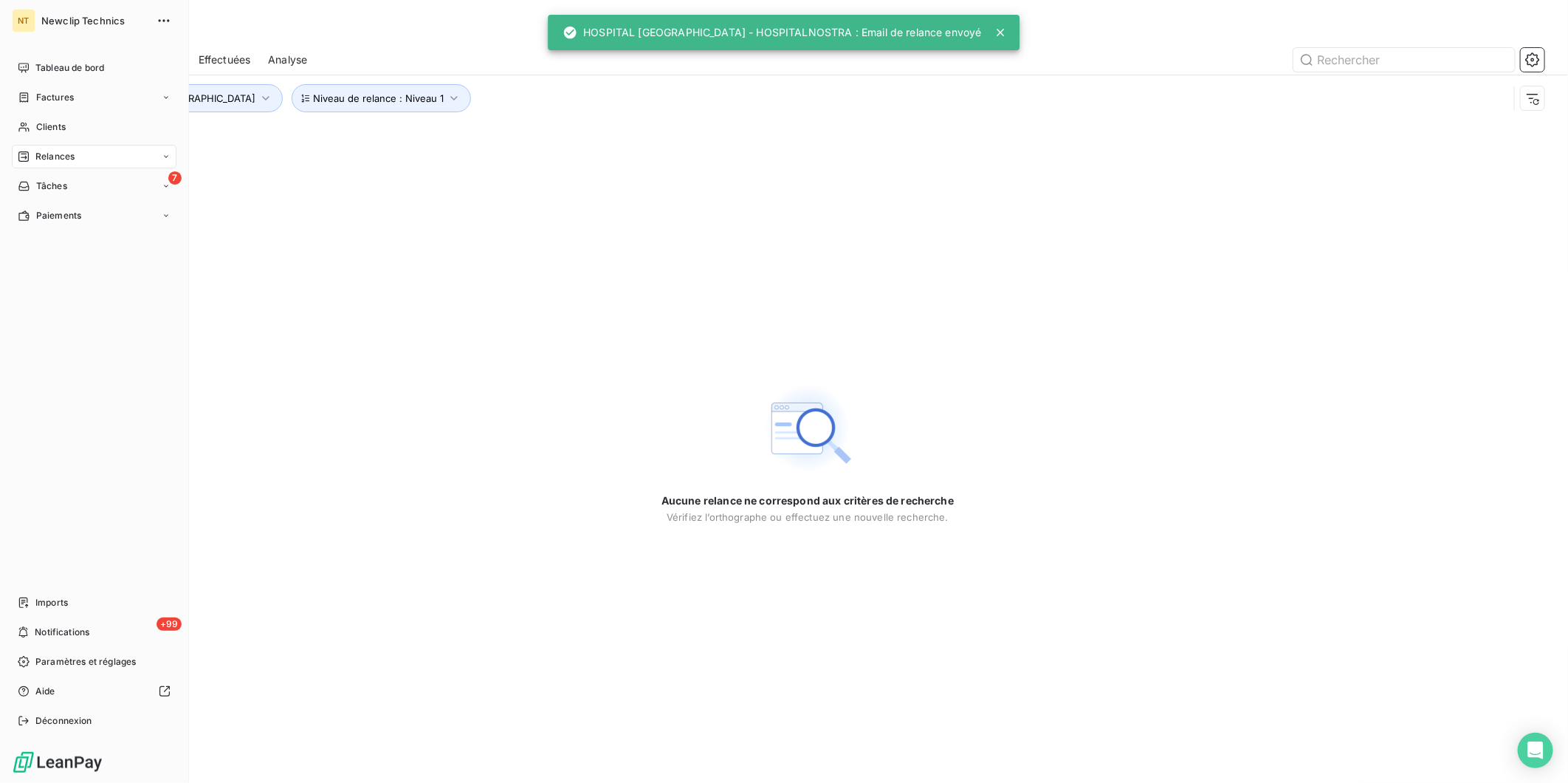
click at [39, 70] on span "Tableau de bord" at bounding box center [69, 68] width 69 height 13
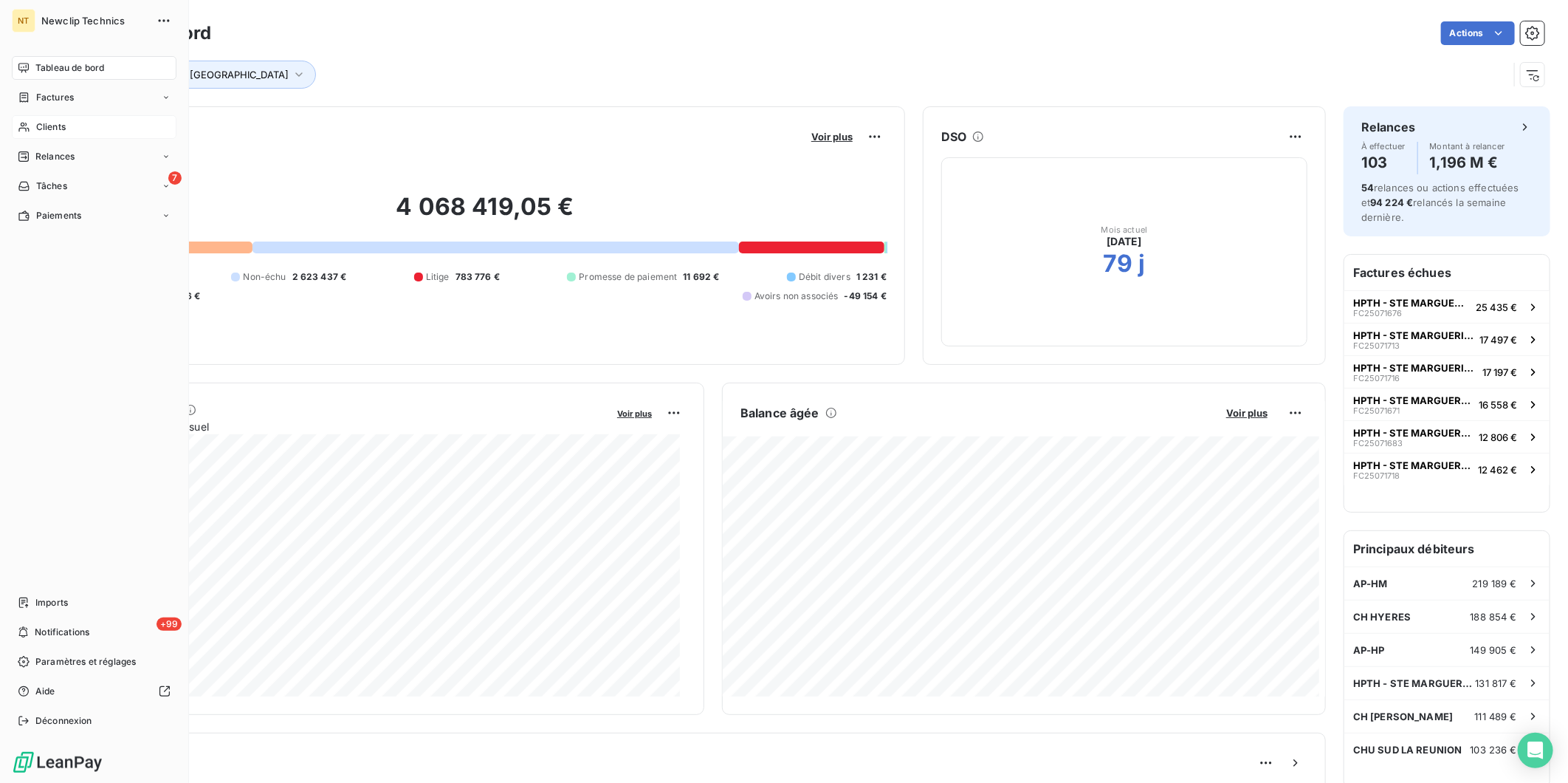
click at [49, 121] on span "Clients" at bounding box center [51, 127] width 30 height 13
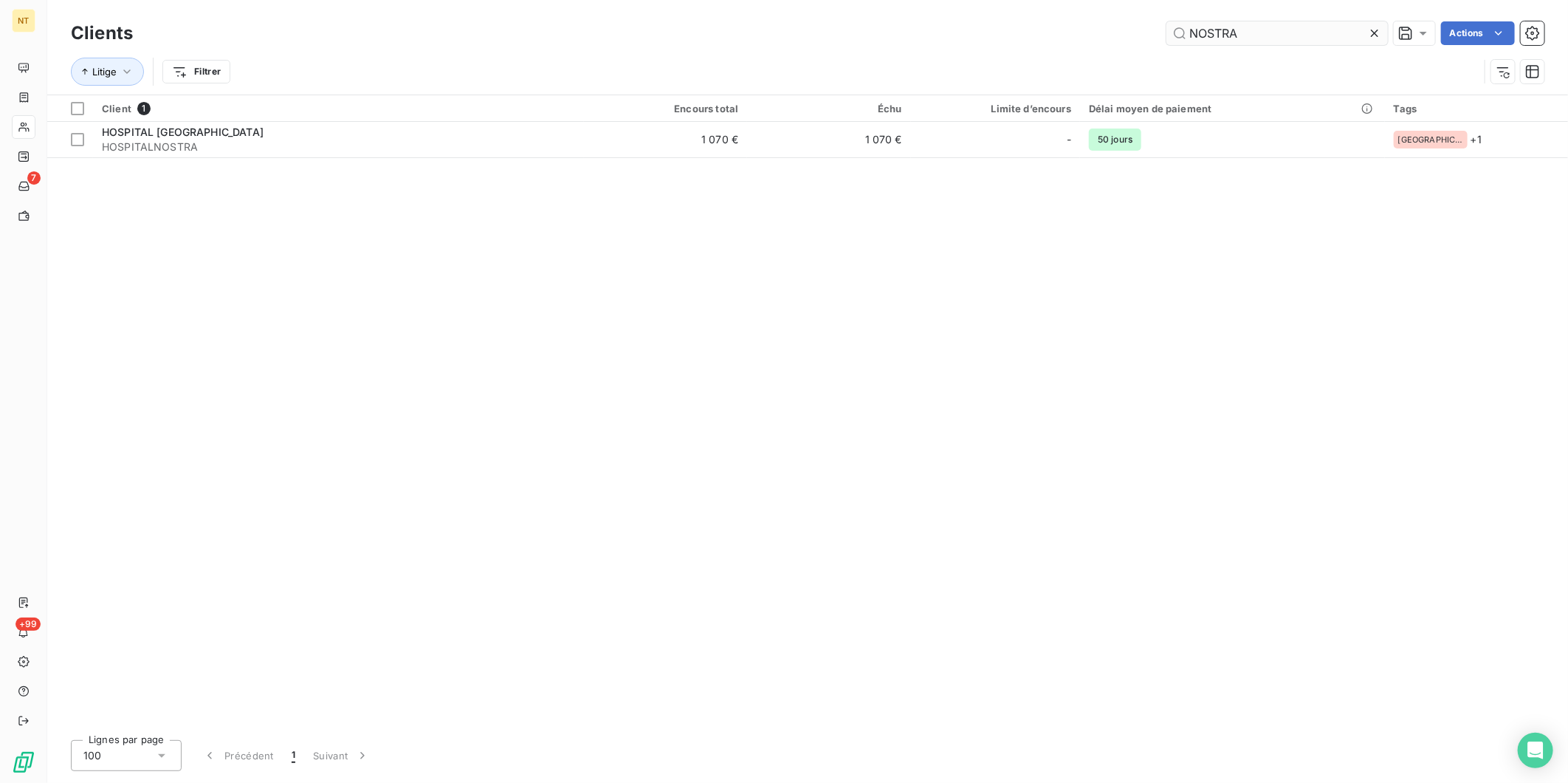
type input "NOSTRA"
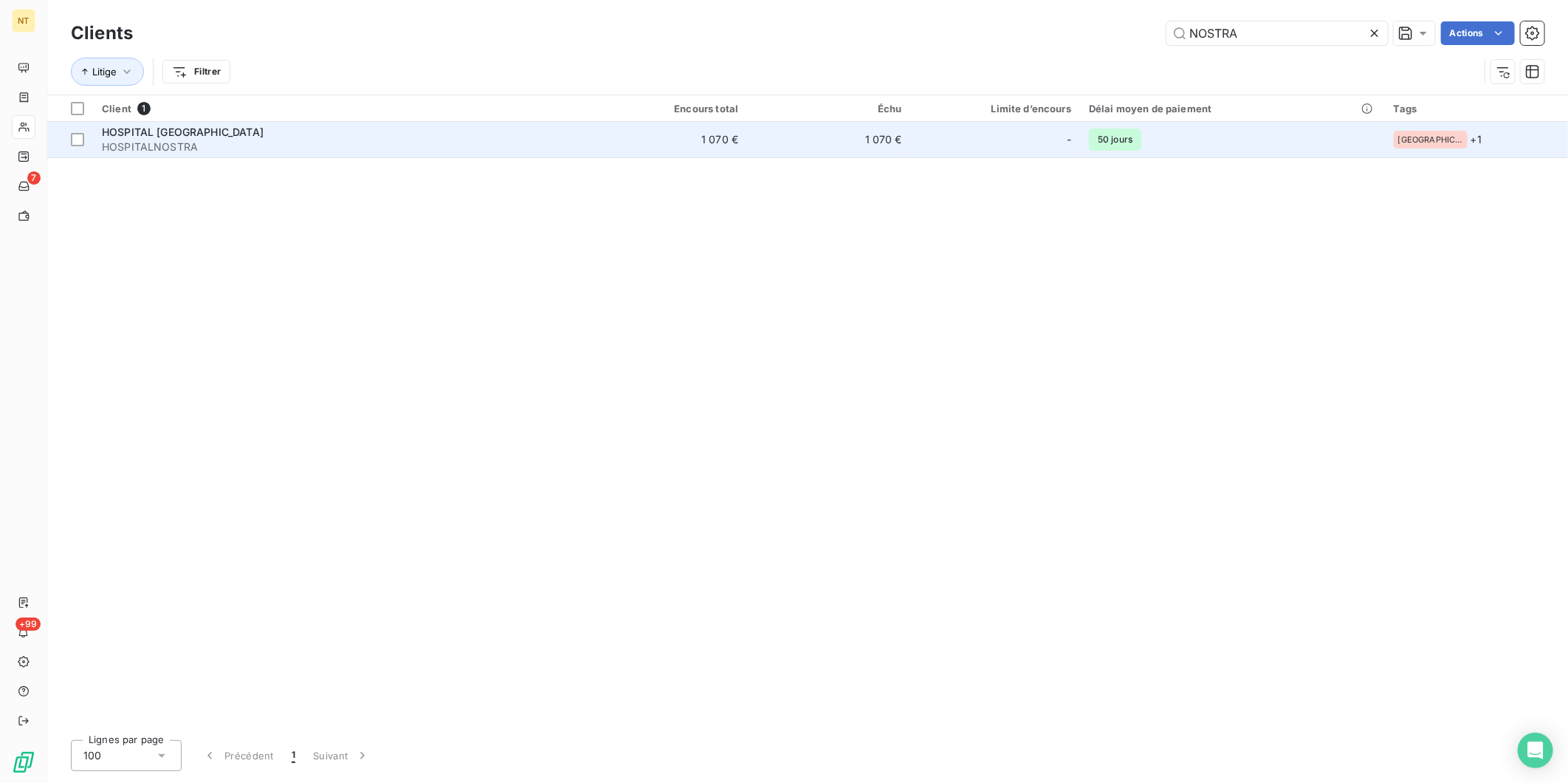
click at [568, 141] on span "HOSPITALNOSTRA" at bounding box center [338, 147] width 473 height 15
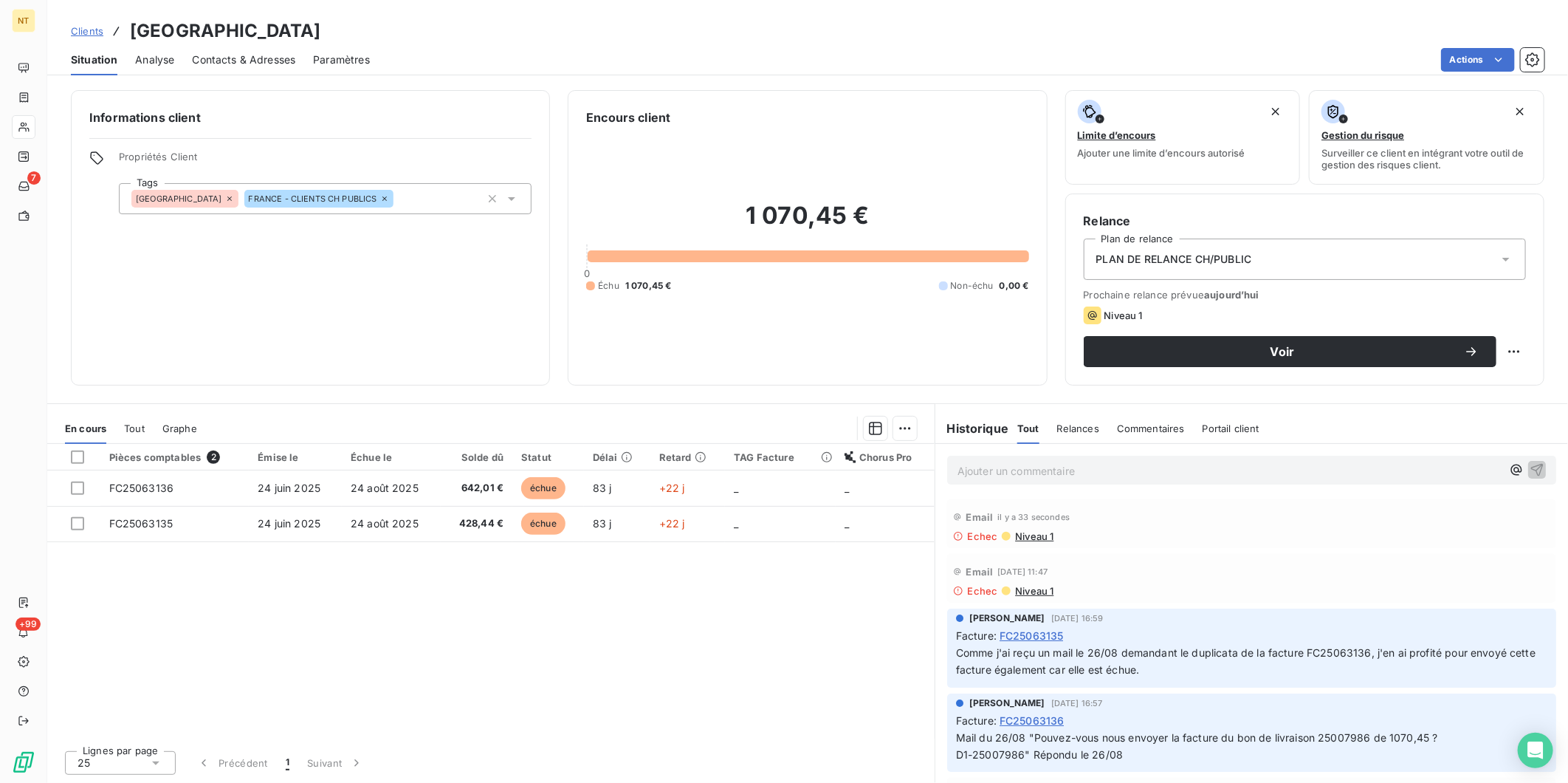
click at [256, 44] on div "Contacts & Adresses" at bounding box center [243, 60] width 103 height 31
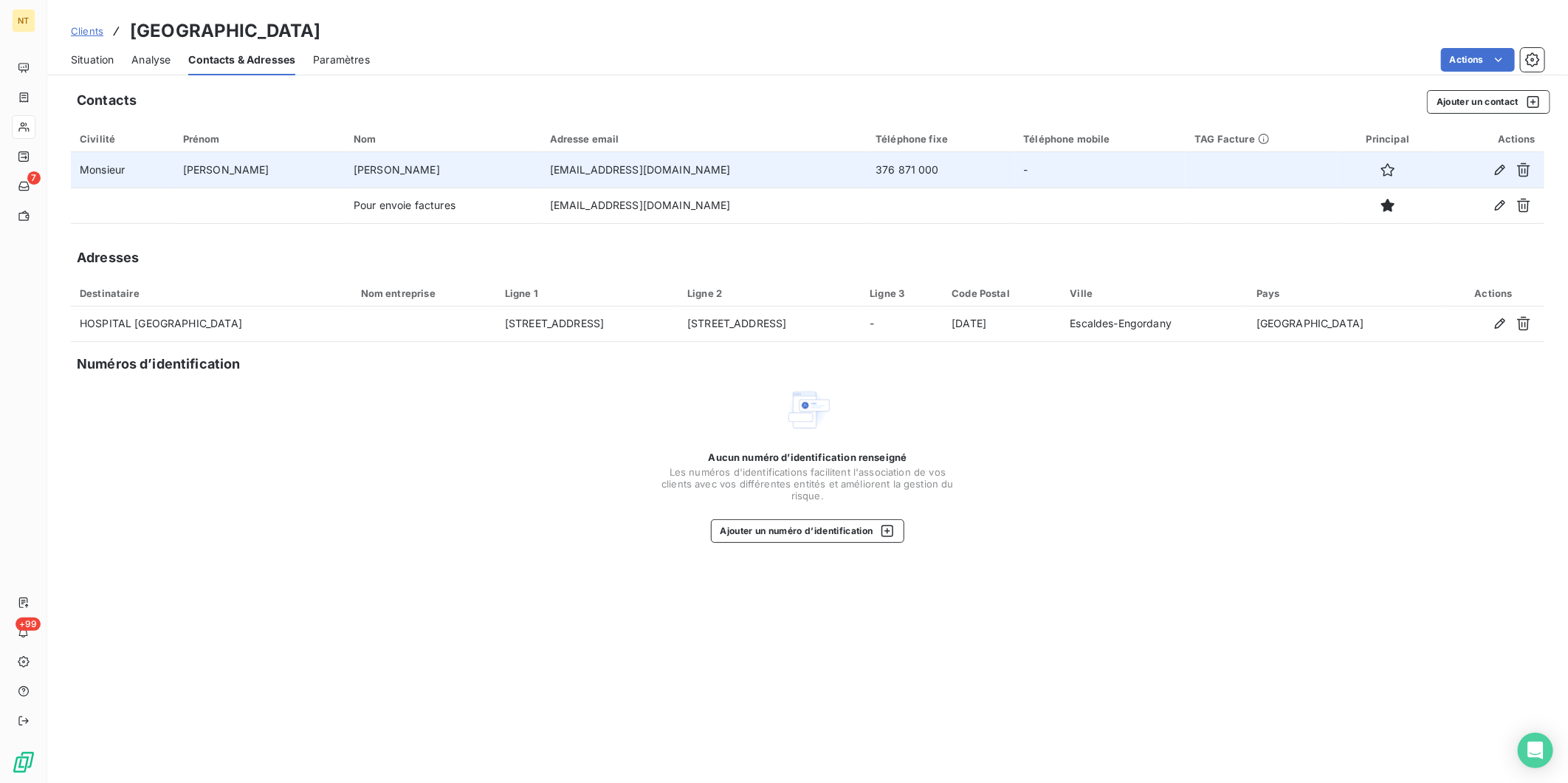
click at [613, 168] on td "[EMAIL_ADDRESS][DOMAIN_NAME]" at bounding box center [704, 170] width 326 height 35
drag, startPoint x: 555, startPoint y: 177, endPoint x: 529, endPoint y: 174, distance: 26.2
click at [541, 174] on td "[EMAIL_ADDRESS][DOMAIN_NAME]" at bounding box center [704, 170] width 326 height 35
click at [1376, 170] on button "button" at bounding box center [1388, 170] width 24 height 24
click at [105, 61] on span "Situation" at bounding box center [92, 60] width 43 height 15
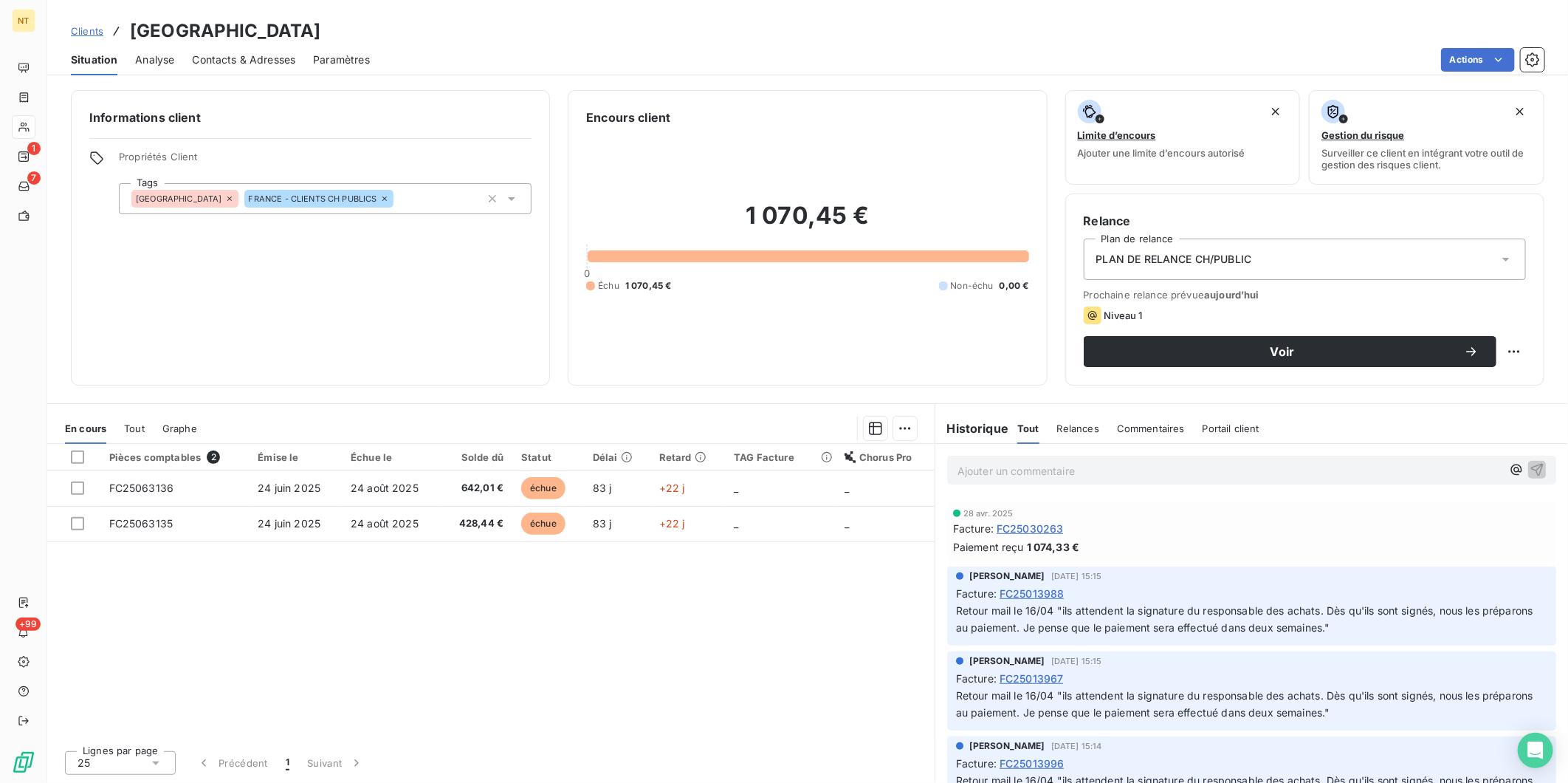
scroll to position [574, 0]
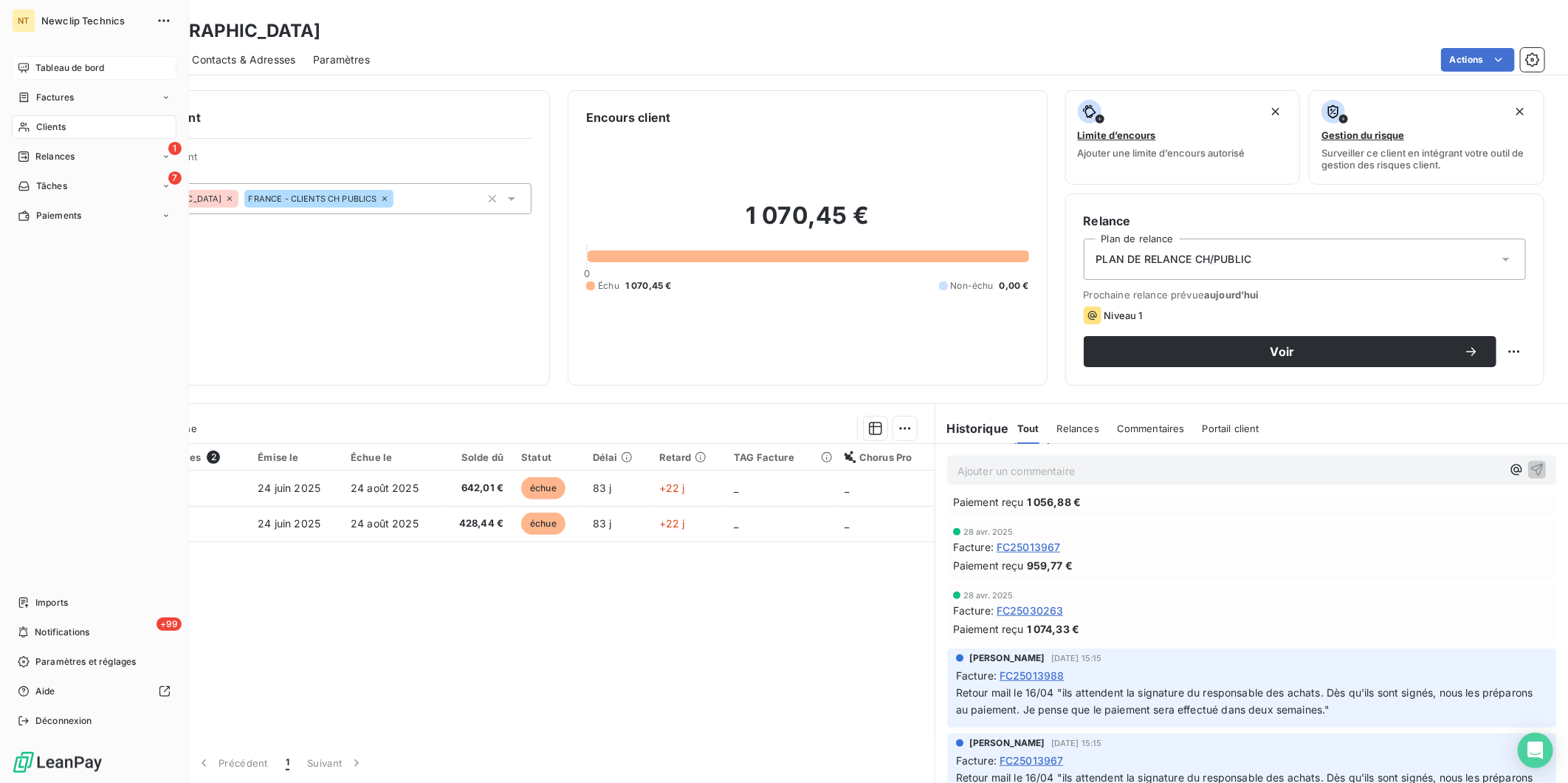
click at [72, 65] on span "Tableau de bord" at bounding box center [69, 68] width 69 height 13
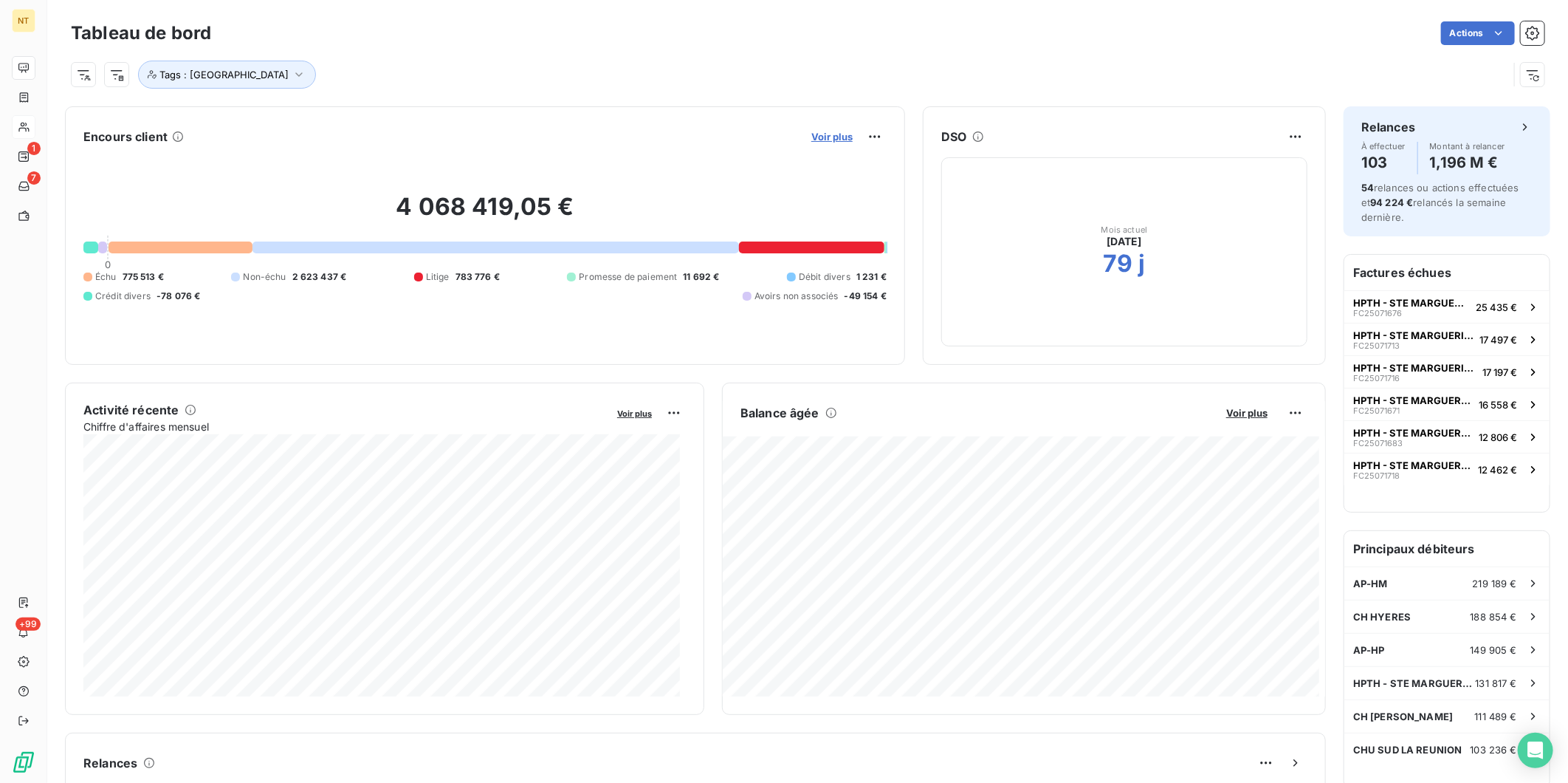
click at [817, 139] on span "Voir plus" at bounding box center [832, 137] width 41 height 12
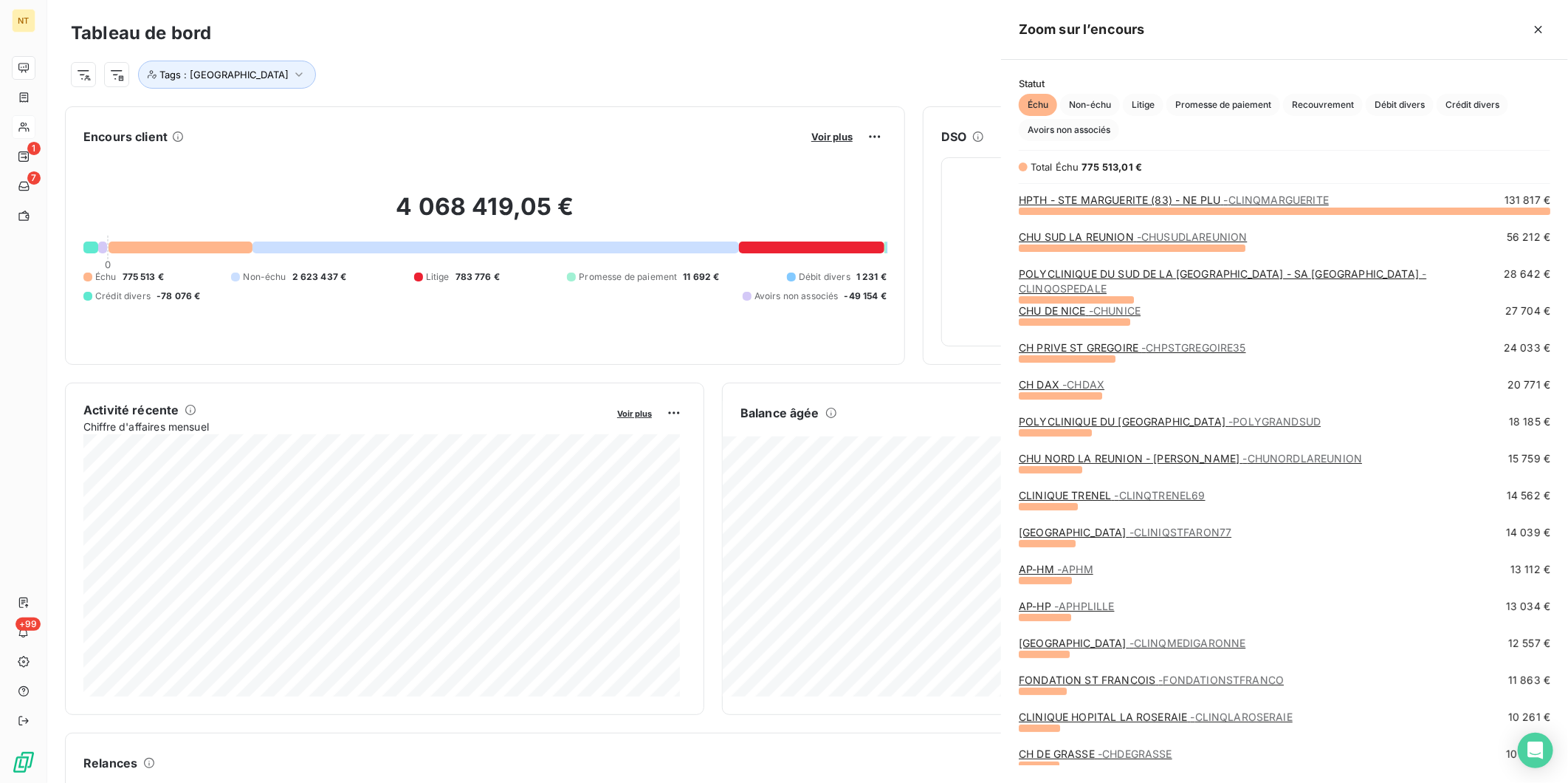
scroll to position [560, 555]
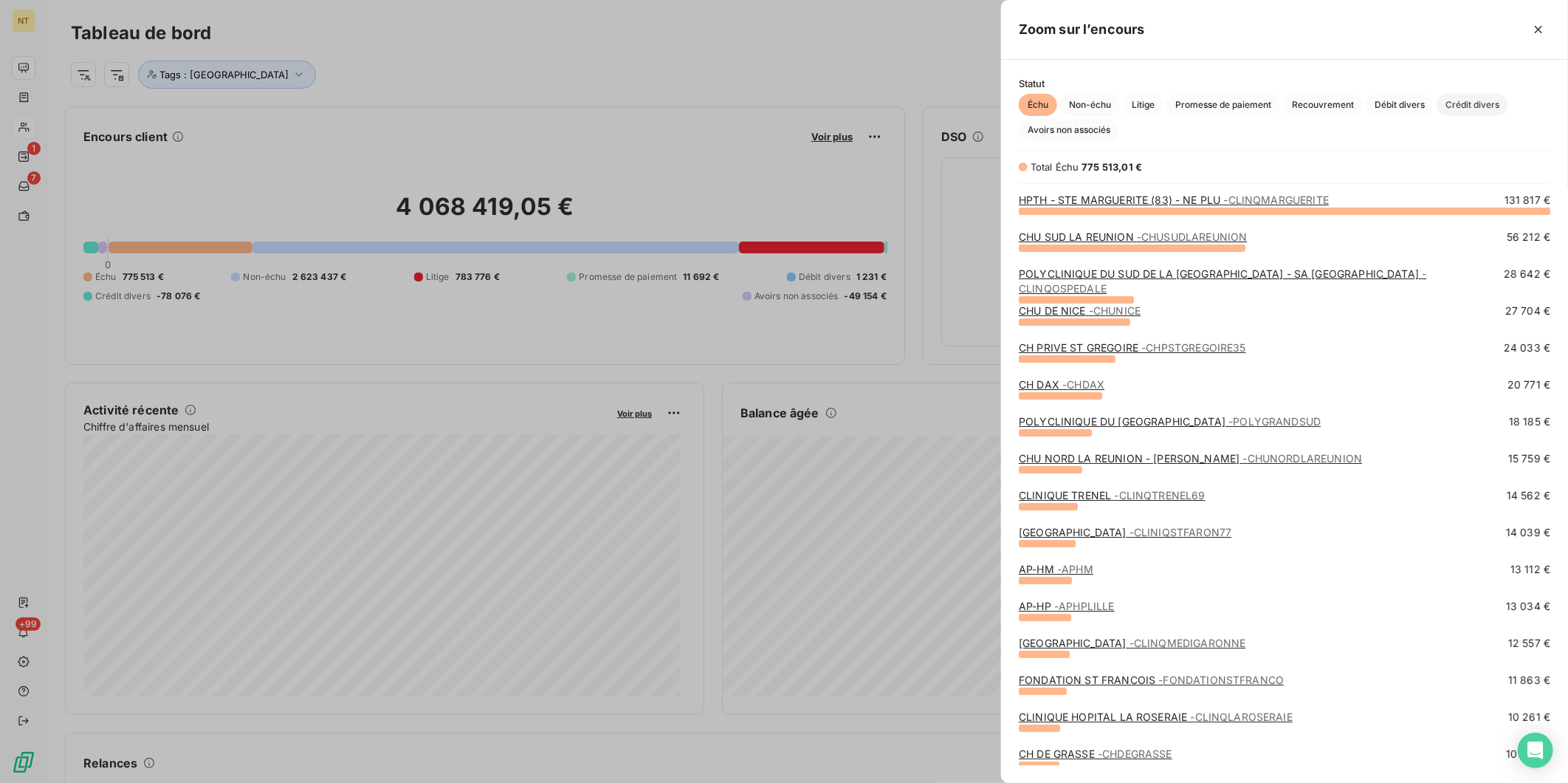
click at [1490, 102] on span "Crédit divers" at bounding box center [1472, 105] width 72 height 22
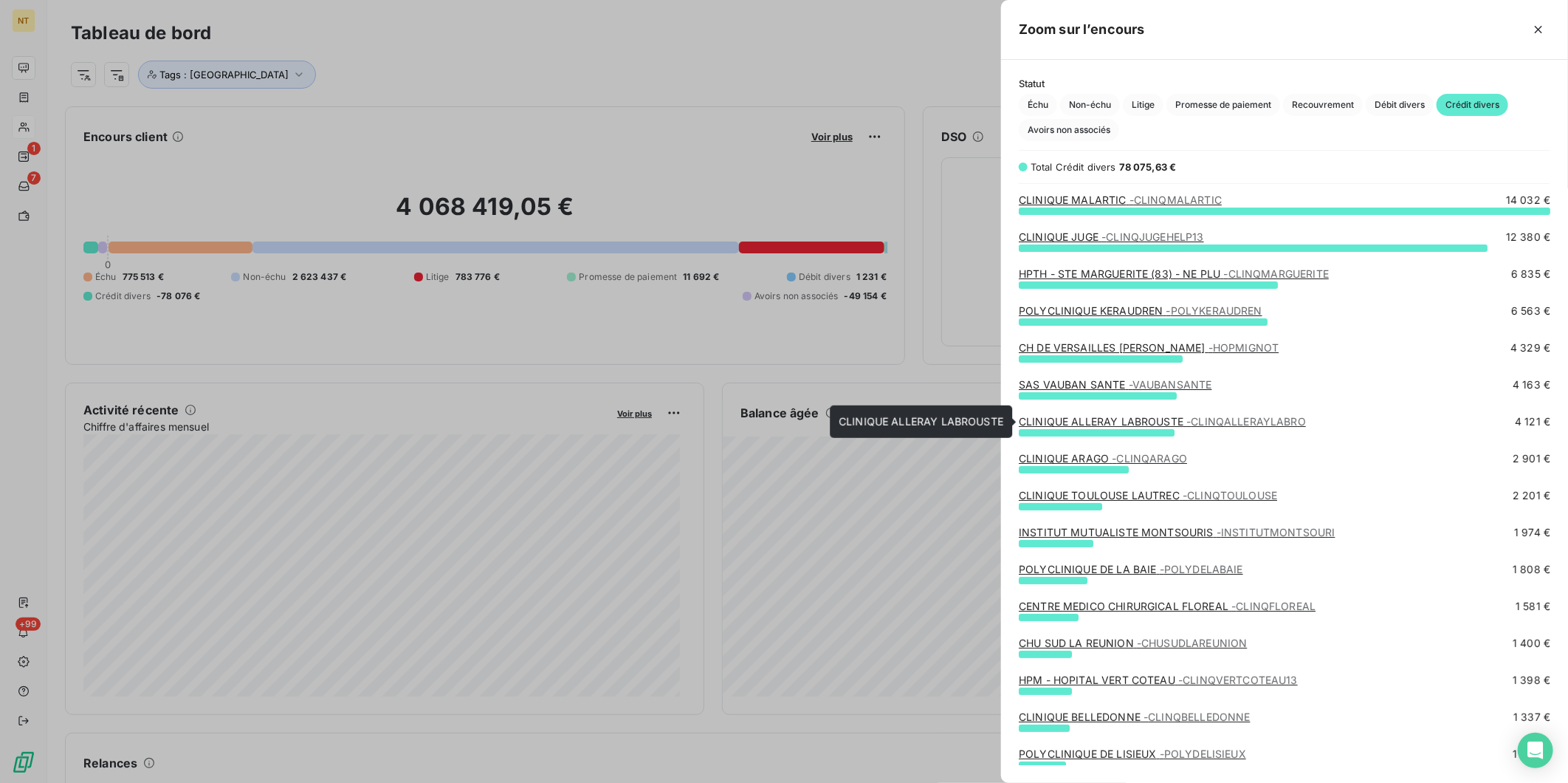
click at [1104, 420] on link "CLINIQUE ALLERAY LABROUSTE - CLINQALLERAYLABRO" at bounding box center [1163, 421] width 287 height 13
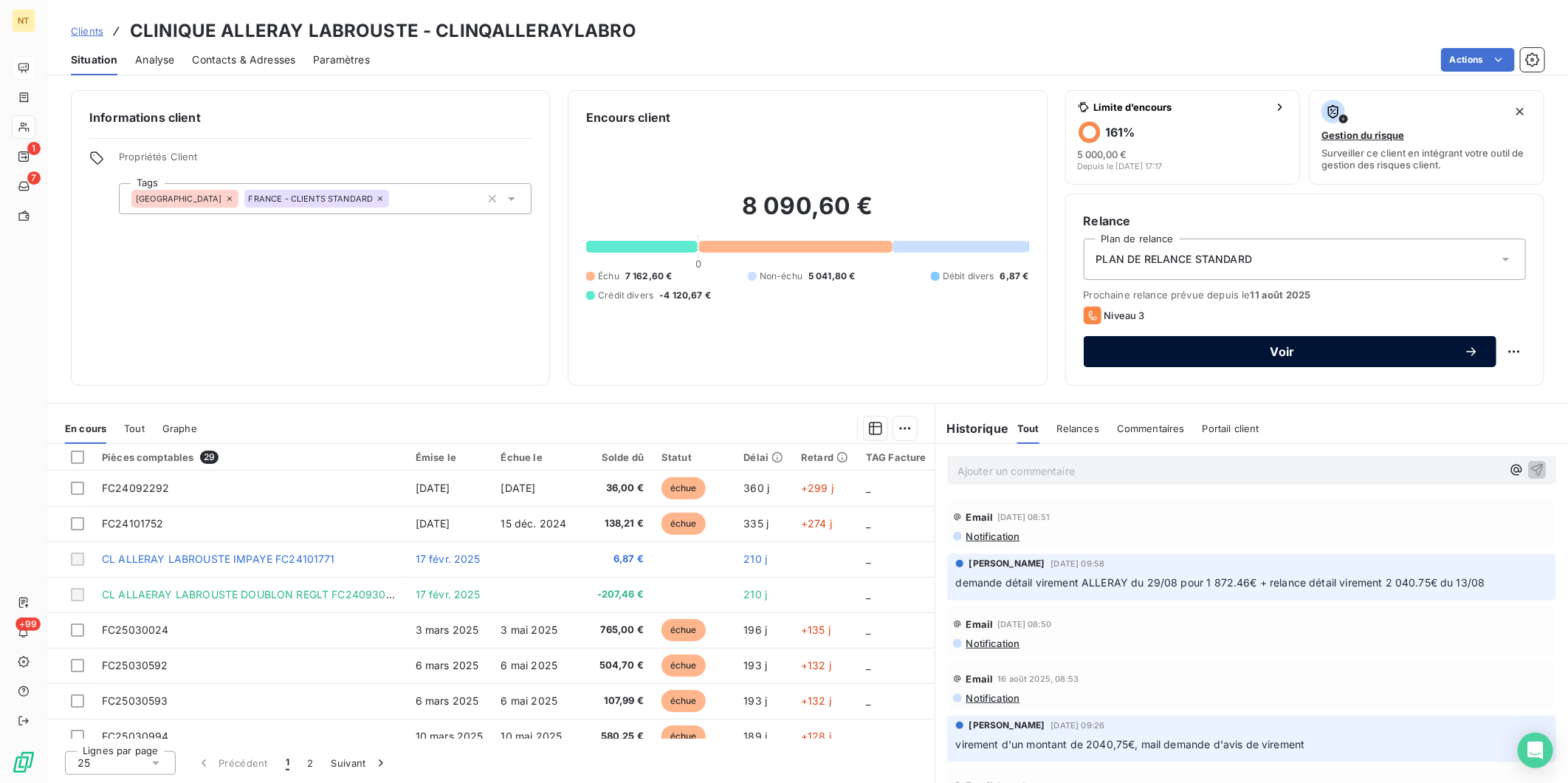
click at [1243, 356] on span "Voir" at bounding box center [1283, 352] width 363 height 12
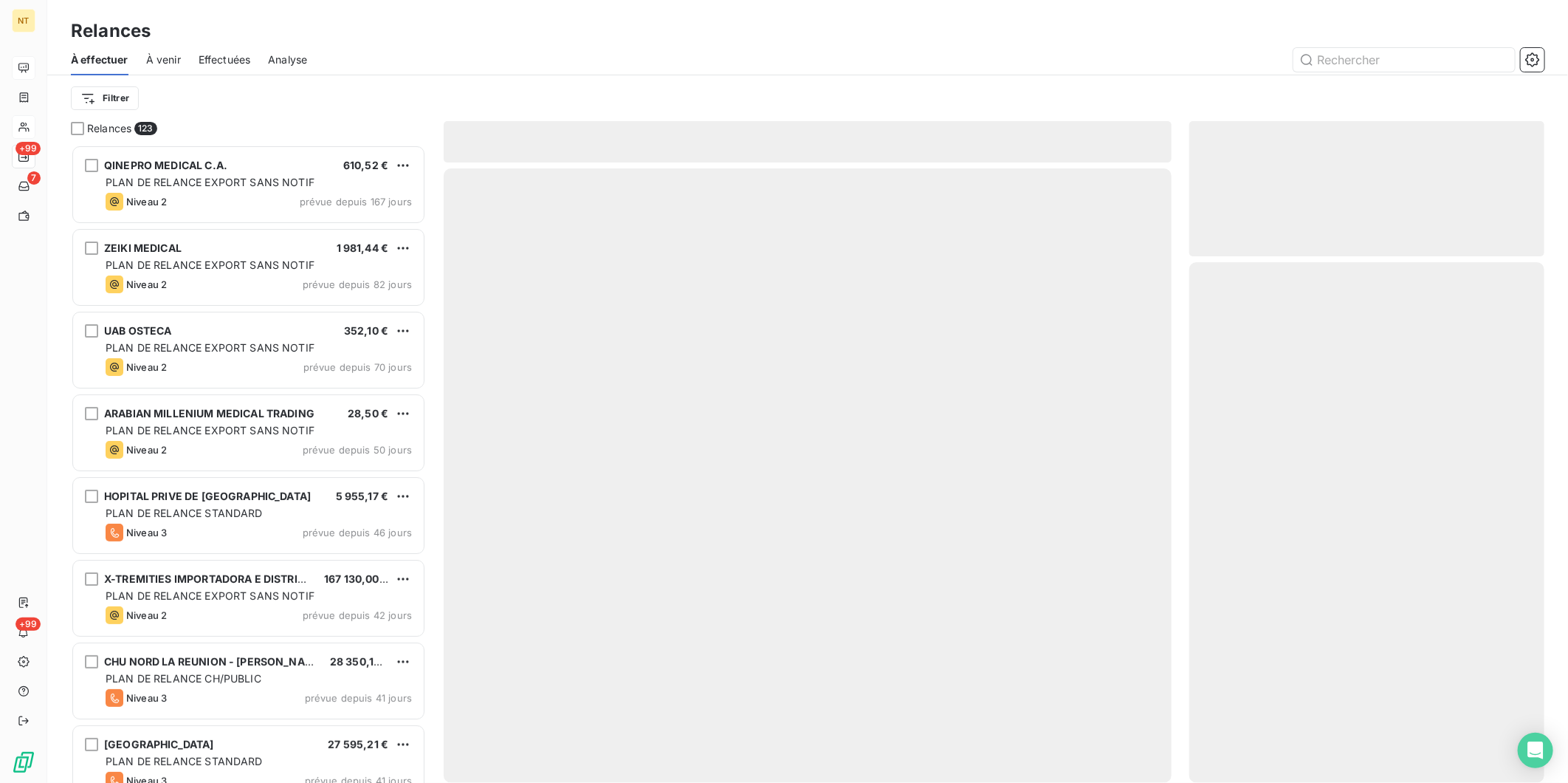
scroll to position [625, 343]
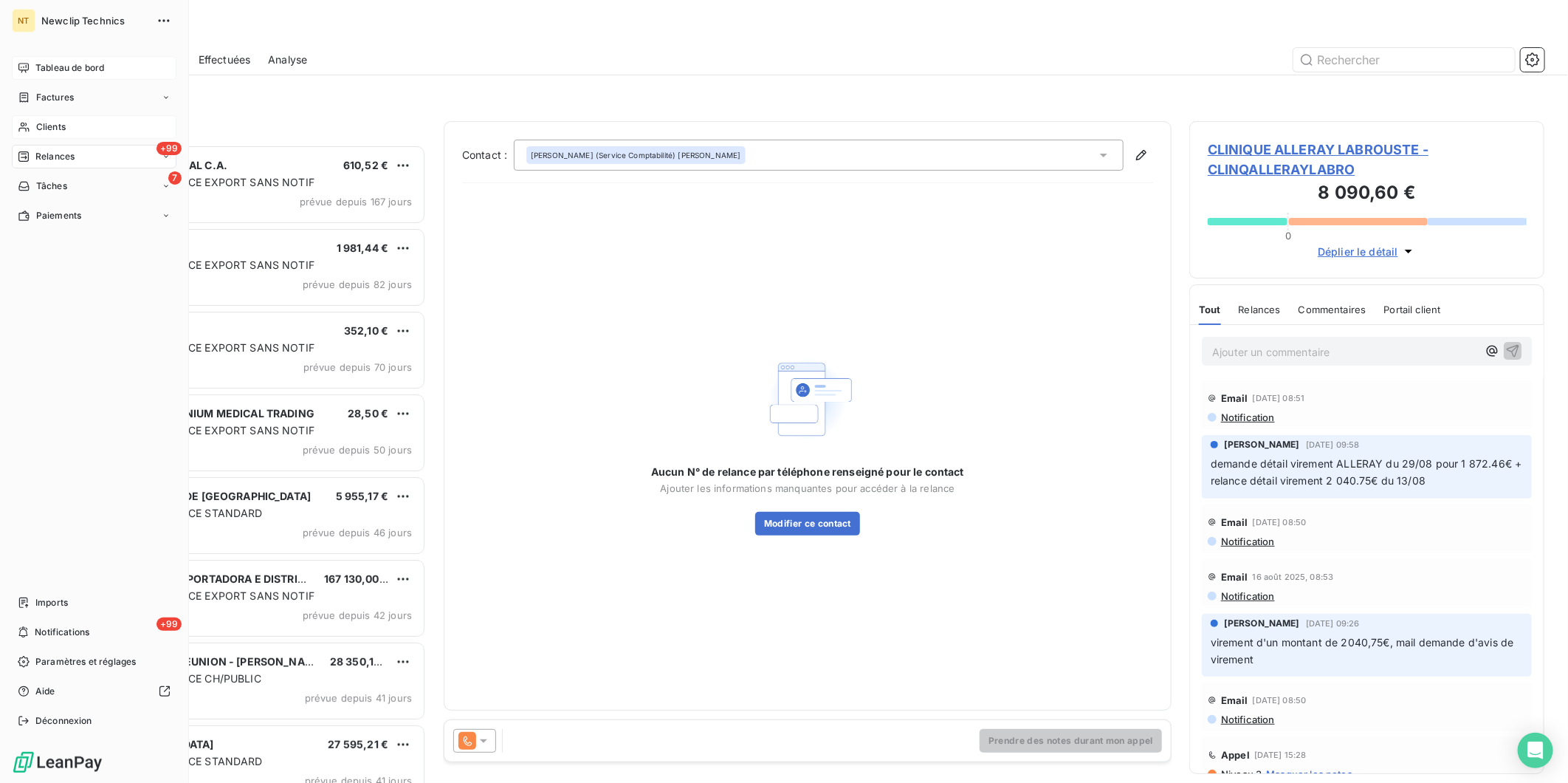
click at [33, 72] on div "Tableau de bord" at bounding box center [94, 68] width 165 height 24
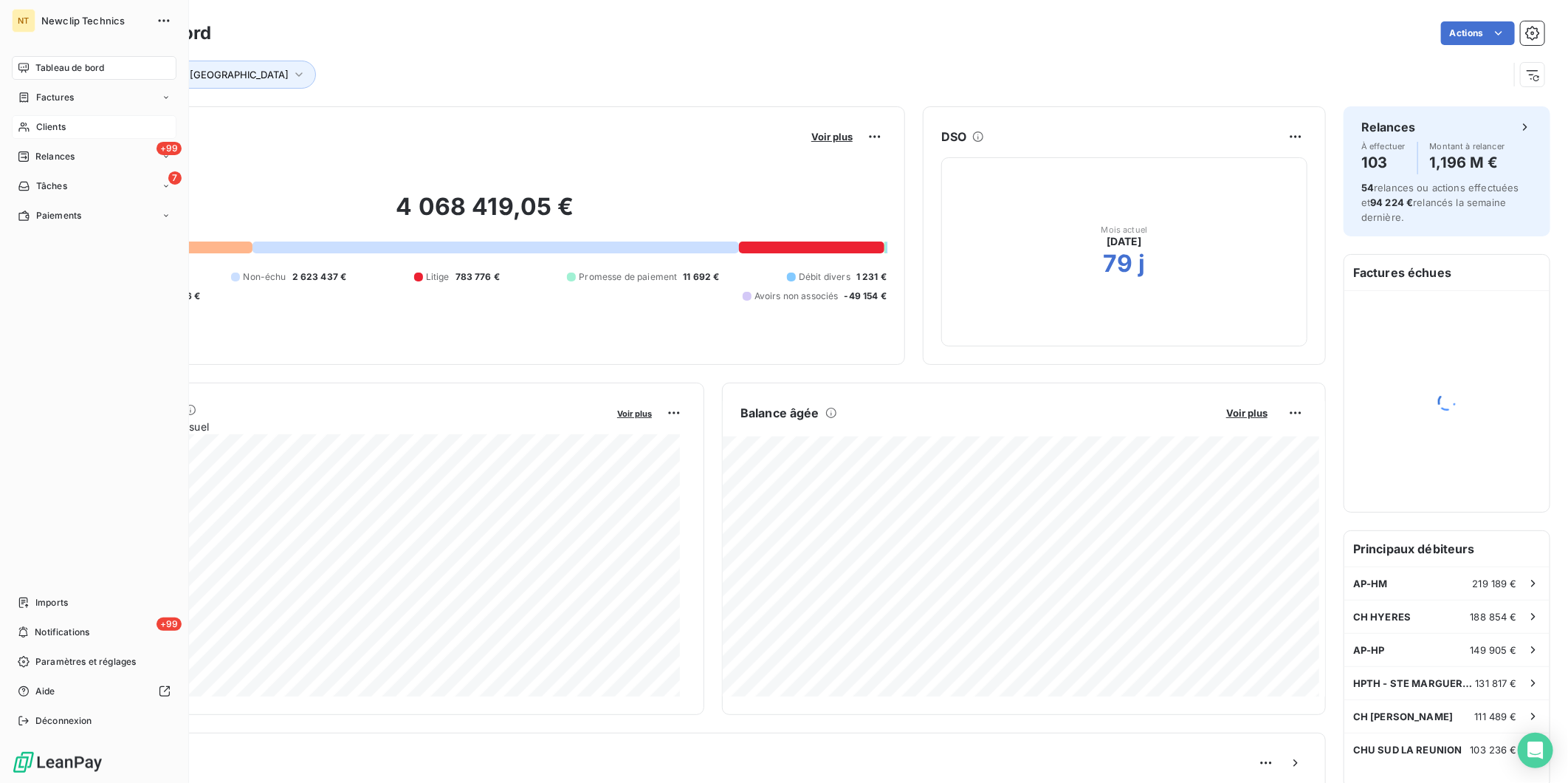
click at [41, 130] on span "Clients" at bounding box center [51, 127] width 30 height 13
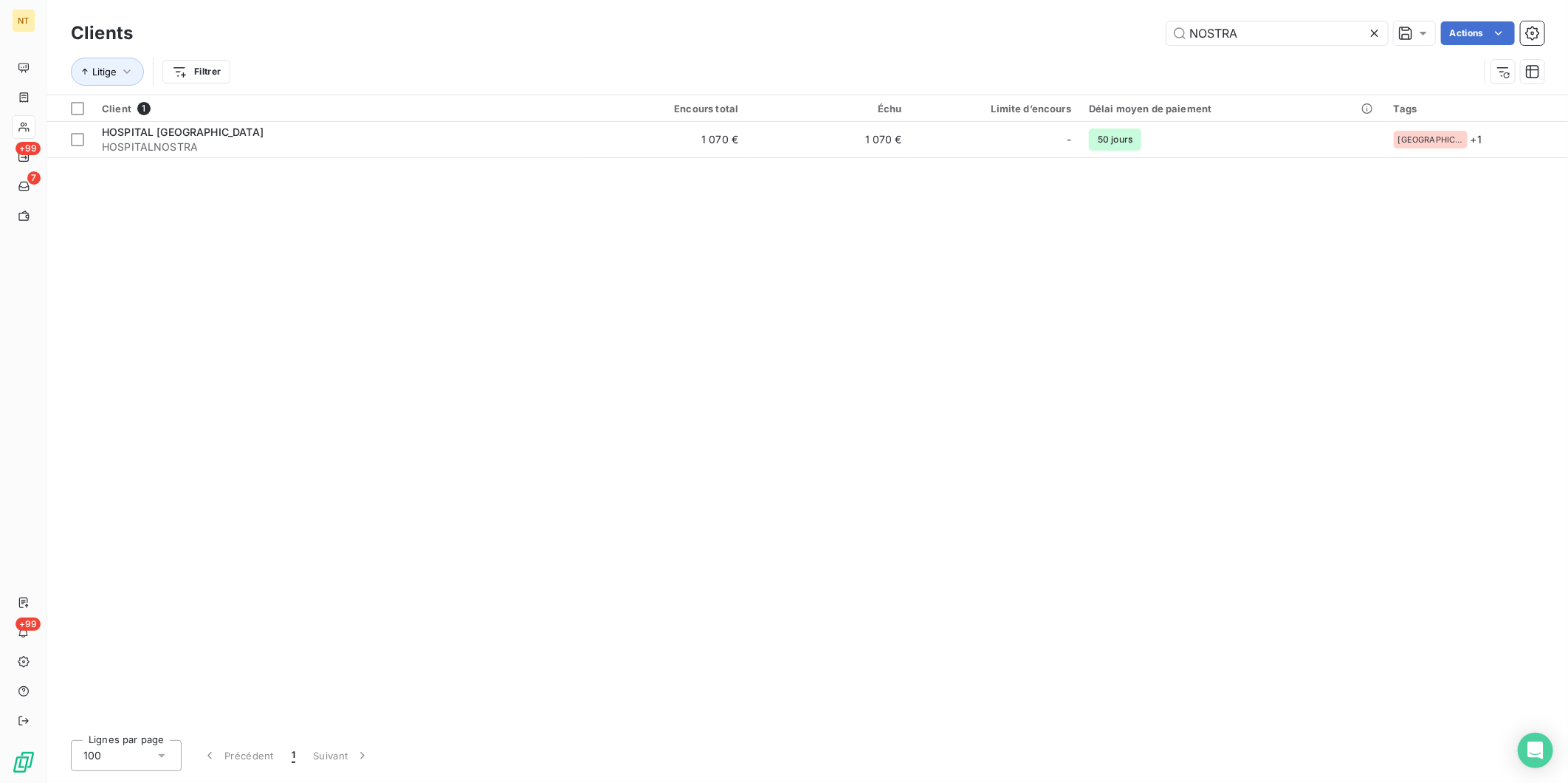
drag, startPoint x: 1163, startPoint y: 34, endPoint x: 983, endPoint y: 24, distance: 180.3
click at [987, 27] on div "NOSTRA Actions" at bounding box center [847, 34] width 1394 height 24
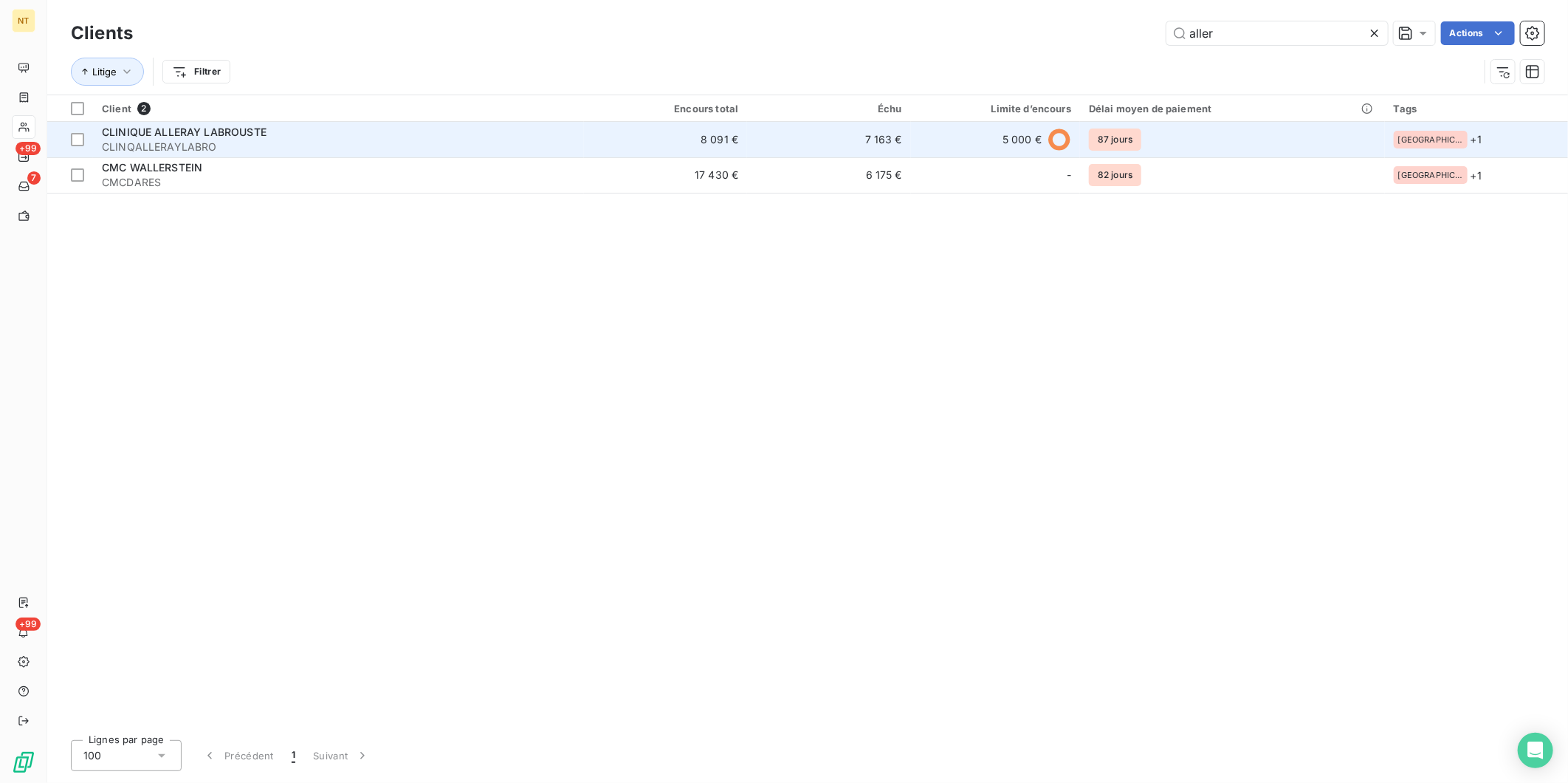
type input "aller"
click at [262, 137] on span "CLINIQUE ALLERAY LABROUSTE" at bounding box center [184, 131] width 165 height 13
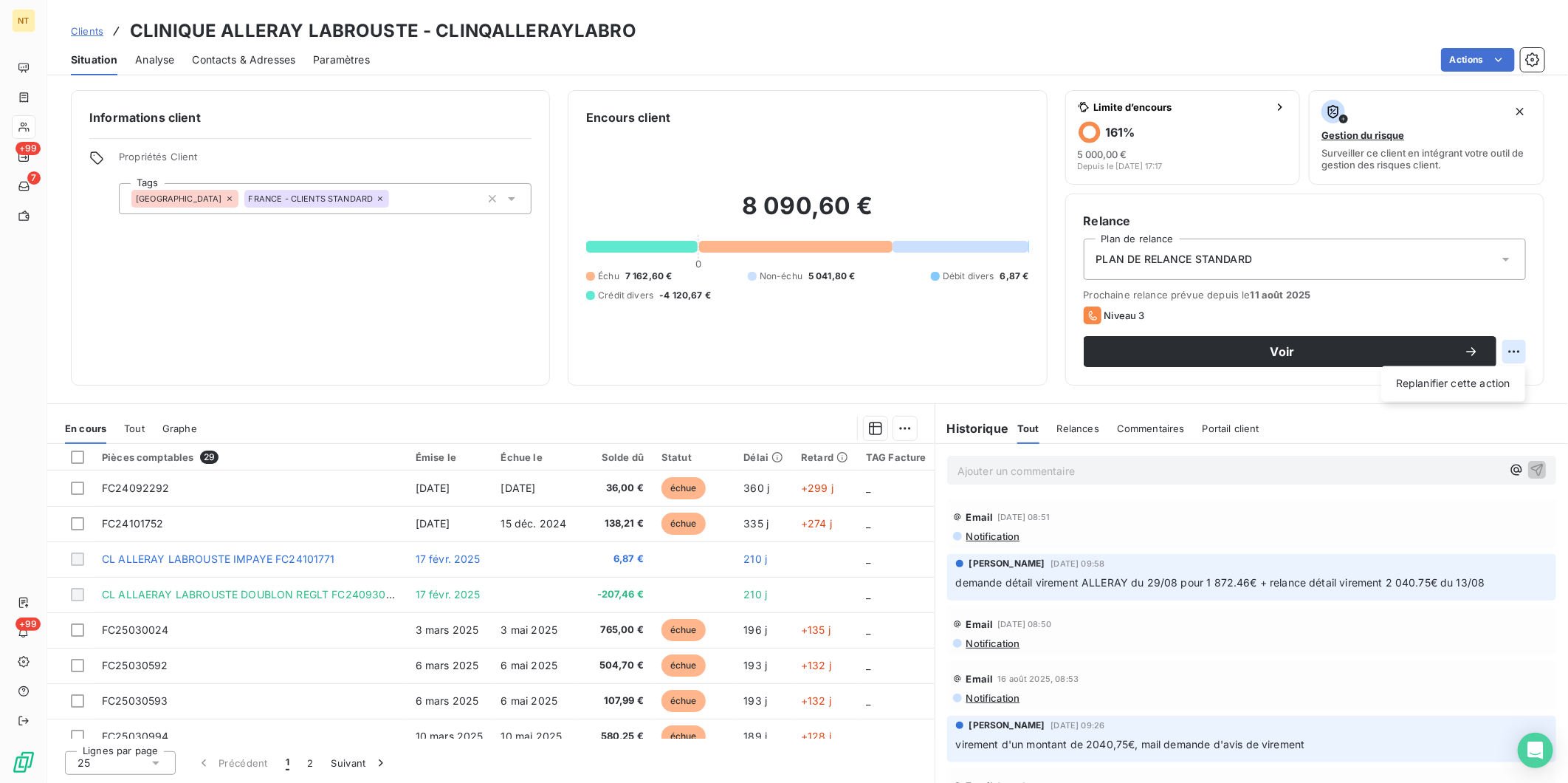
click at [1519, 350] on html "NT +99 7 +99 Clients CLINIQUE ALLERAY LABROUSTE - CLINQALLERAYLABRO Situation A…" at bounding box center [784, 392] width 1568 height 783
click at [1223, 293] on html "NT +99 7 +99 Clients CLINIQUE ALLERAY LABROUSTE - CLINQALLERAYLABRO Situation A…" at bounding box center [784, 392] width 1568 height 783
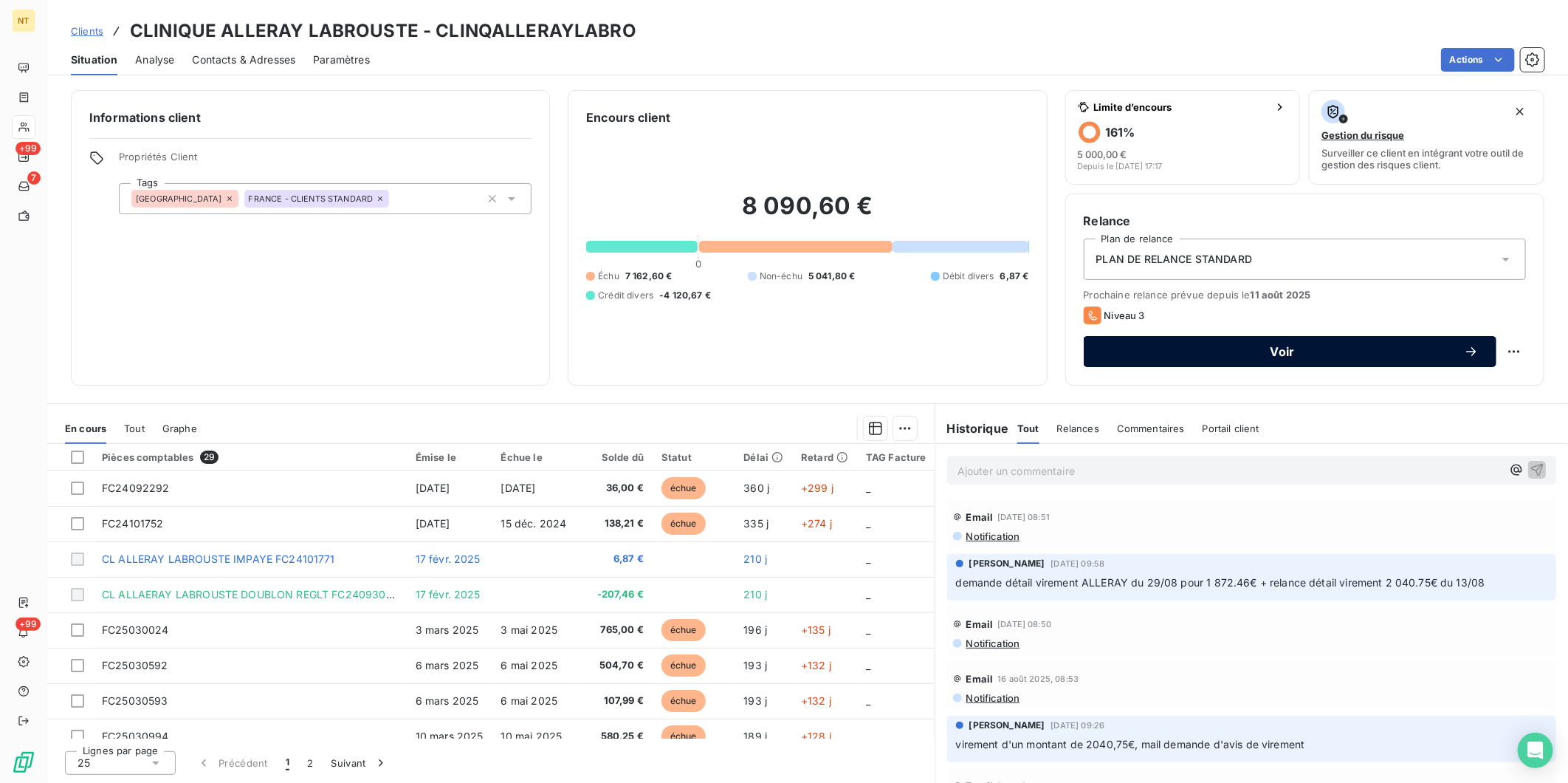
click at [1214, 356] on span "Voir" at bounding box center [1283, 352] width 363 height 12
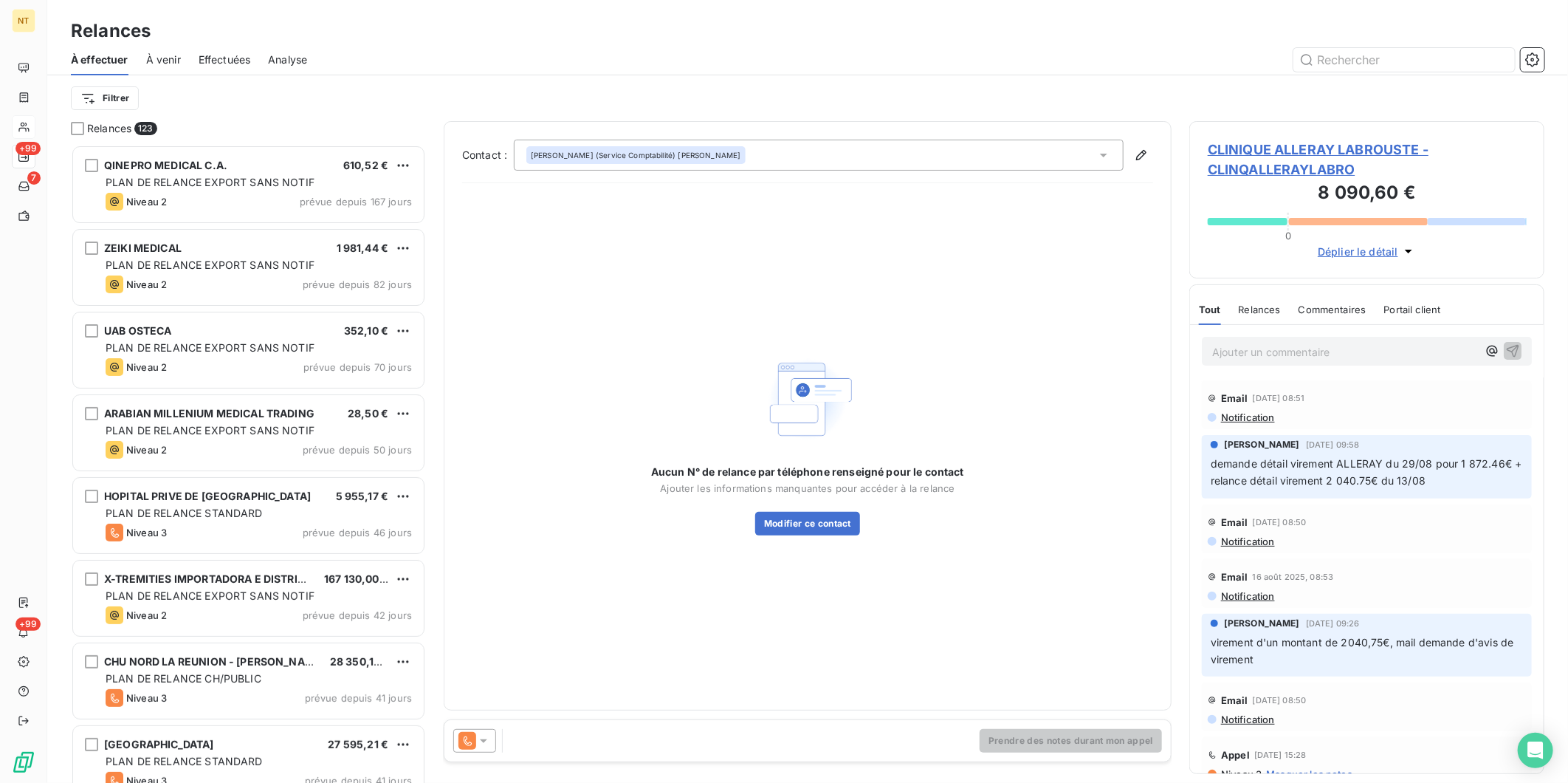
scroll to position [625, 343]
click at [615, 737] on div "Prendre des notes durant mon appel" at bounding box center [807, 740] width 727 height 41
click at [771, 739] on div "Prendre des notes durant mon appel" at bounding box center [807, 740] width 727 height 41
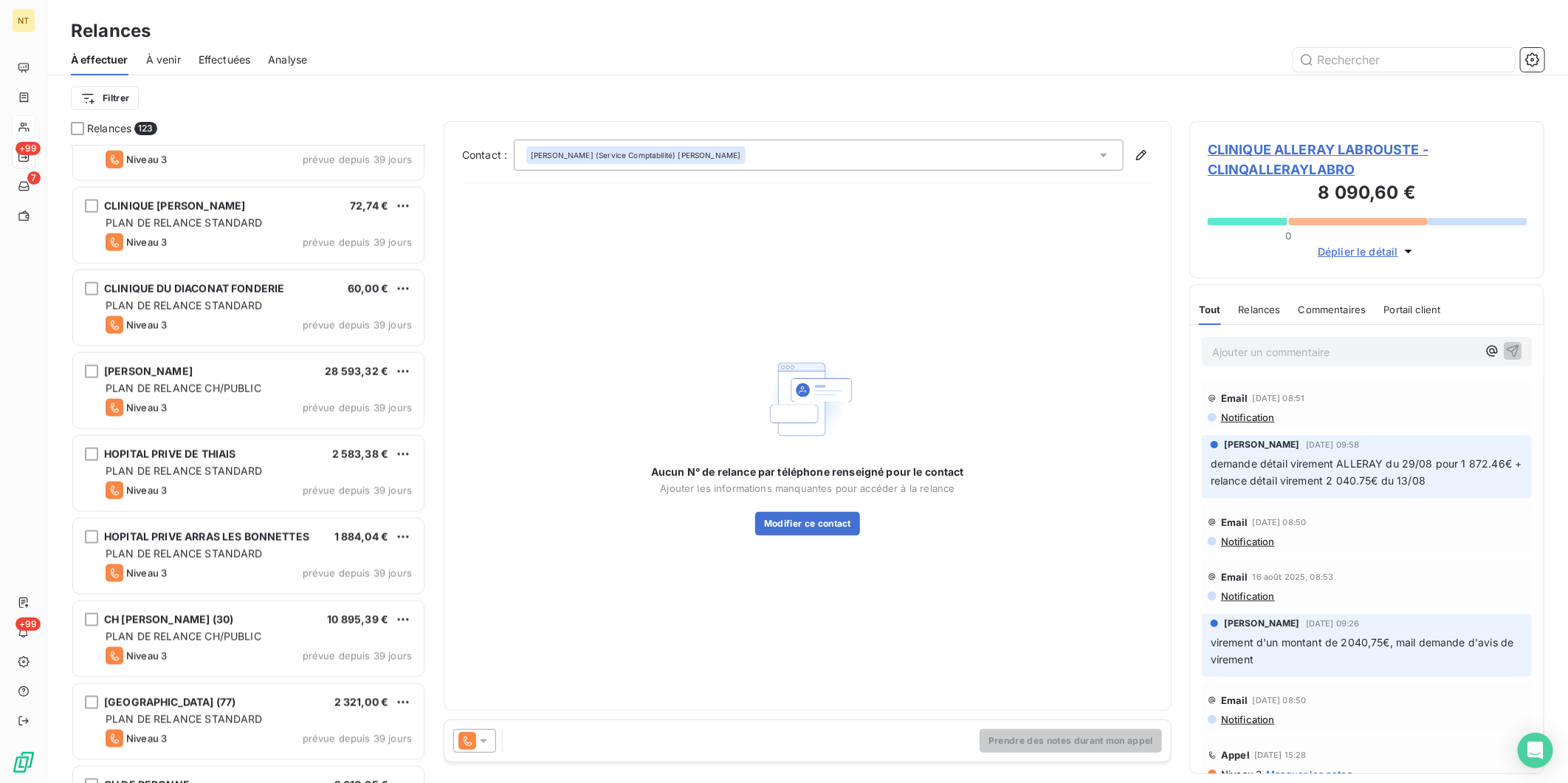
scroll to position [1231, 0]
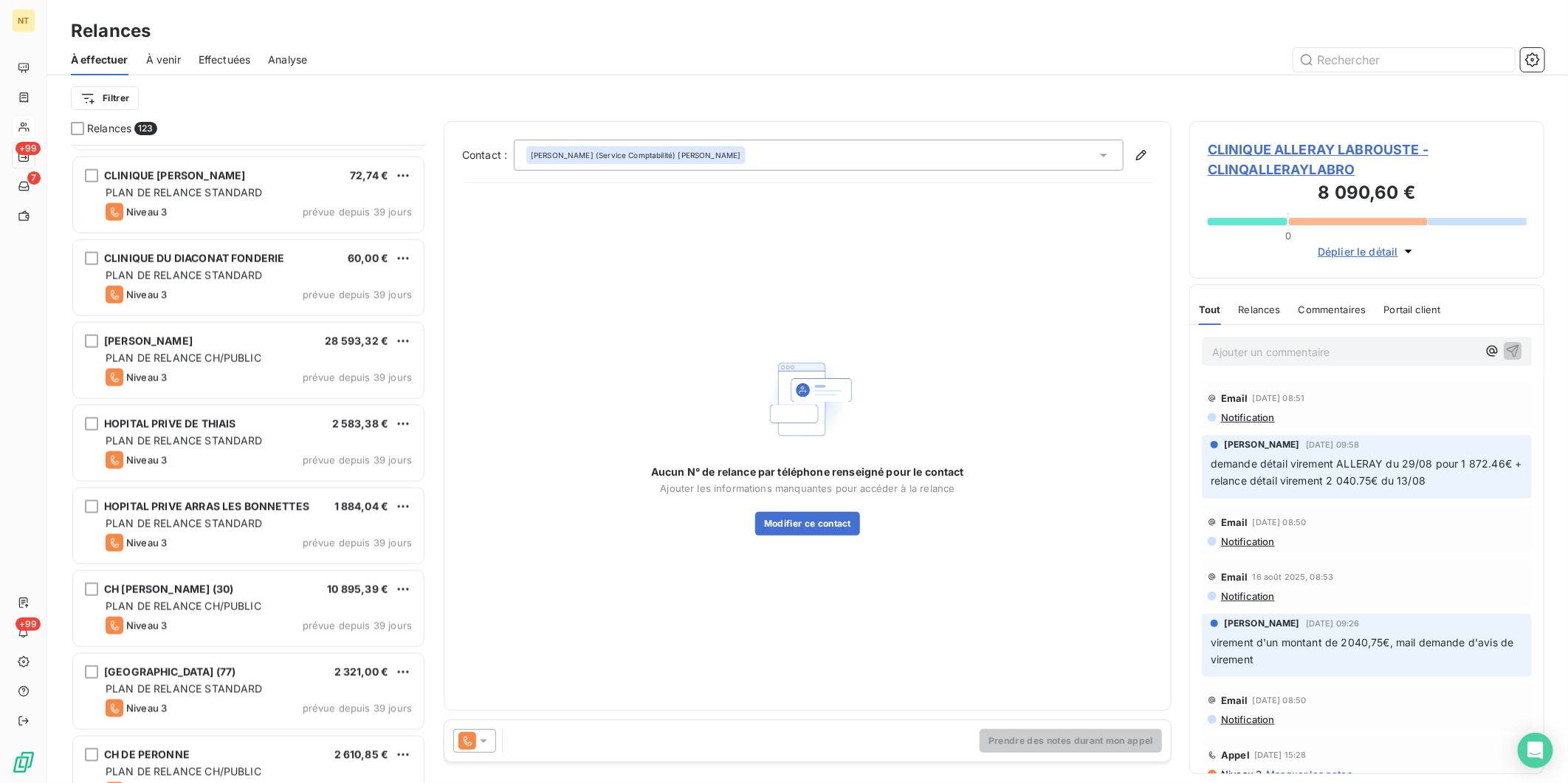
click at [1102, 154] on icon at bounding box center [1104, 155] width 7 height 4
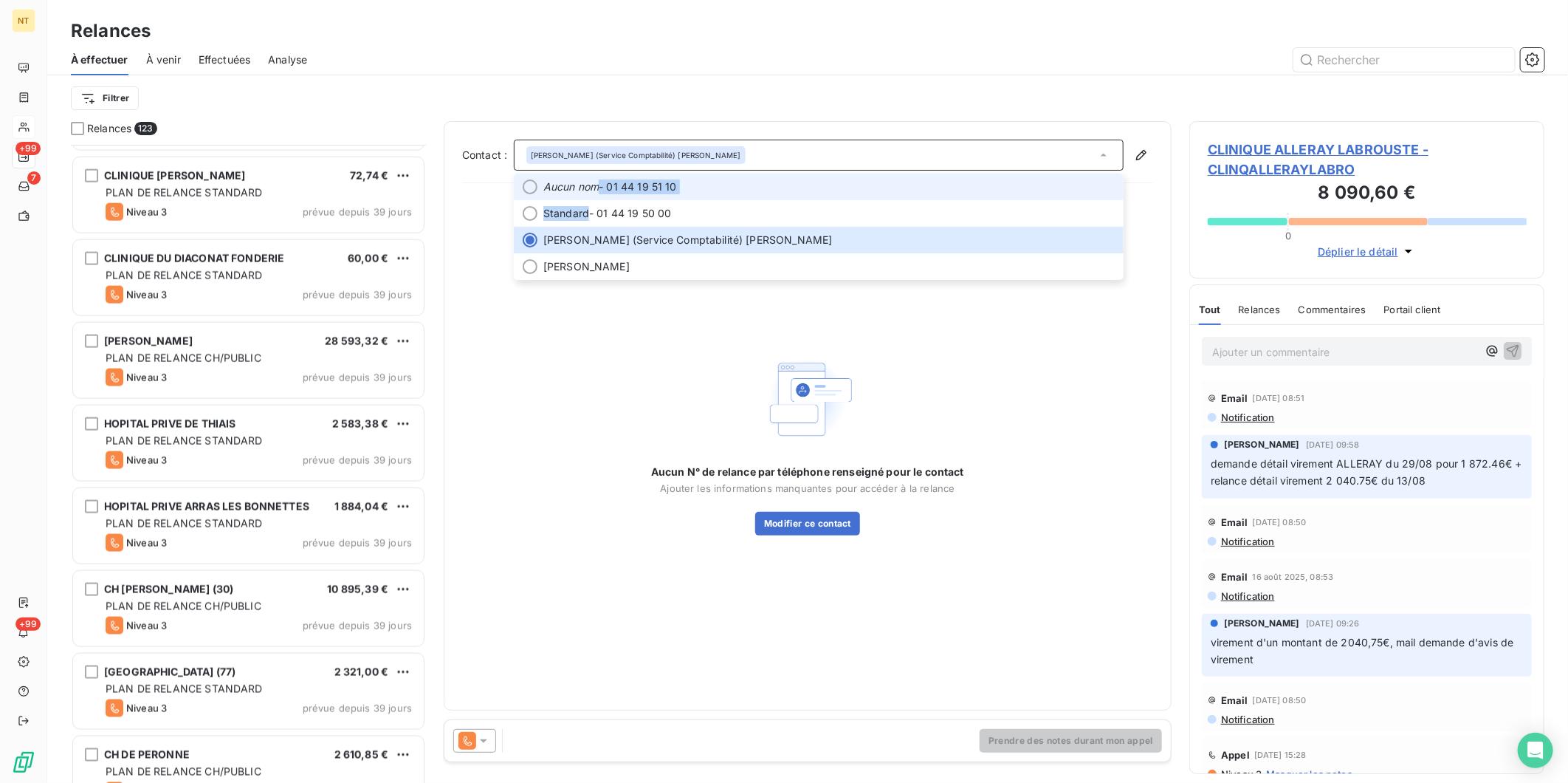
drag, startPoint x: 703, startPoint y: 208, endPoint x: 710, endPoint y: 193, distance: 16.6
click at [710, 193] on ul "Aucun nom - 01 44 19 51 10 Standard - 01 44 19 50 00 [PERSON_NAME] (Service Com…" at bounding box center [818, 226] width 610 height 106
drag, startPoint x: 710, startPoint y: 193, endPoint x: 635, endPoint y: 180, distance: 76.1
click at [637, 180] on span "Aucun nom - 01 44 19 51 10" at bounding box center [829, 187] width 571 height 15
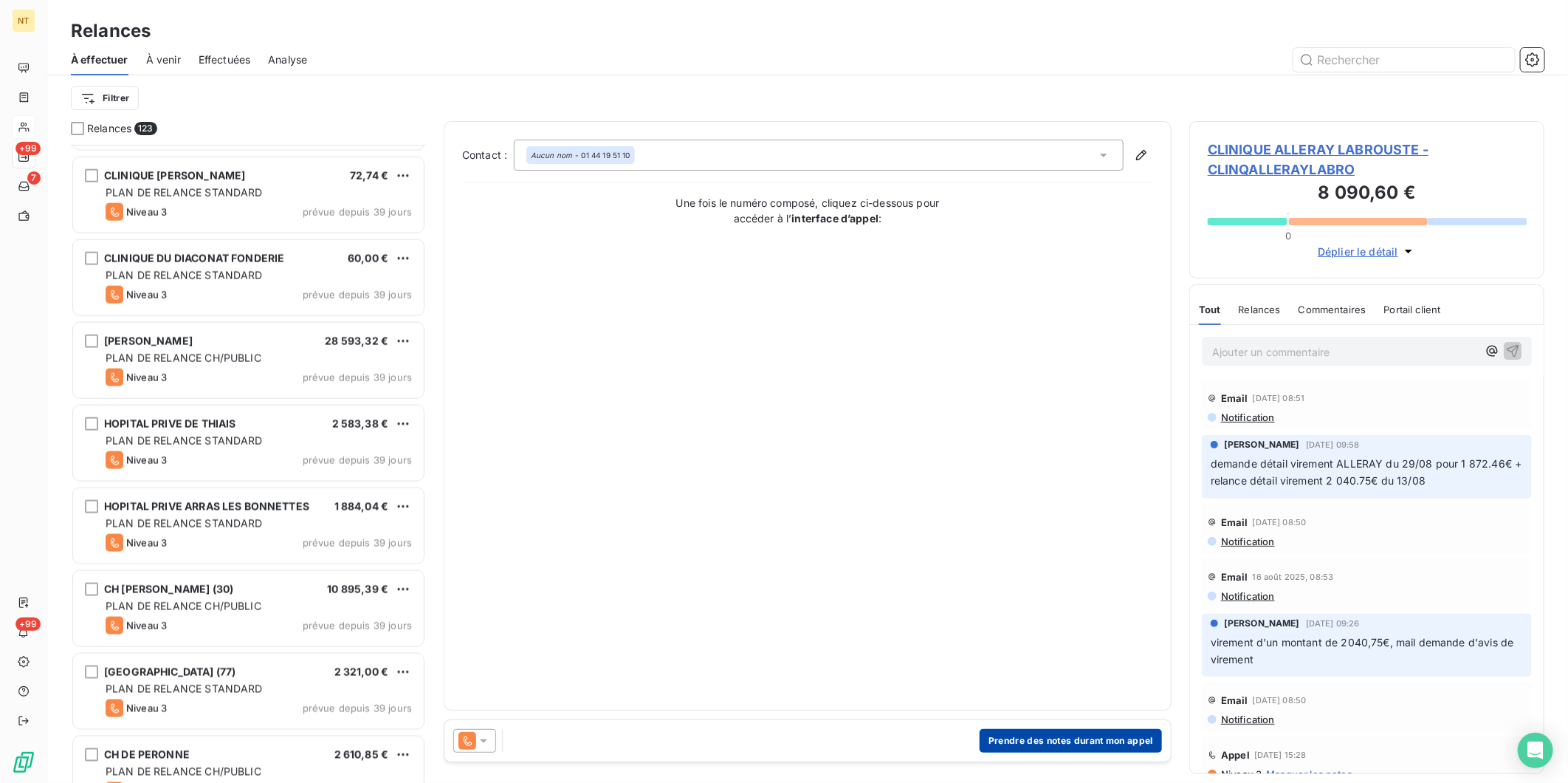
click at [1027, 731] on button "Prendre des notes durant mon appel" at bounding box center [1071, 741] width 182 height 24
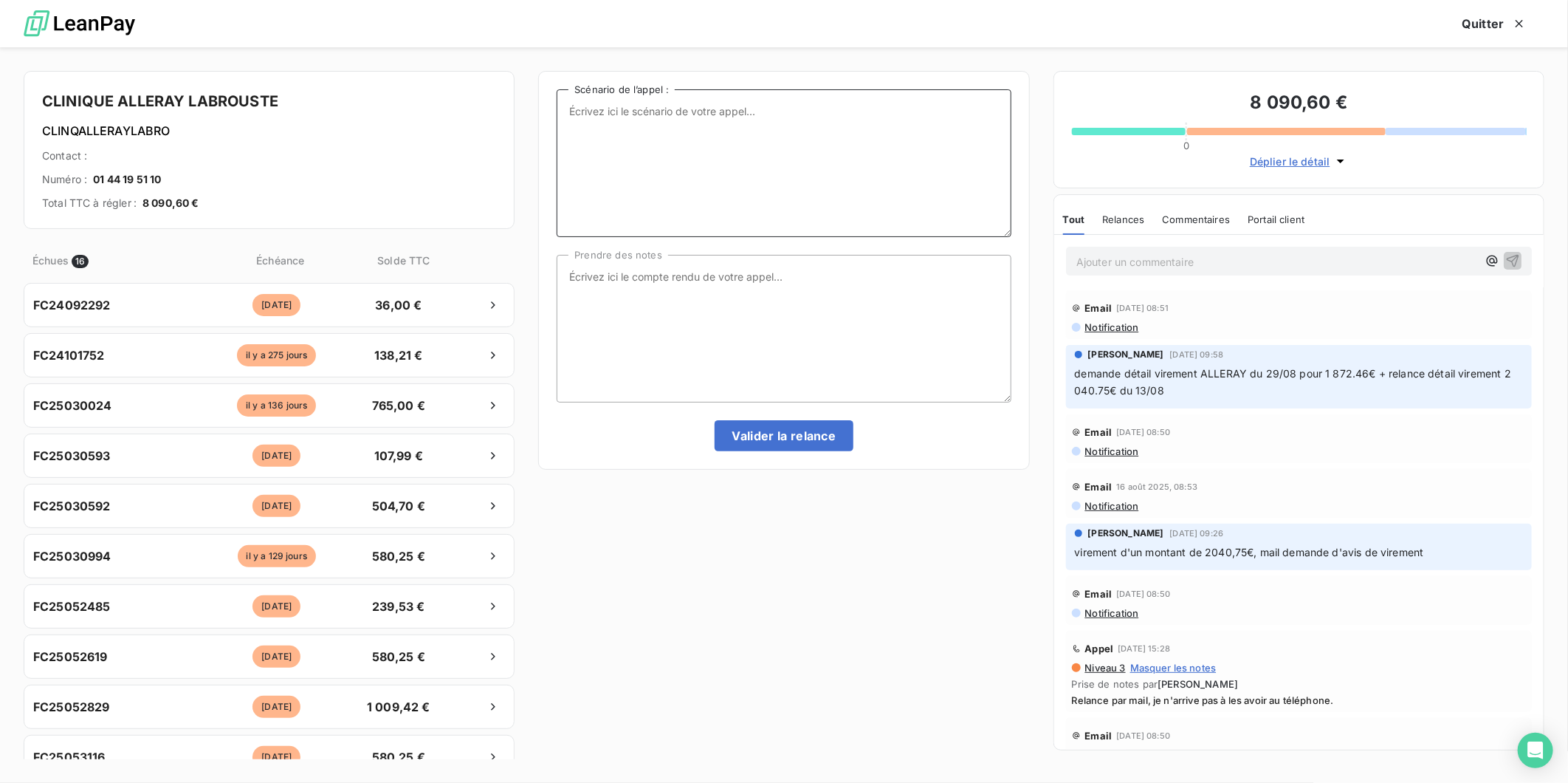
click at [690, 146] on textarea "Scénario de l’appel :" at bounding box center [784, 164] width 454 height 148
type textarea "Eu le comptable par téléphone, envoie d'un mail pour obtenir l'avis de virement…"
click at [765, 440] on button "Valider la relance" at bounding box center [784, 436] width 140 height 31
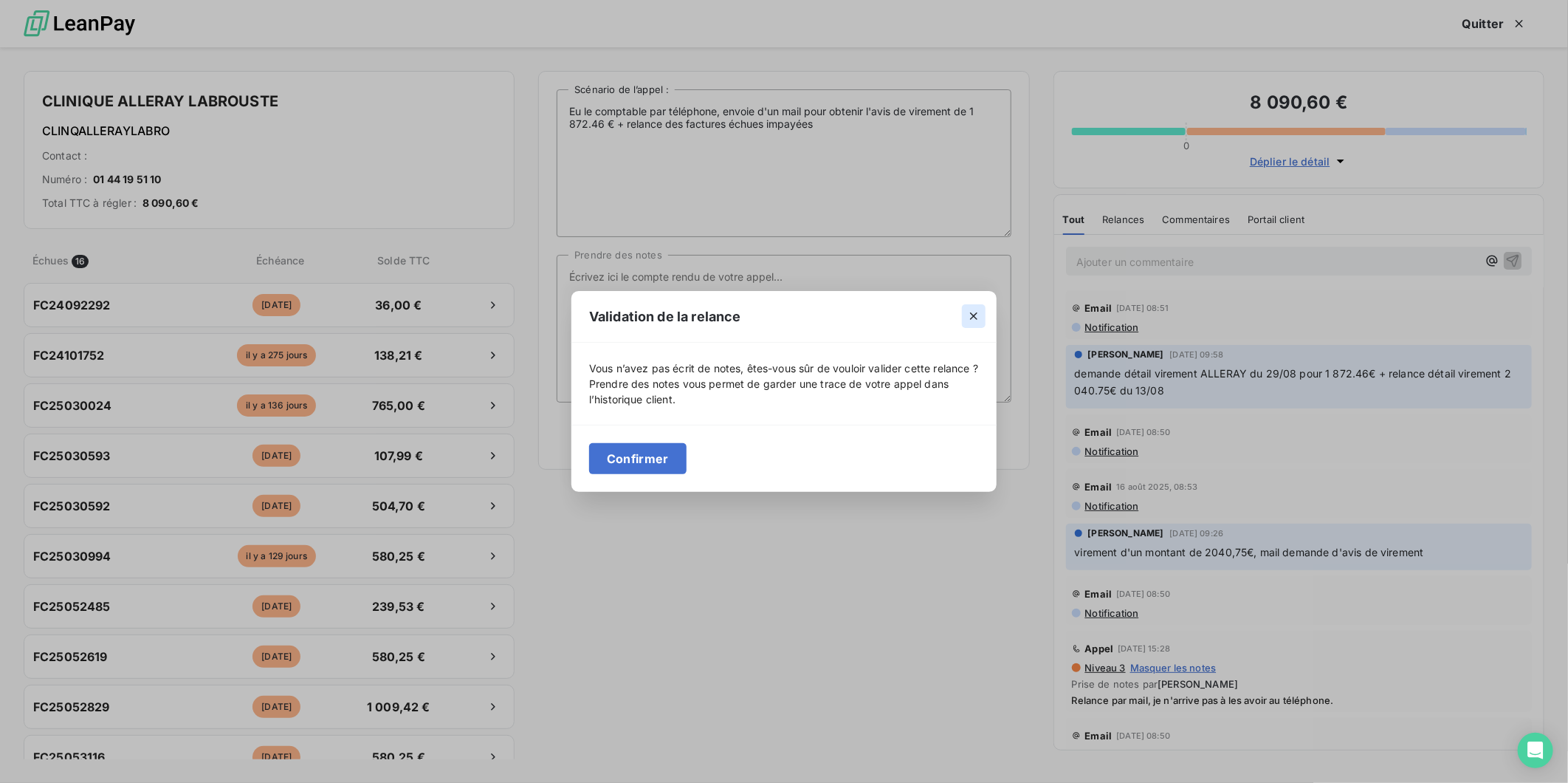
click at [969, 309] on icon "button" at bounding box center [974, 316] width 15 height 15
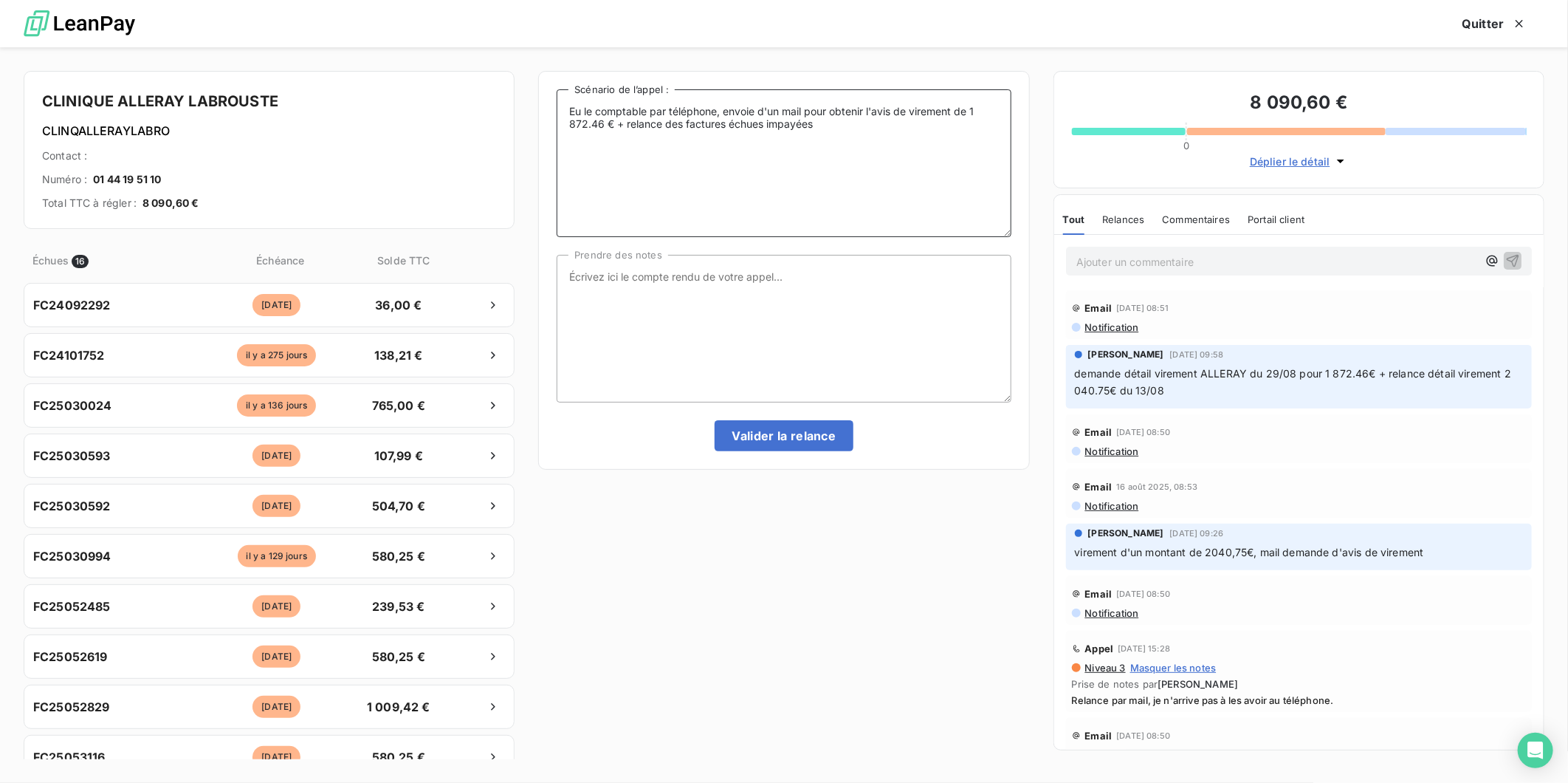
drag, startPoint x: 834, startPoint y: 130, endPoint x: 412, endPoint y: 107, distance: 422.6
click at [412, 107] on div "CLINIQUE ALLERAY LABROUSTE CLINQALLERAYLABRO Contact : Numéro : [PHONE_NUMBER] …" at bounding box center [784, 415] width 1568 height 736
click at [774, 312] on textarea "Prendre des notes" at bounding box center [784, 329] width 454 height 148
paste textarea "Eu le comptable par téléphone, envoie d'un mail pour obtenir l'avis de virement…"
type textarea "Eu le comptable par téléphone, envoie d'un mail pour obtenir l'avis de virement…"
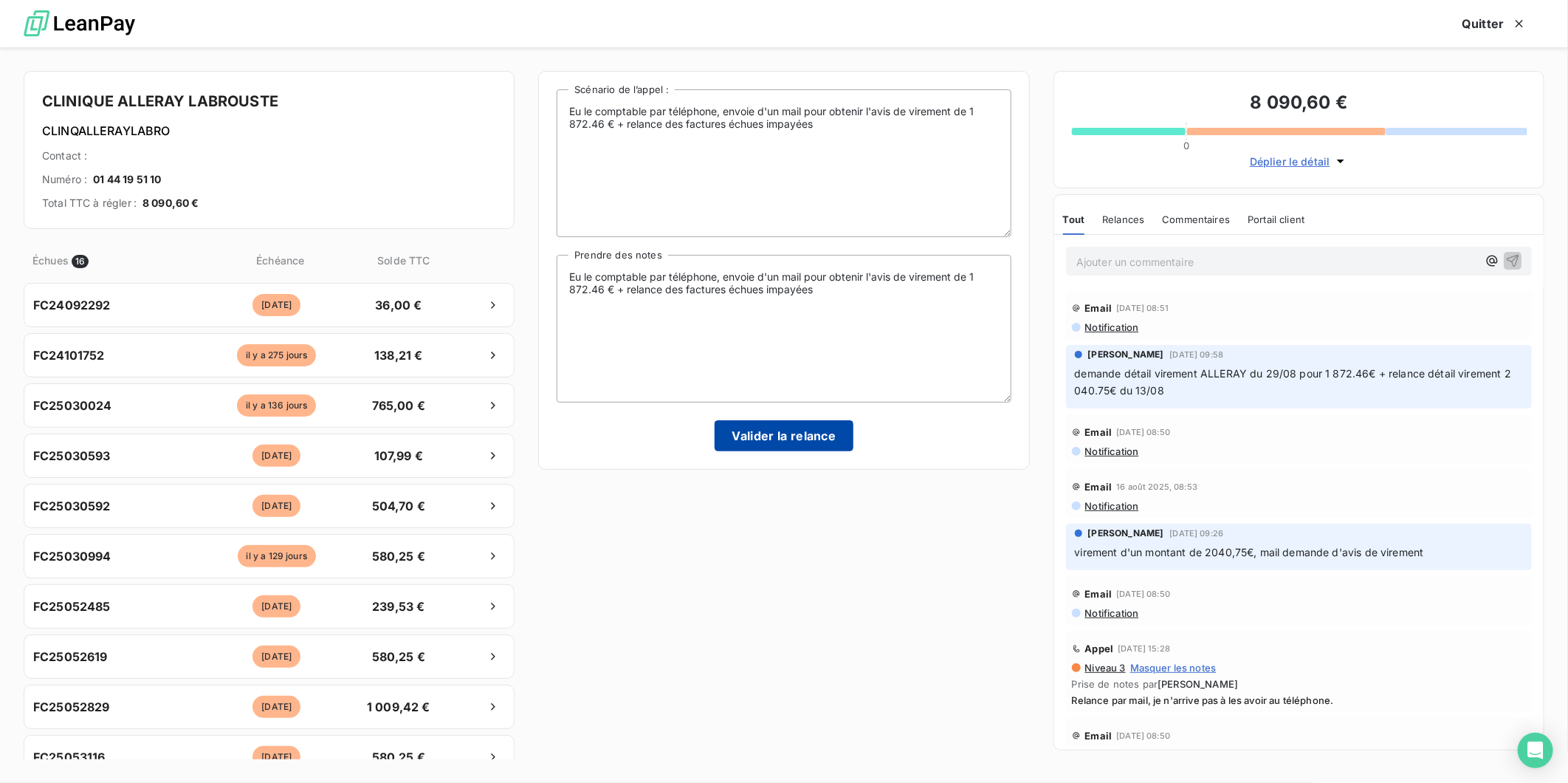
click at [783, 423] on button "Valider la relance" at bounding box center [784, 436] width 140 height 31
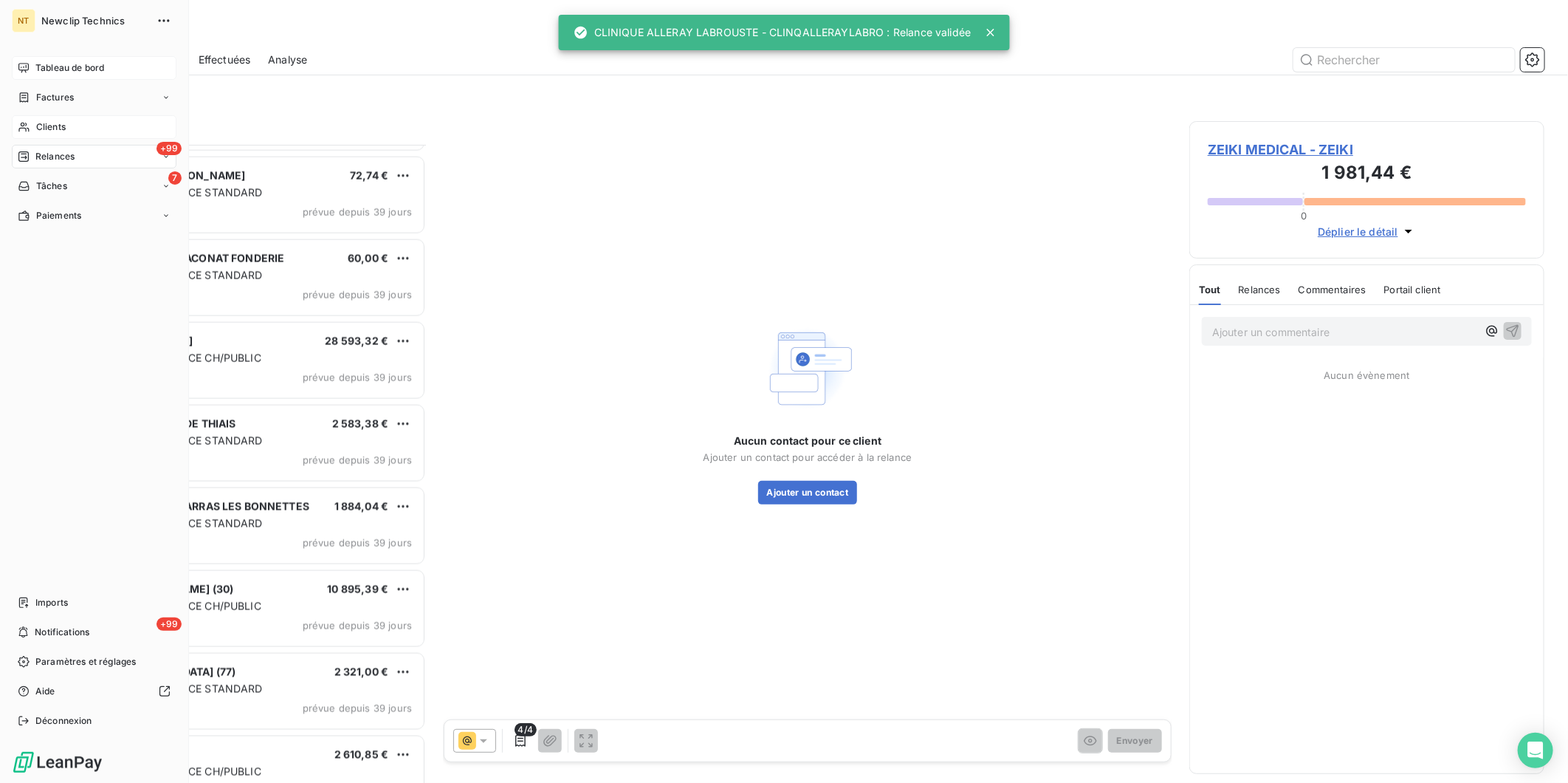
click at [45, 69] on span "Tableau de bord" at bounding box center [69, 68] width 69 height 13
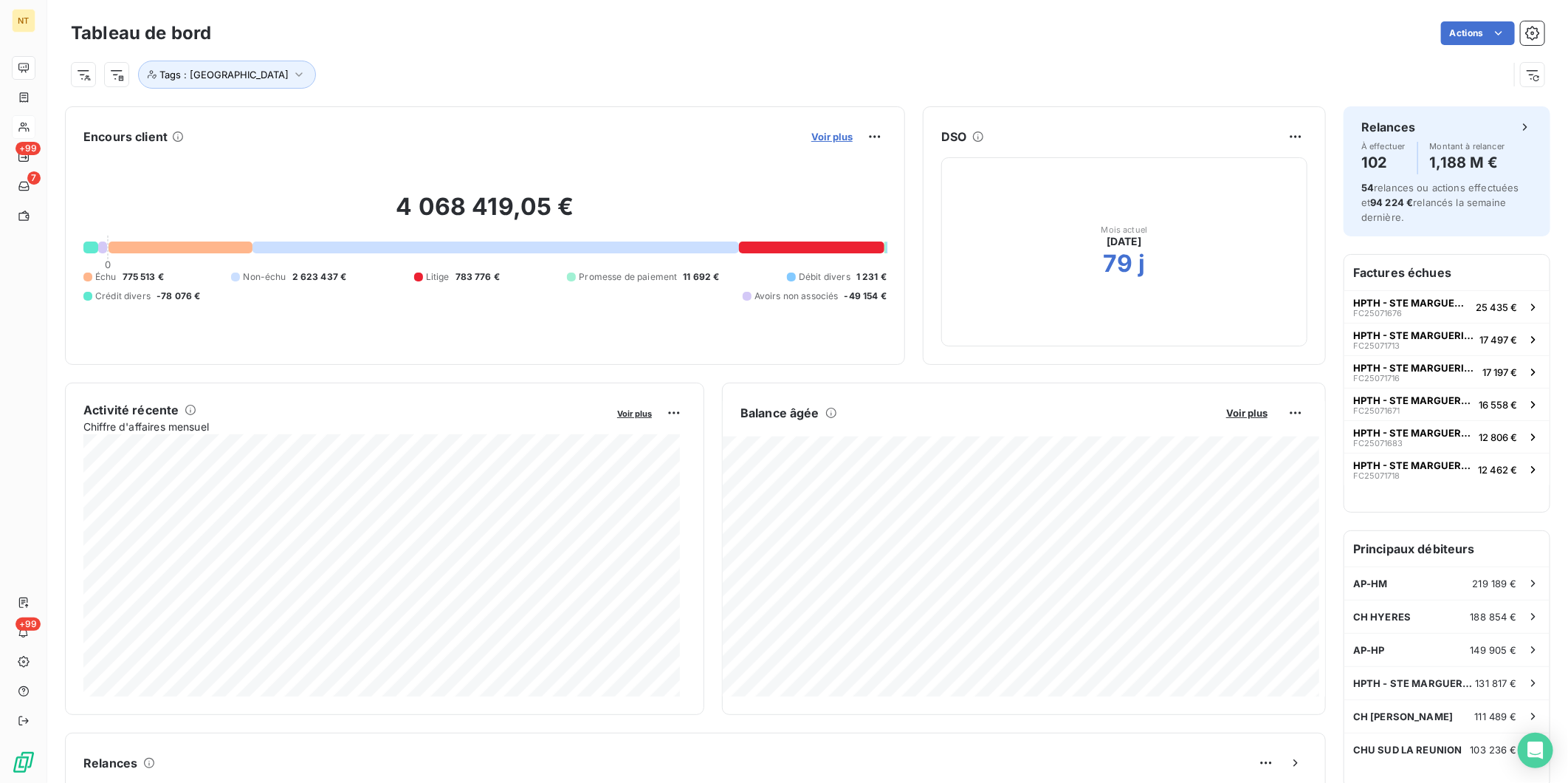
click at [821, 131] on span "Voir plus" at bounding box center [832, 137] width 41 height 12
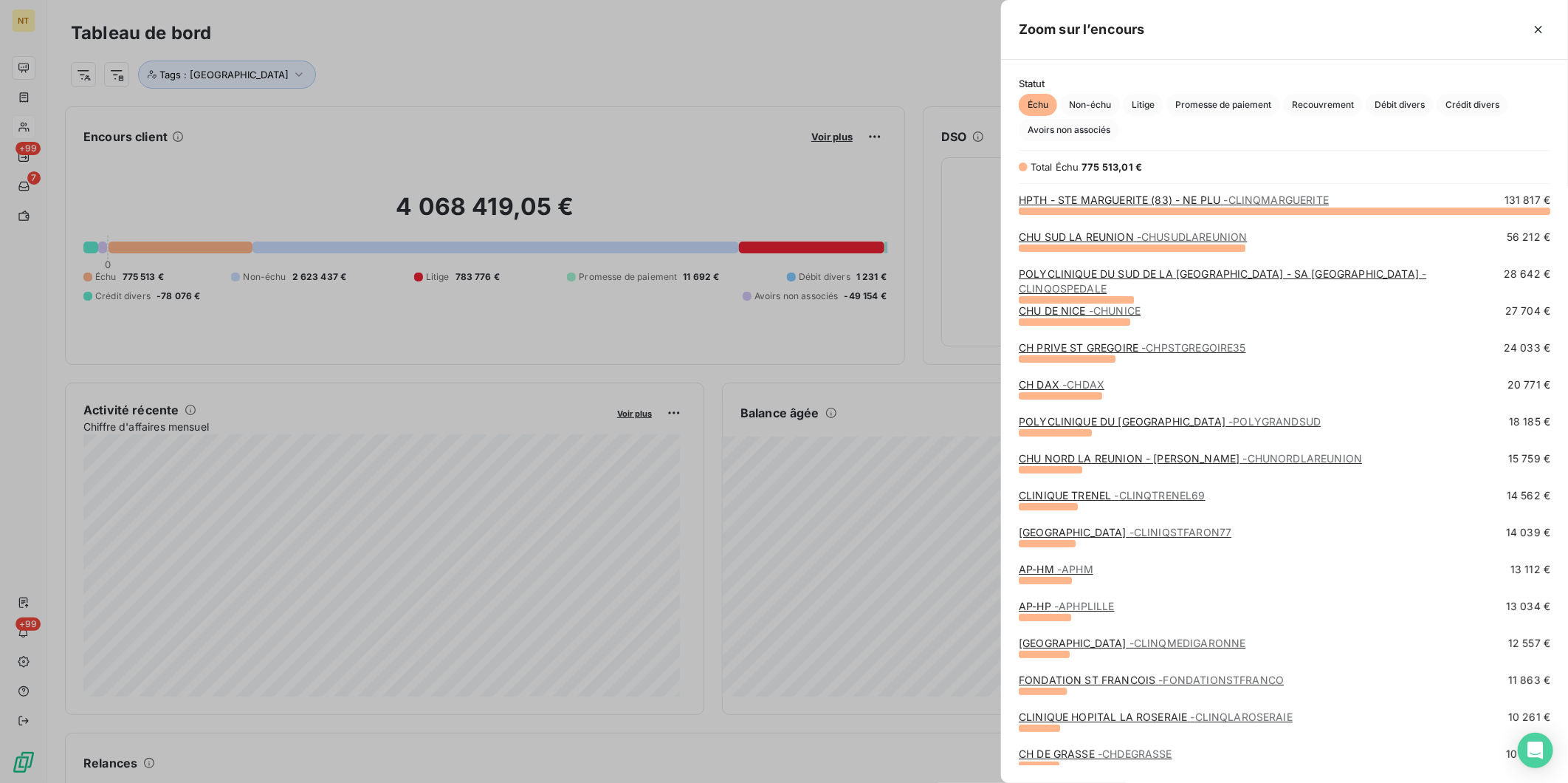
scroll to position [560, 555]
click at [1077, 196] on link "HPTH - STE MARGUERITE (83) - NE PLU - CLINQMARGUERITE" at bounding box center [1174, 199] width 310 height 13
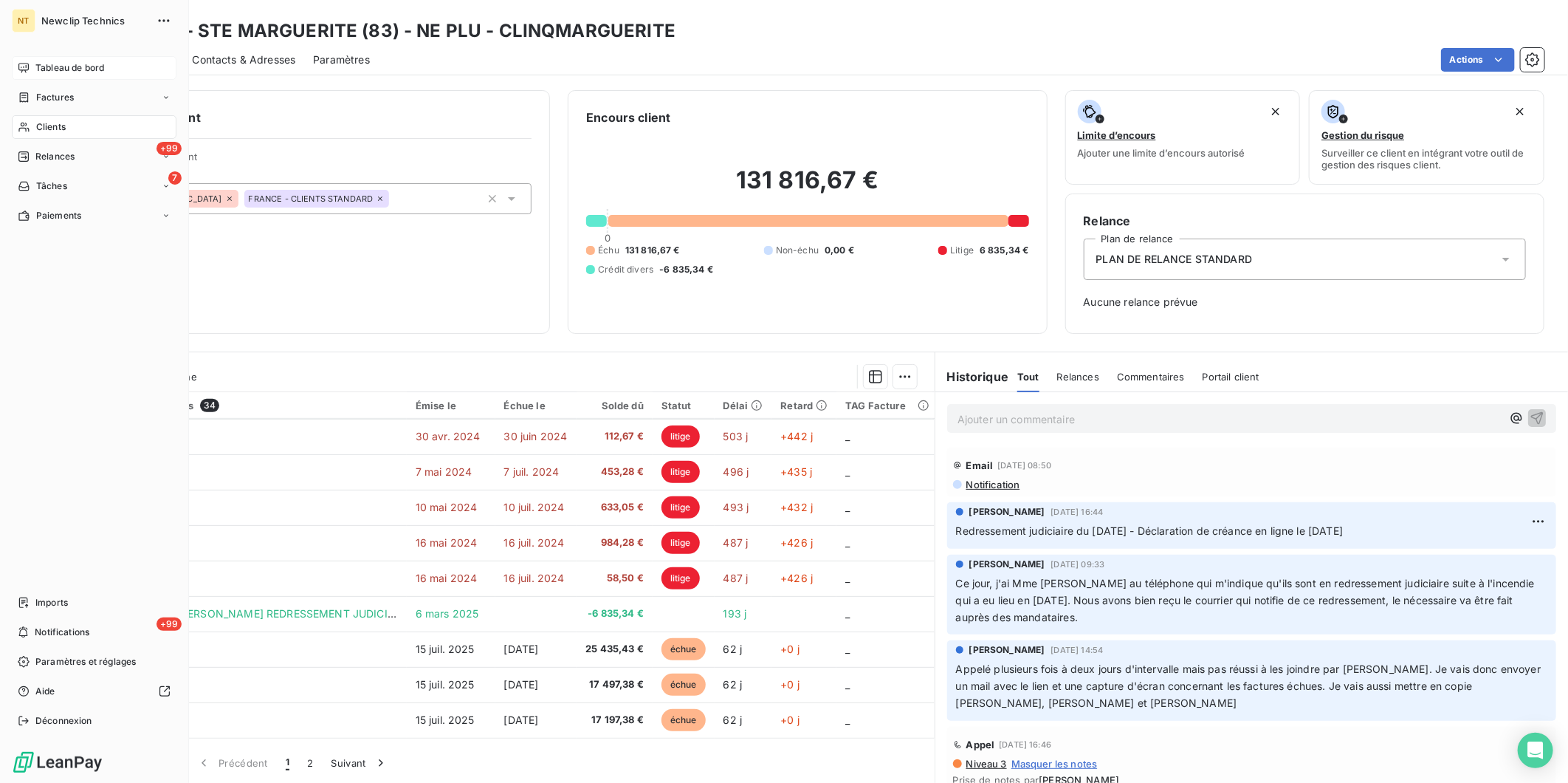
click at [27, 64] on icon at bounding box center [24, 68] width 12 height 12
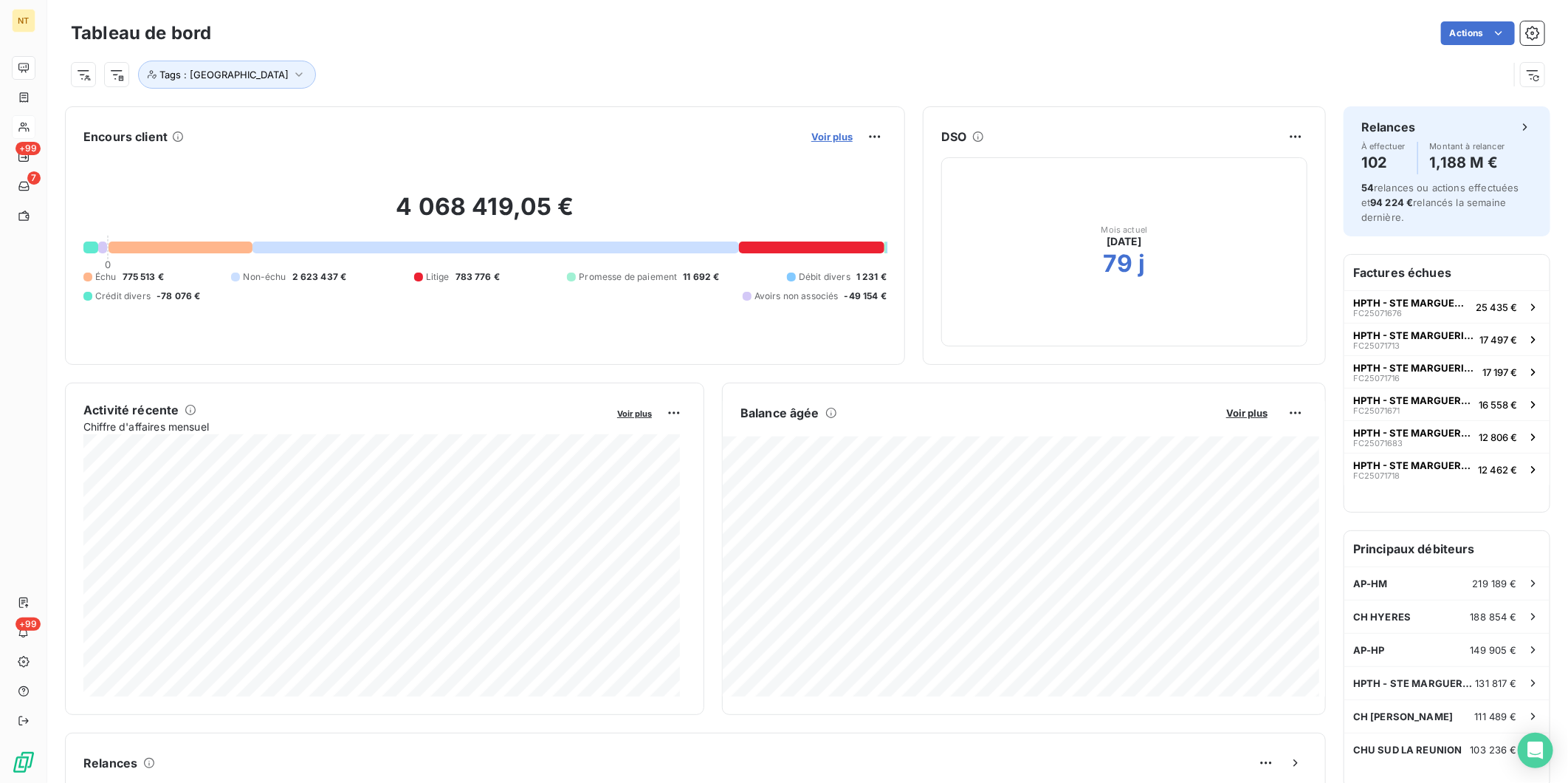
click at [824, 131] on span "Voir plus" at bounding box center [832, 137] width 41 height 12
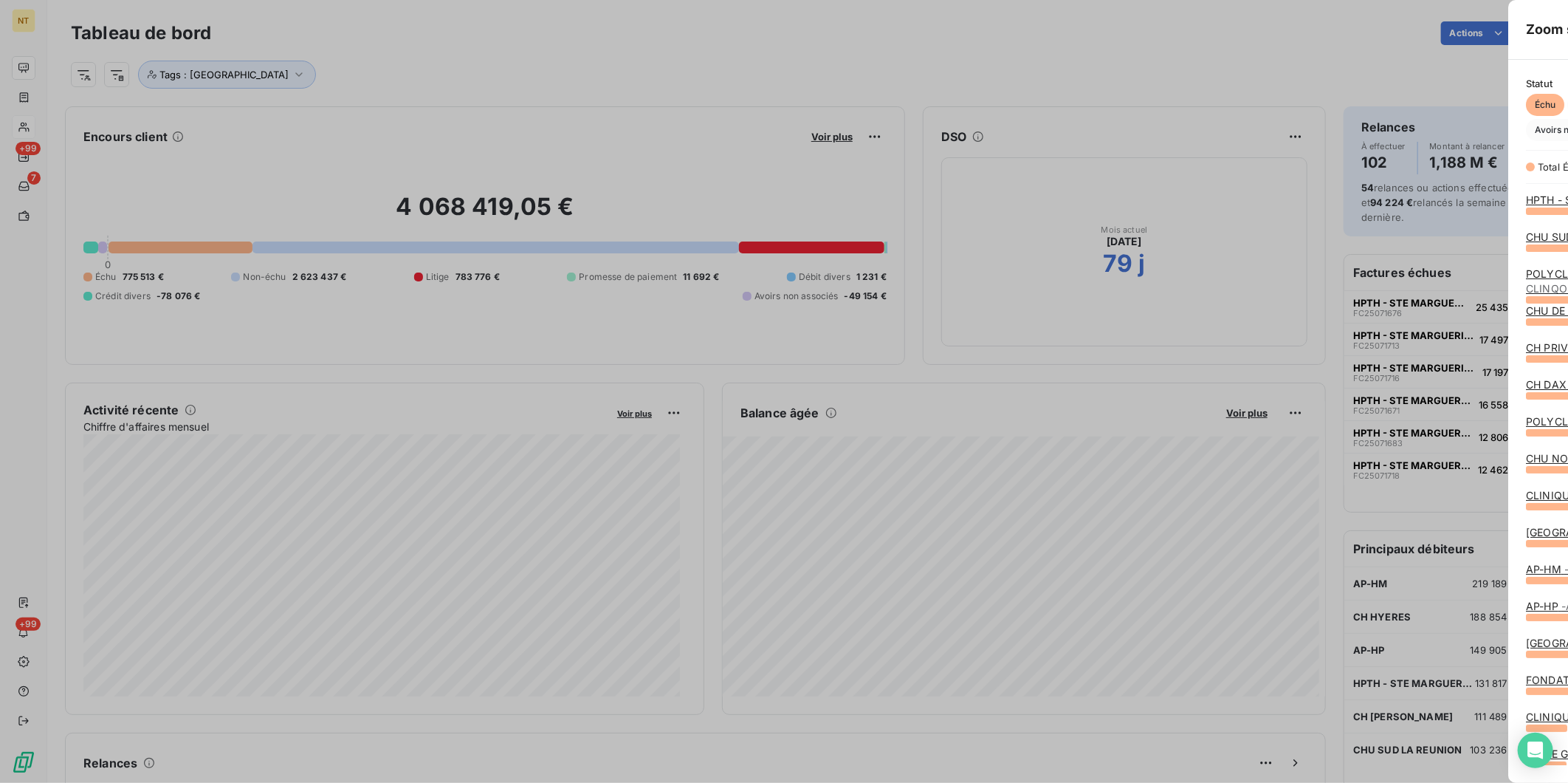
scroll to position [770, 555]
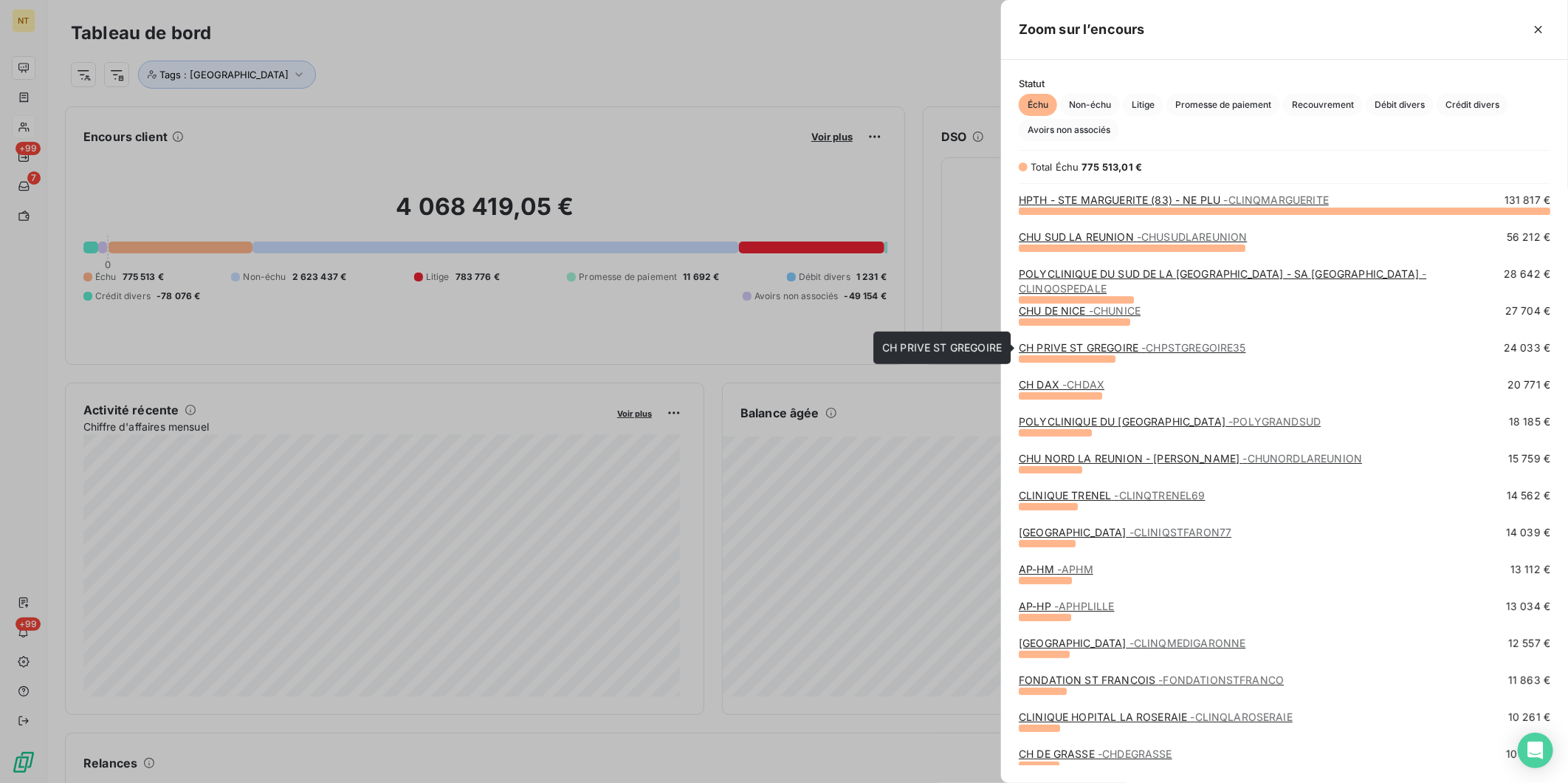
click at [1113, 343] on link "CH PRIVE ST GREGOIRE - CHPSTGREGOIRE35" at bounding box center [1133, 347] width 228 height 13
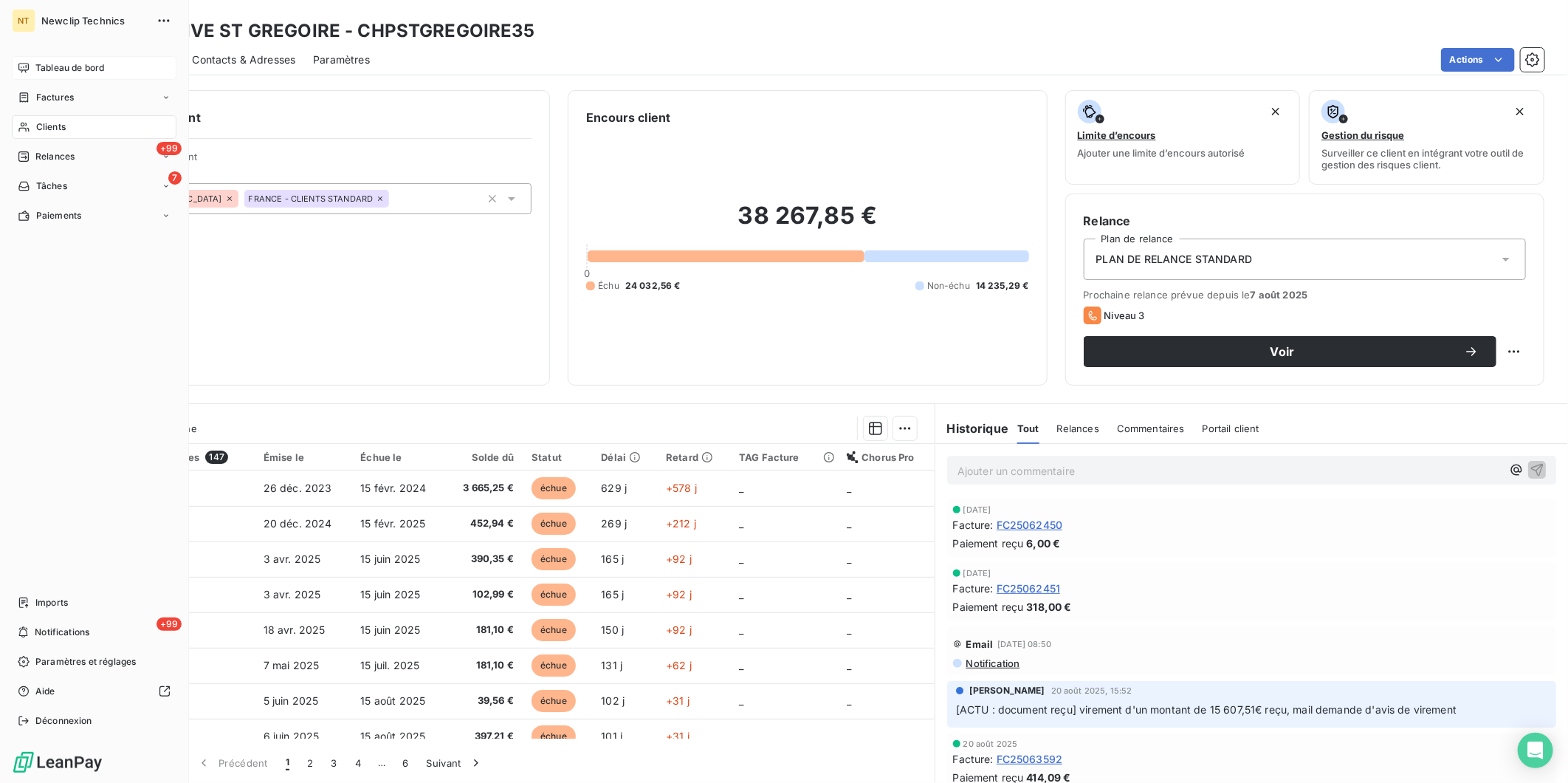
click at [31, 60] on div "Tableau de bord" at bounding box center [94, 68] width 165 height 24
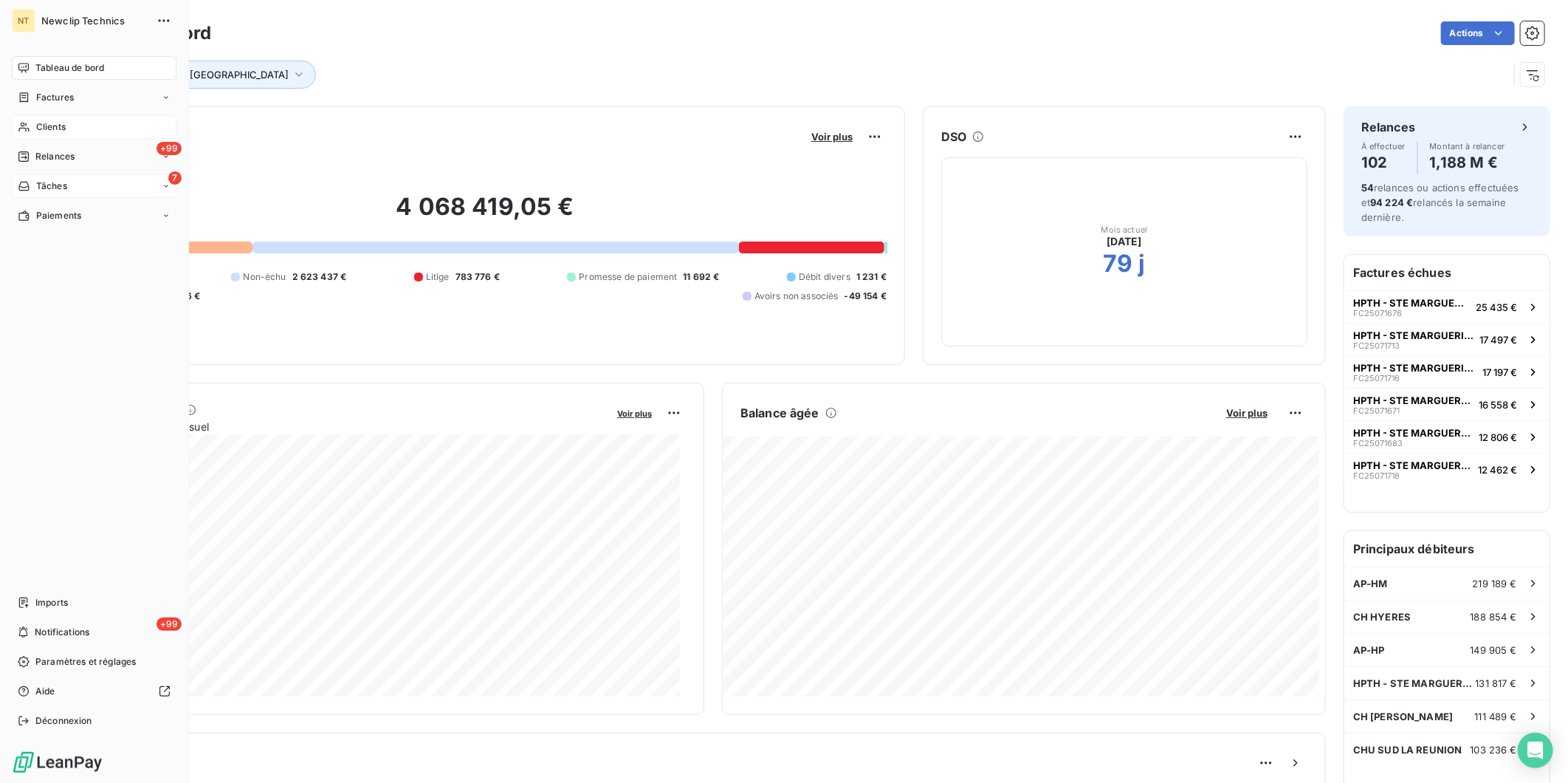
click at [43, 185] on span "Tâches" at bounding box center [52, 186] width 31 height 13
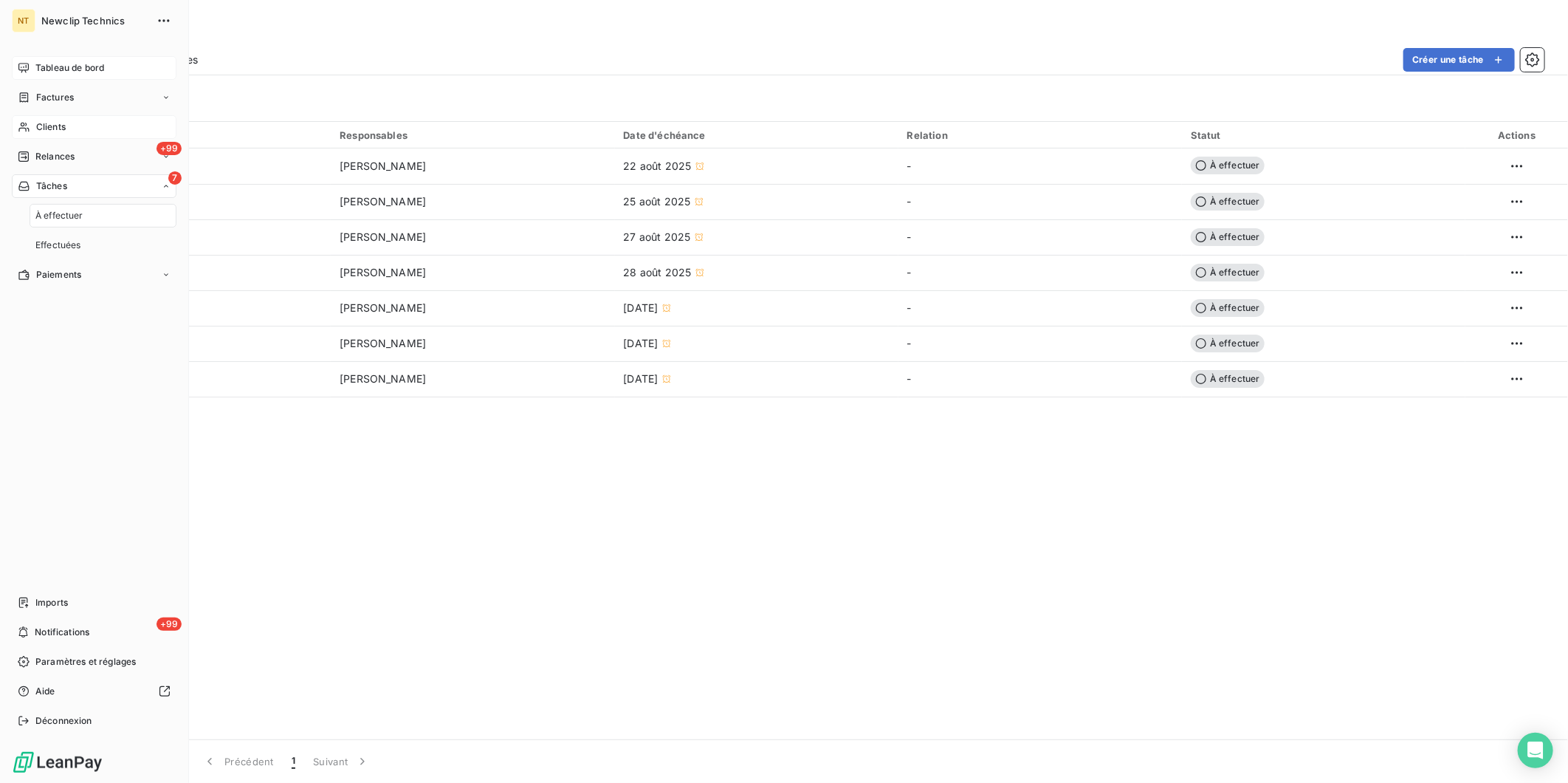
click at [50, 67] on span "Tableau de bord" at bounding box center [69, 68] width 69 height 13
